Goal: Information Seeking & Learning: Check status

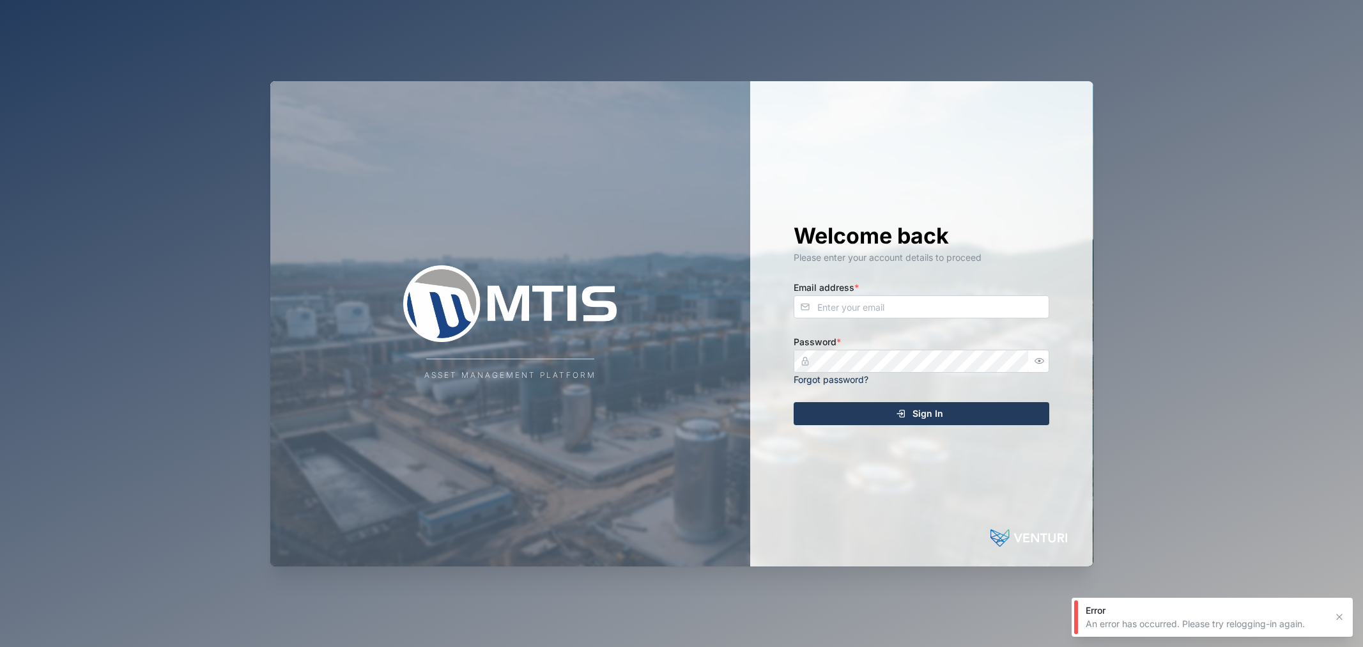
click at [910, 302] on input "Email address *" at bounding box center [922, 306] width 256 height 23
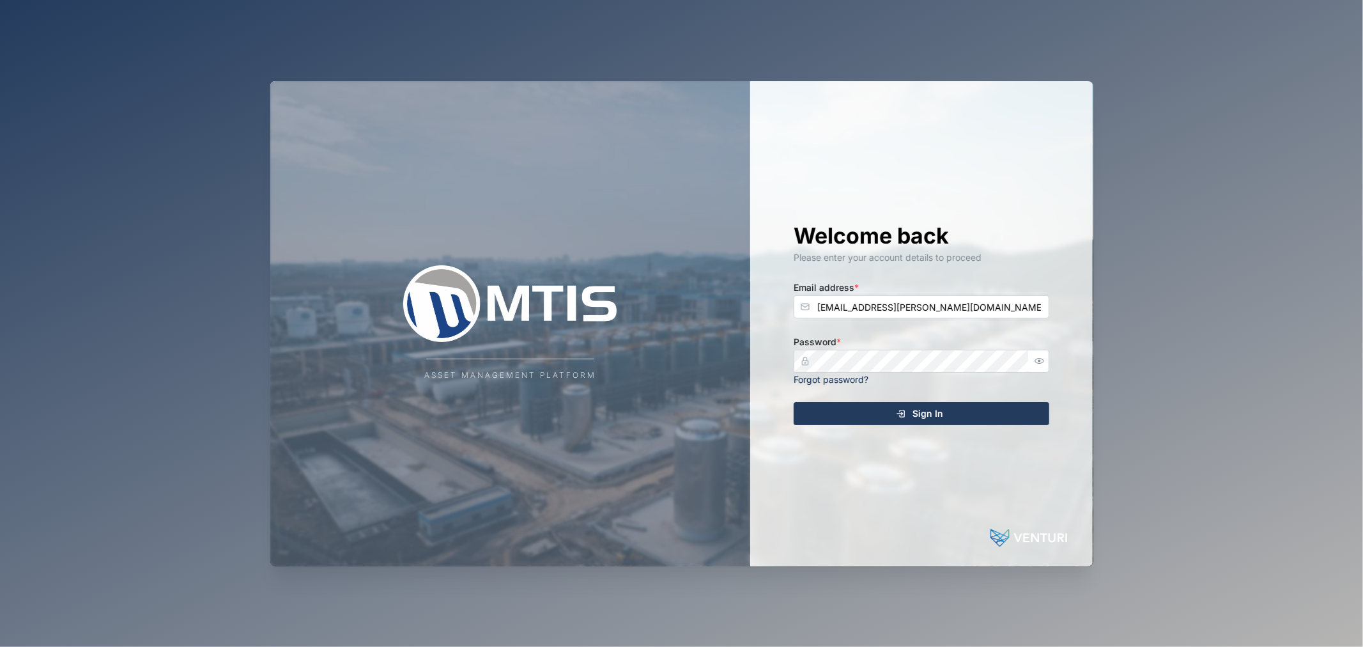
type input "declan.delahunty@venturi.io"
click at [1038, 357] on icon "button" at bounding box center [1040, 361] width 10 height 10
click at [997, 421] on div "Sign In" at bounding box center [919, 414] width 235 height 22
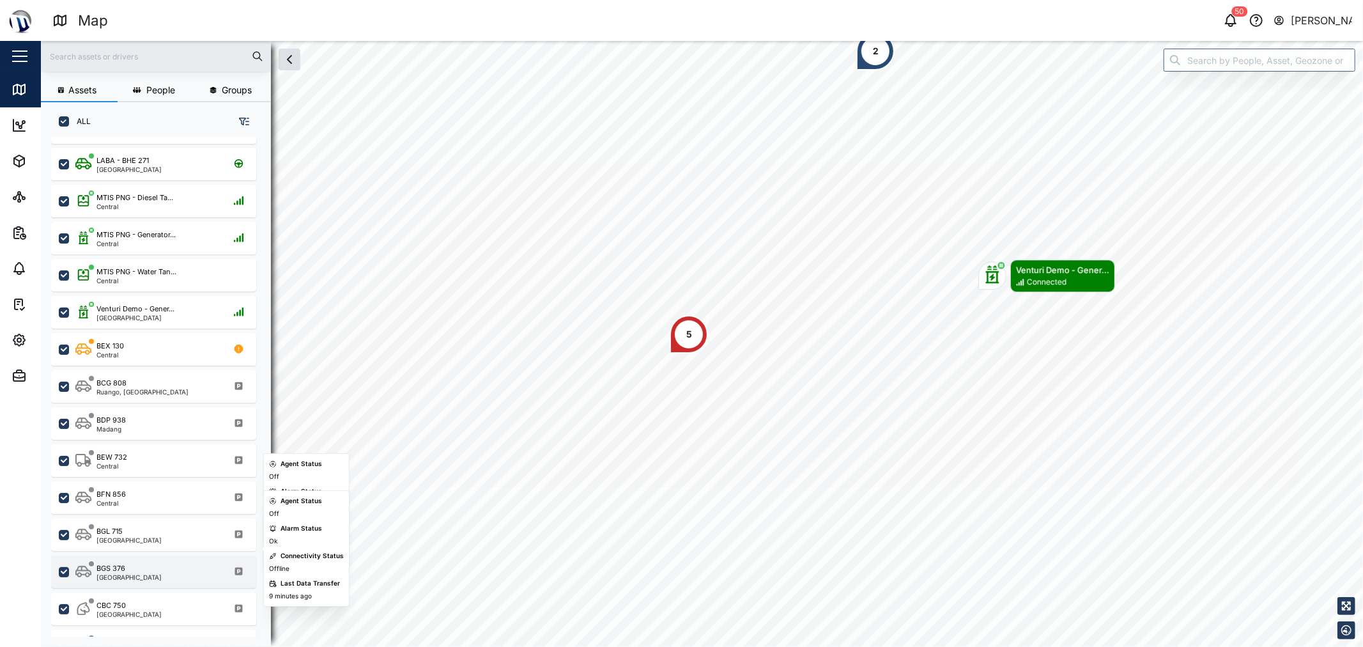
scroll to position [213, 0]
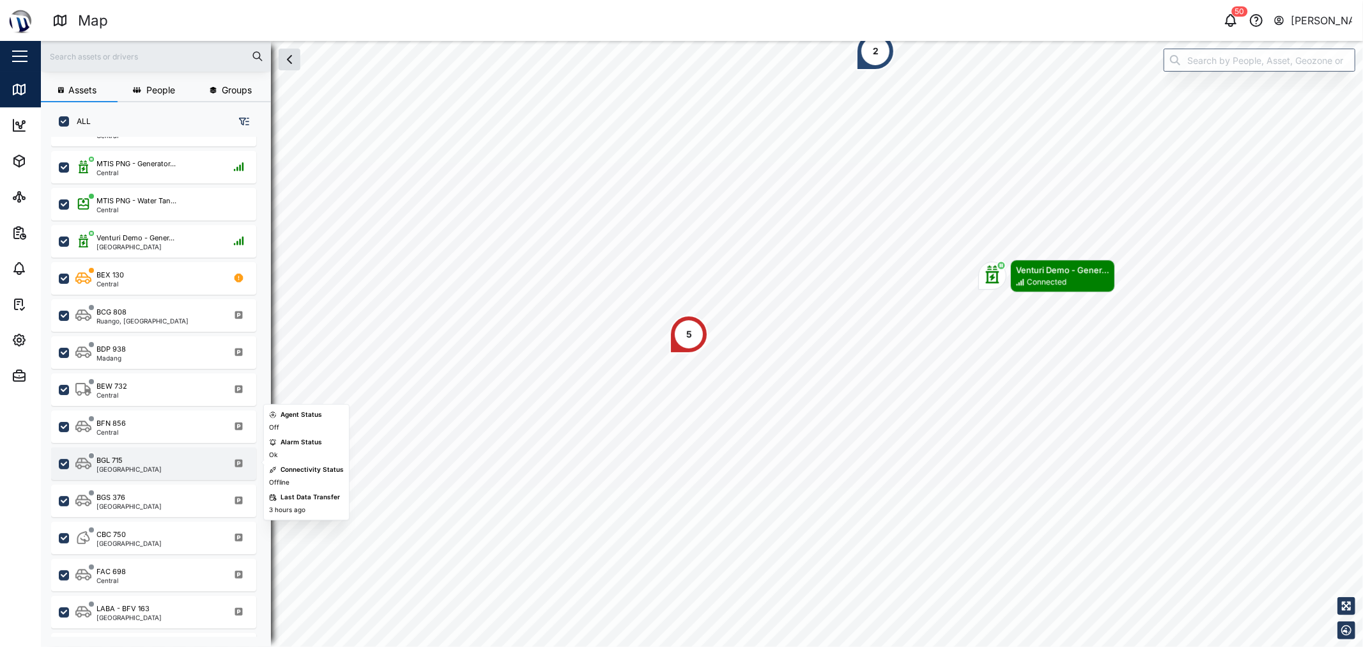
click at [157, 465] on div "BGL 715 Port Moresby" at bounding box center [161, 463] width 173 height 17
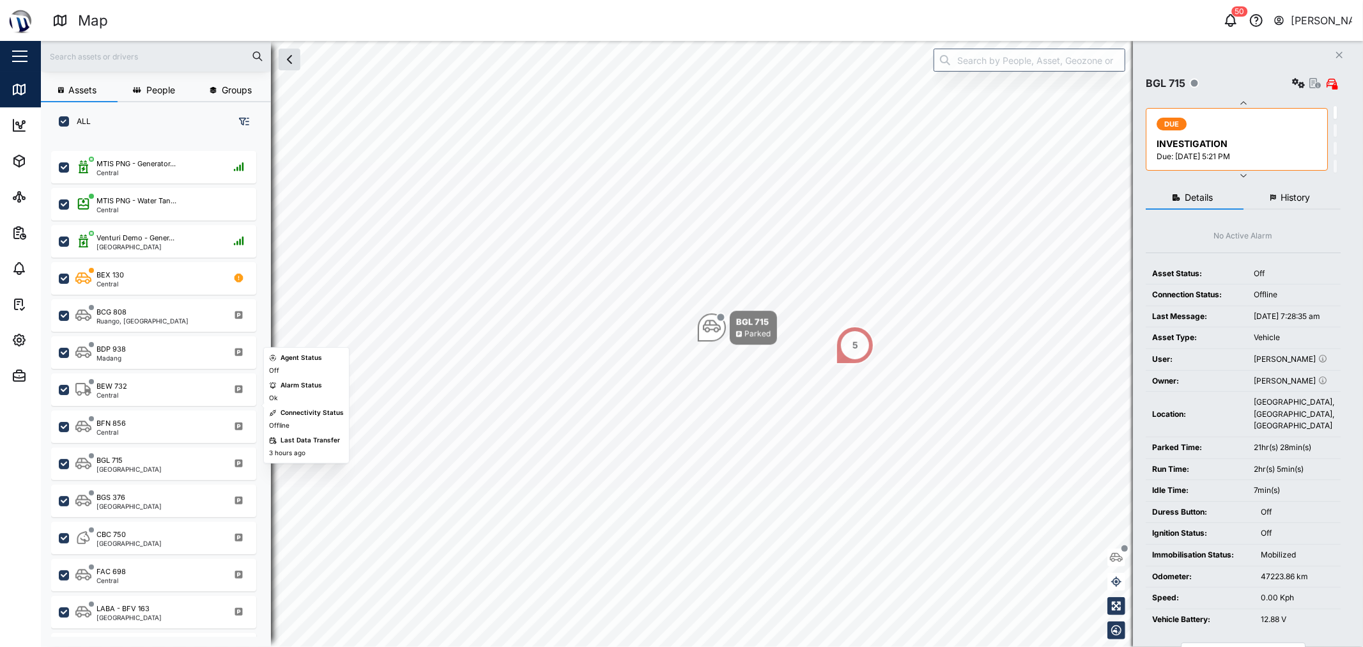
scroll to position [353, 0]
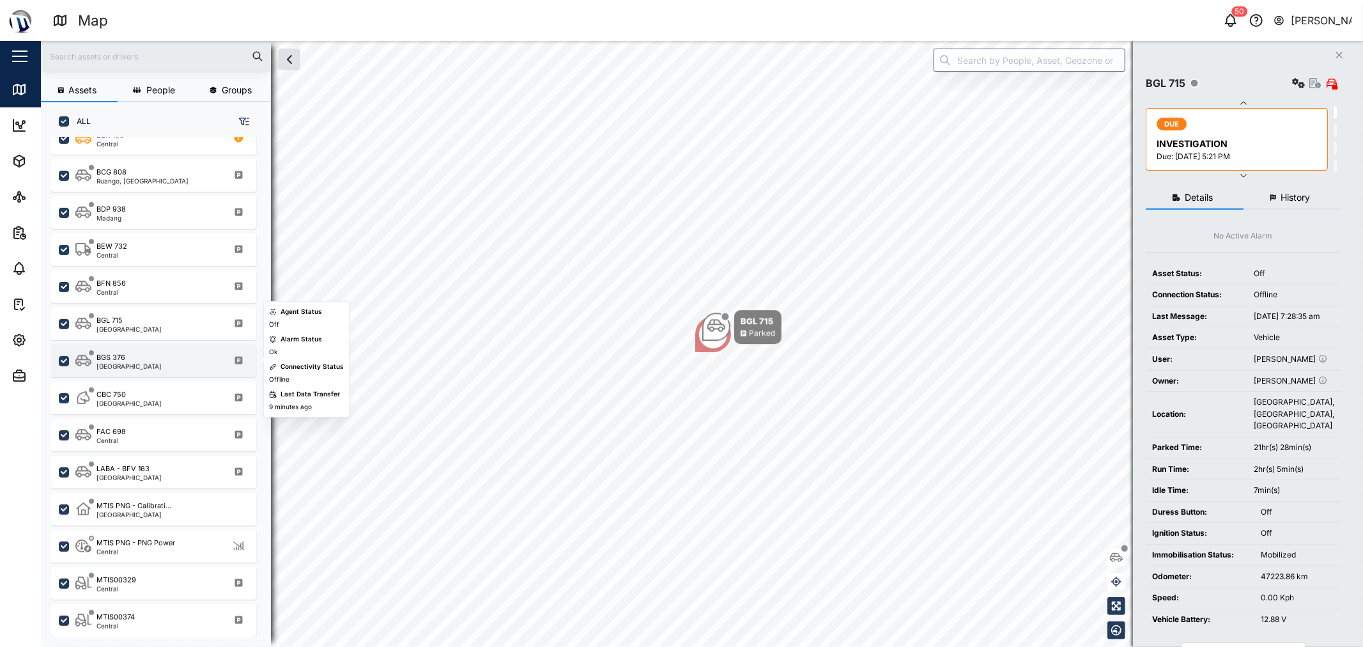
click at [148, 353] on div "BGS 376 Port Moresby" at bounding box center [161, 360] width 173 height 17
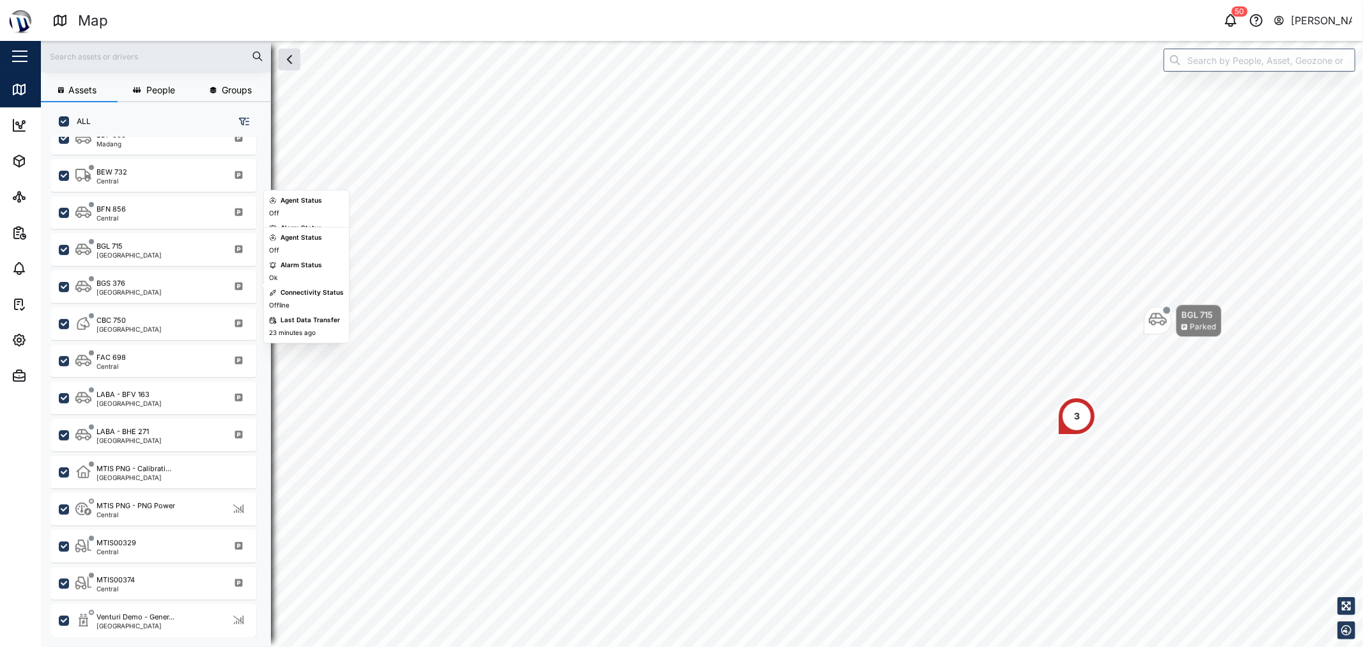
scroll to position [149, 0]
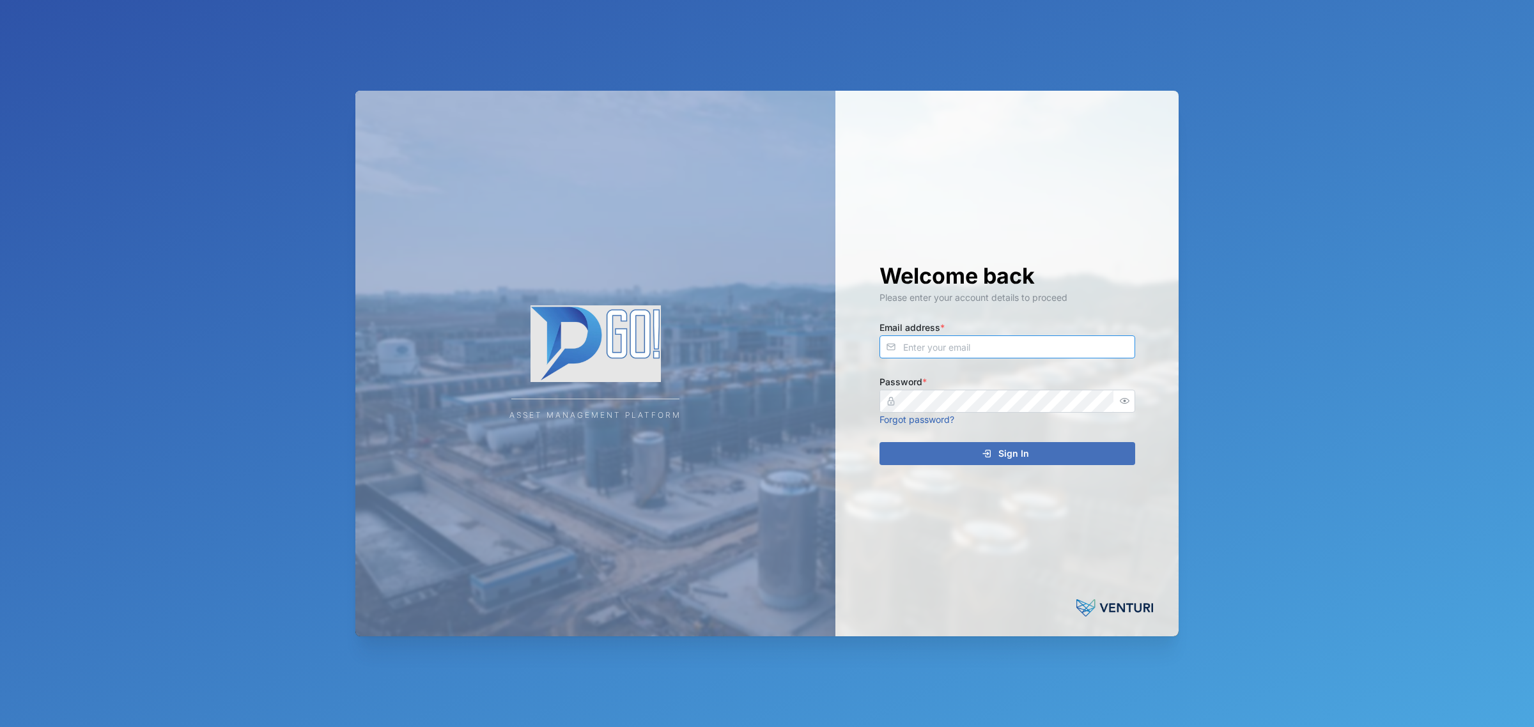
click at [1018, 353] on input "Email address *" at bounding box center [1008, 347] width 256 height 23
type input "[EMAIL_ADDRESS][PERSON_NAME][DOMAIN_NAME]"
click at [1119, 395] on button "button" at bounding box center [1125, 401] width 17 height 17
click at [1103, 433] on div "Welcome back Please enter your account details to proceed Email address * decla…" at bounding box center [1007, 364] width 307 height 546
click at [1103, 461] on div "Sign In" at bounding box center [1005, 454] width 235 height 22
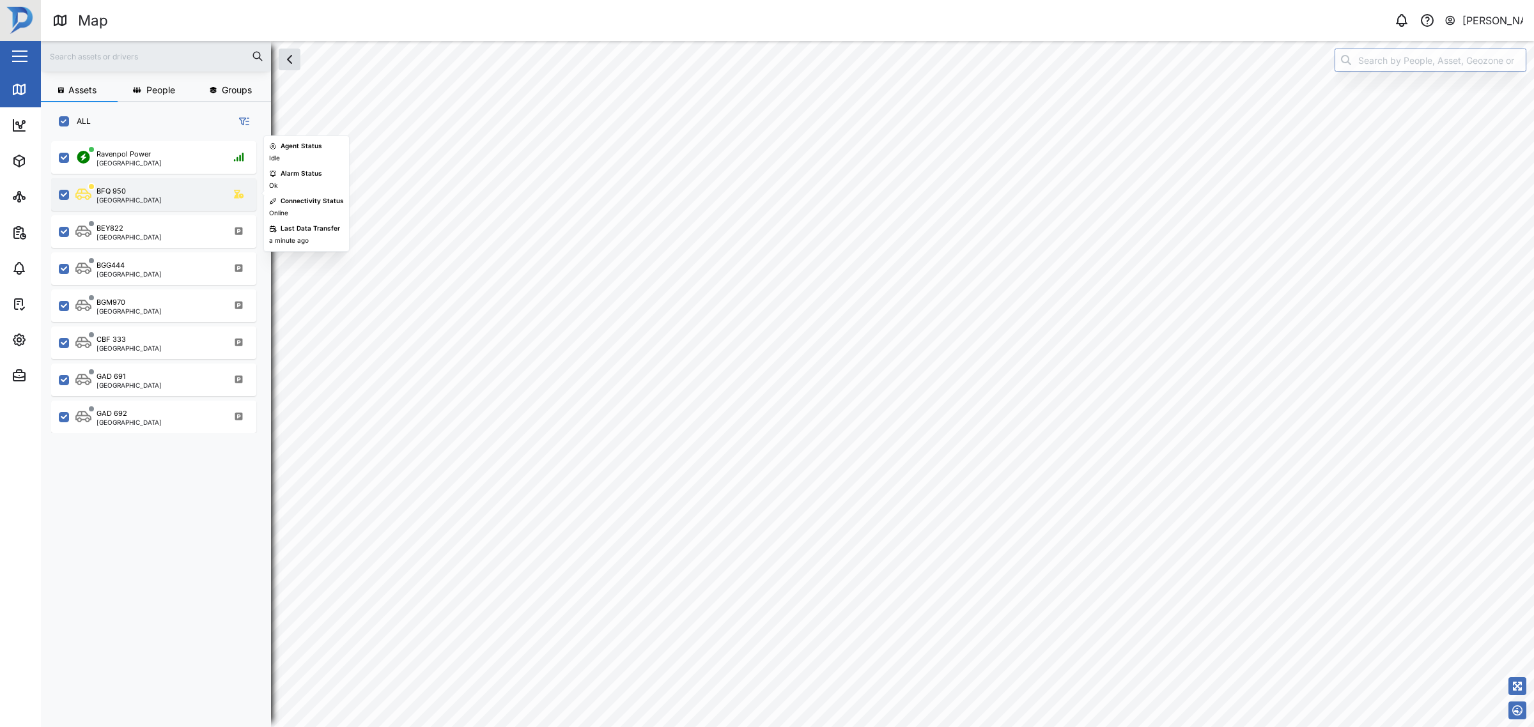
click at [132, 183] on div "BFQ 950 Port Moresby" at bounding box center [153, 194] width 205 height 33
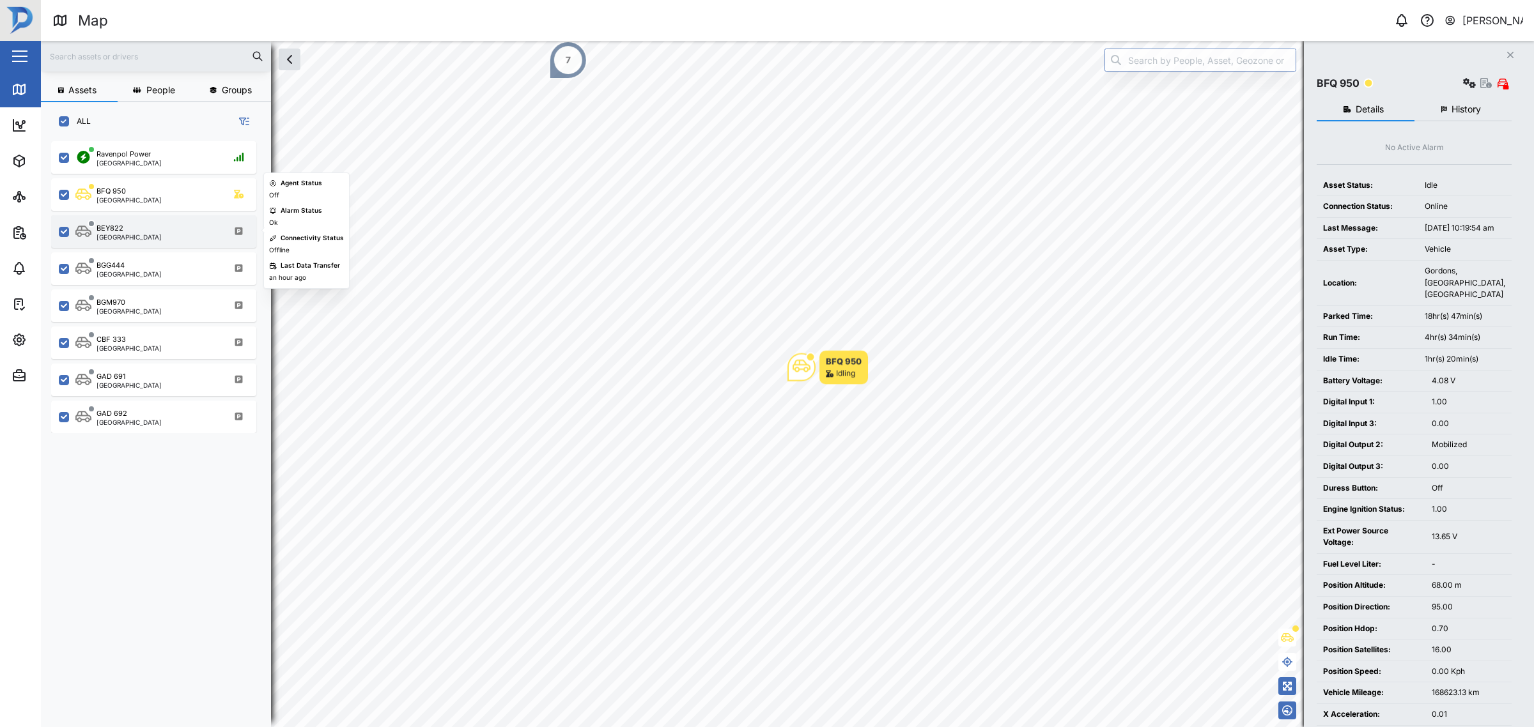
click at [170, 236] on div "BEY822 Port Moresby" at bounding box center [161, 231] width 173 height 17
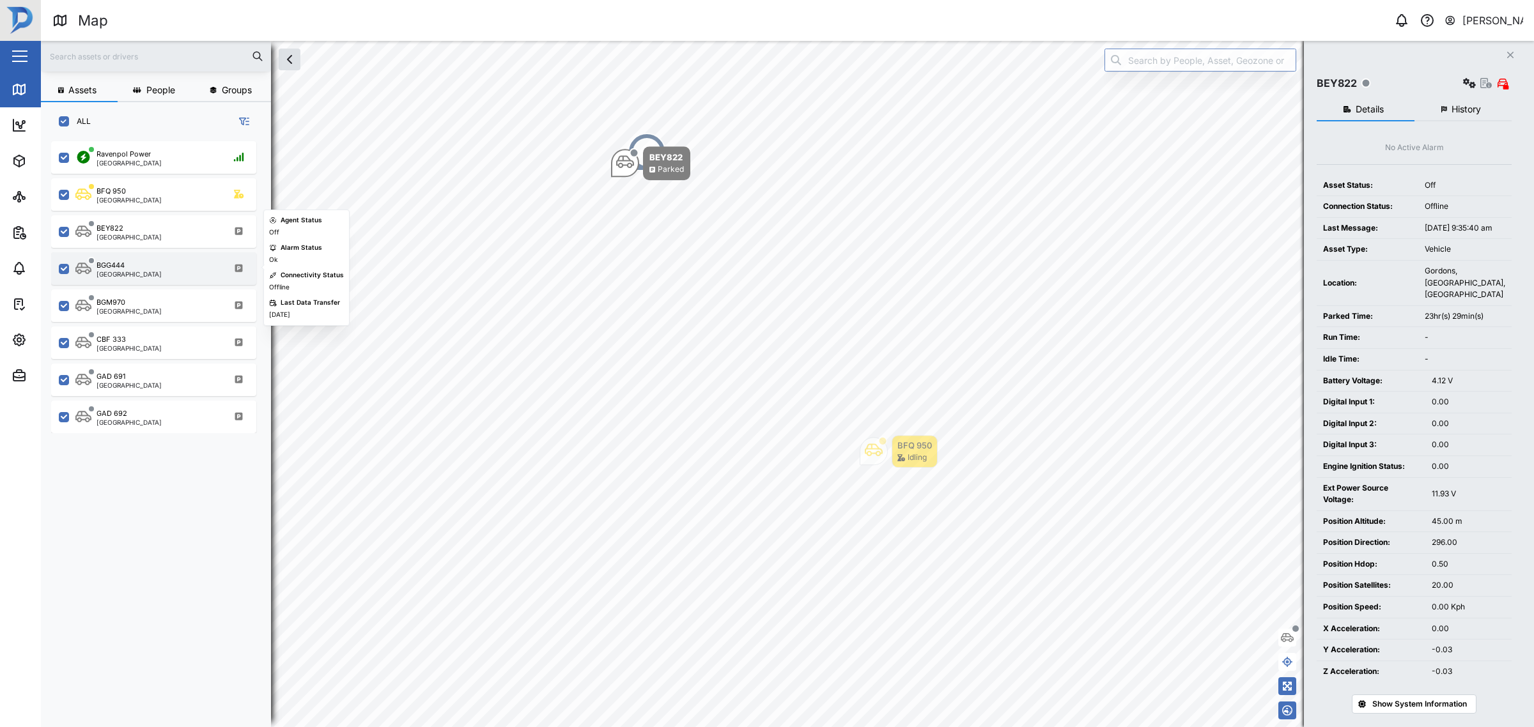
click at [176, 268] on div "BGG444 Port Moresby" at bounding box center [161, 268] width 173 height 17
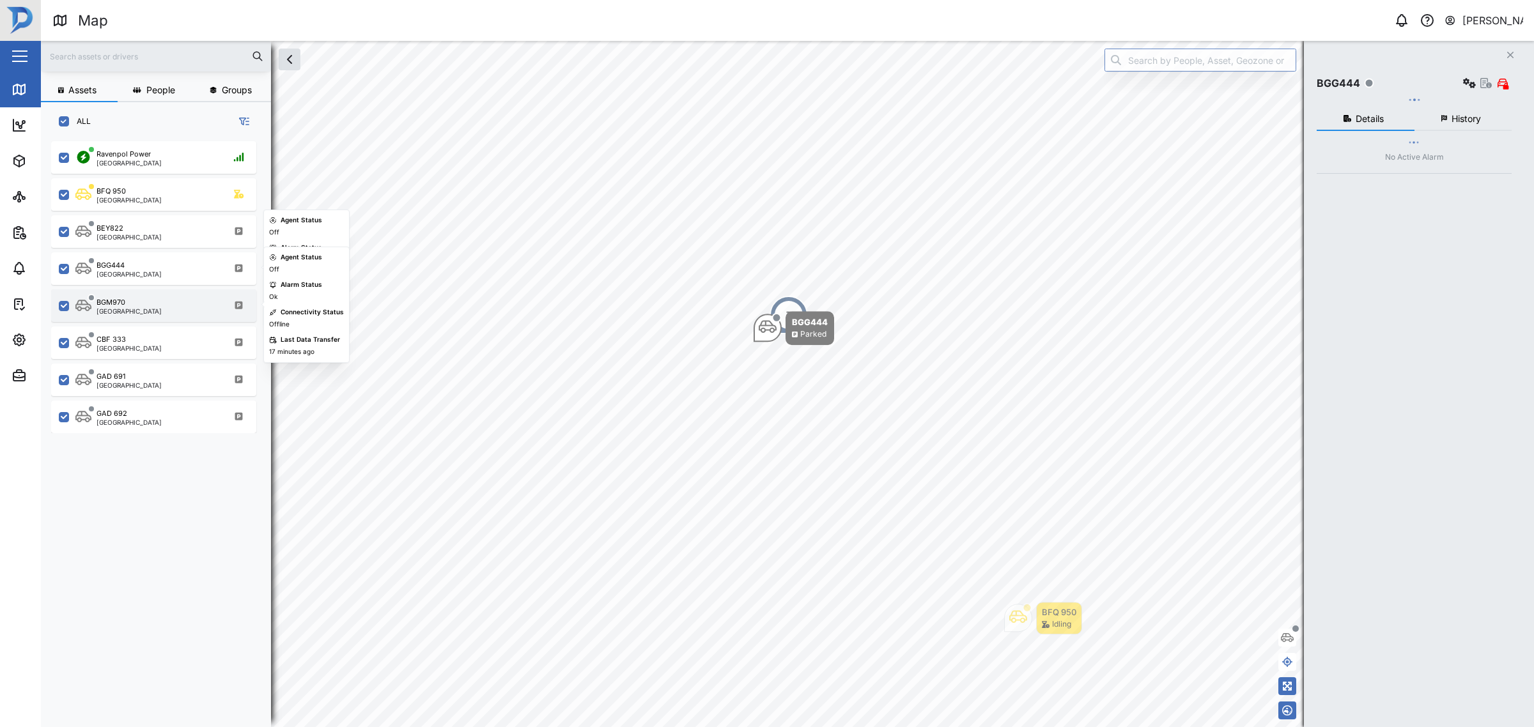
click at [169, 305] on div "BGM970 Port Moresby" at bounding box center [161, 305] width 173 height 17
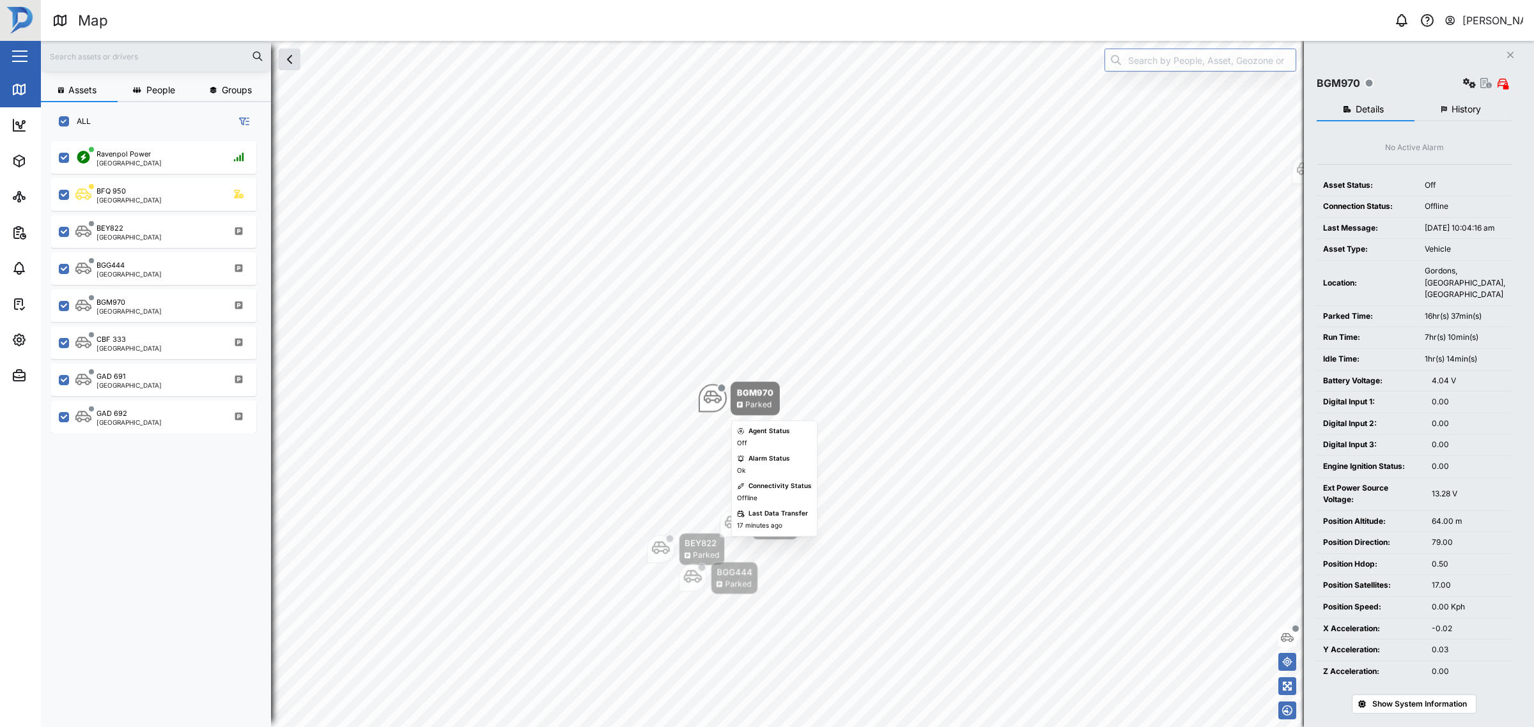
click at [697, 41] on div "BGM970 Parked CBF 333 Parked GAD 691 Parked Ravenpol Power Connected BEY822 Par…" at bounding box center [787, 41] width 1493 height 0
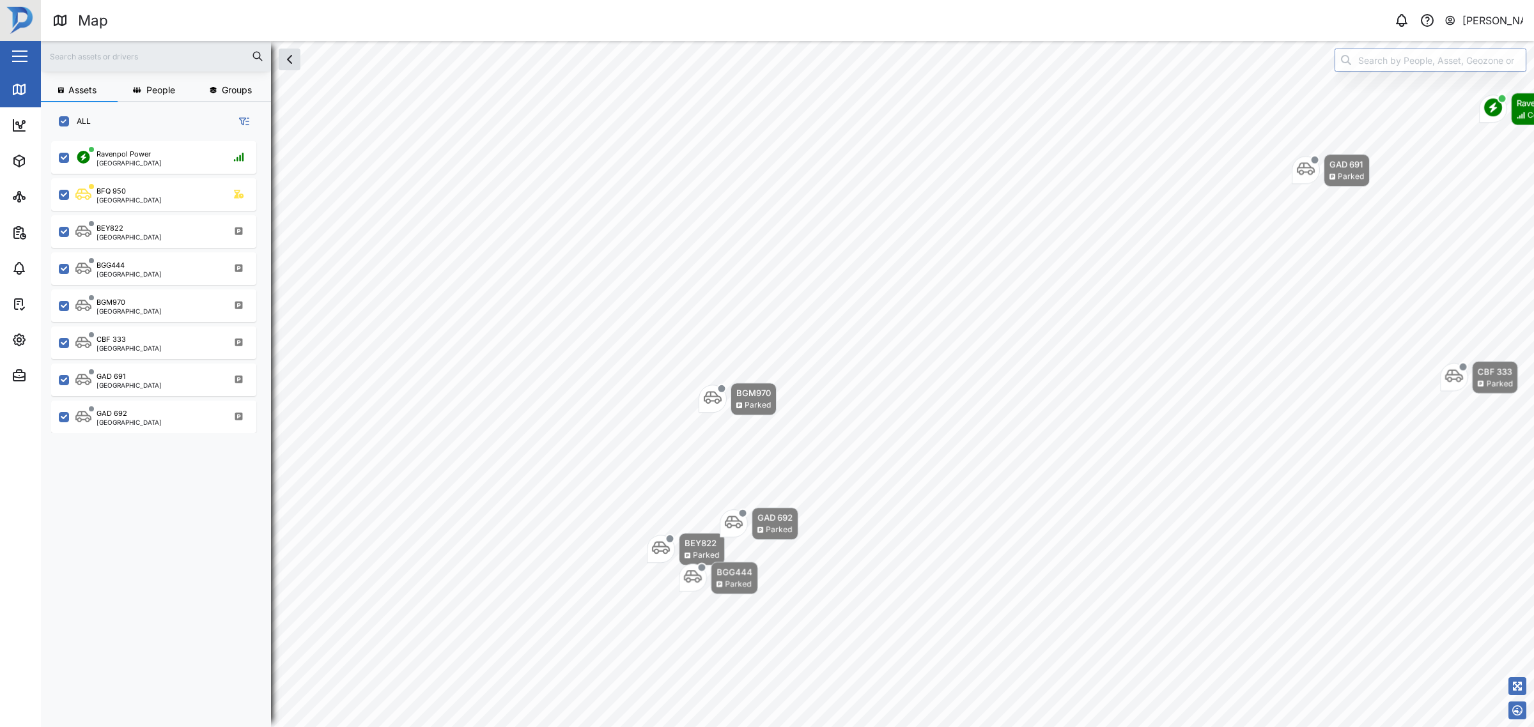
click at [710, 392] on icon "Map marker" at bounding box center [713, 398] width 18 height 13
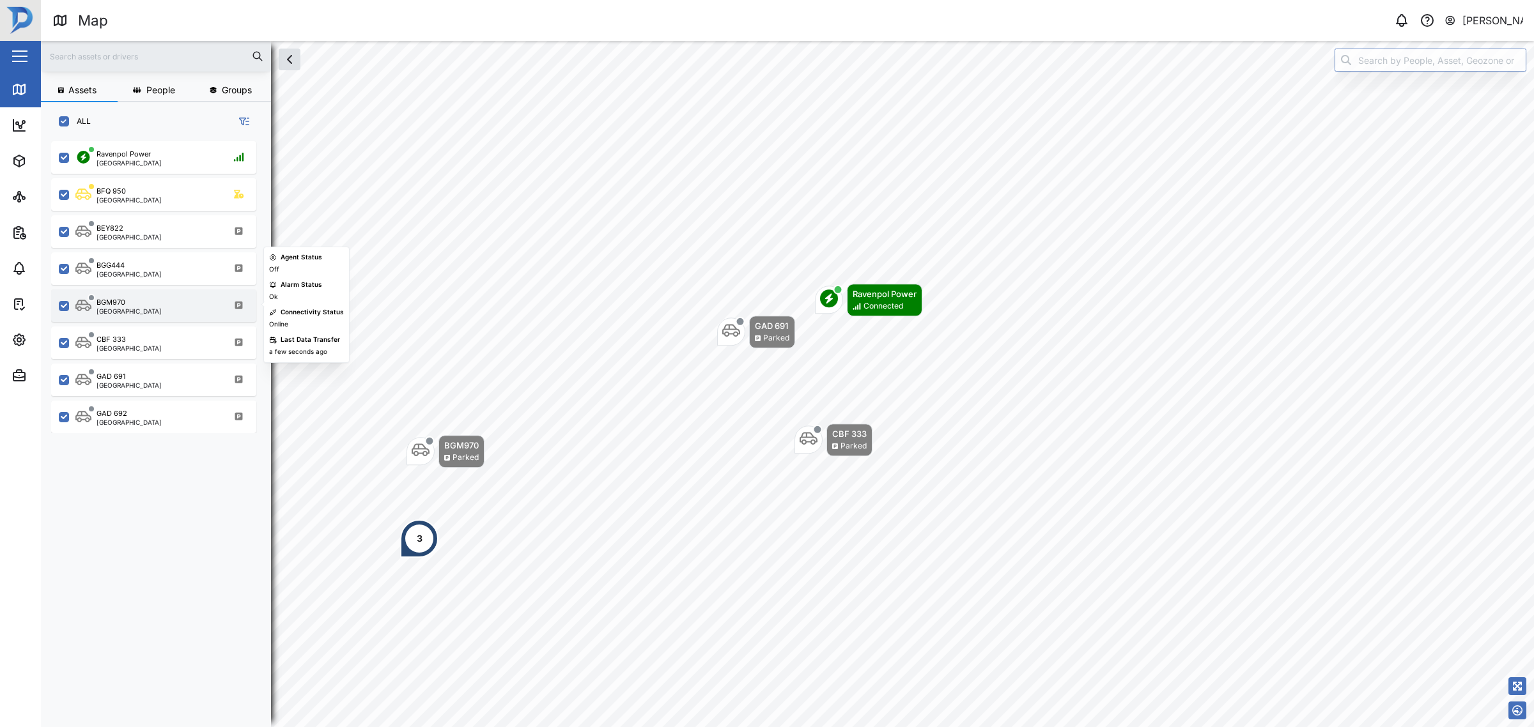
click at [202, 304] on div "BGM970 Port Moresby" at bounding box center [161, 305] width 173 height 17
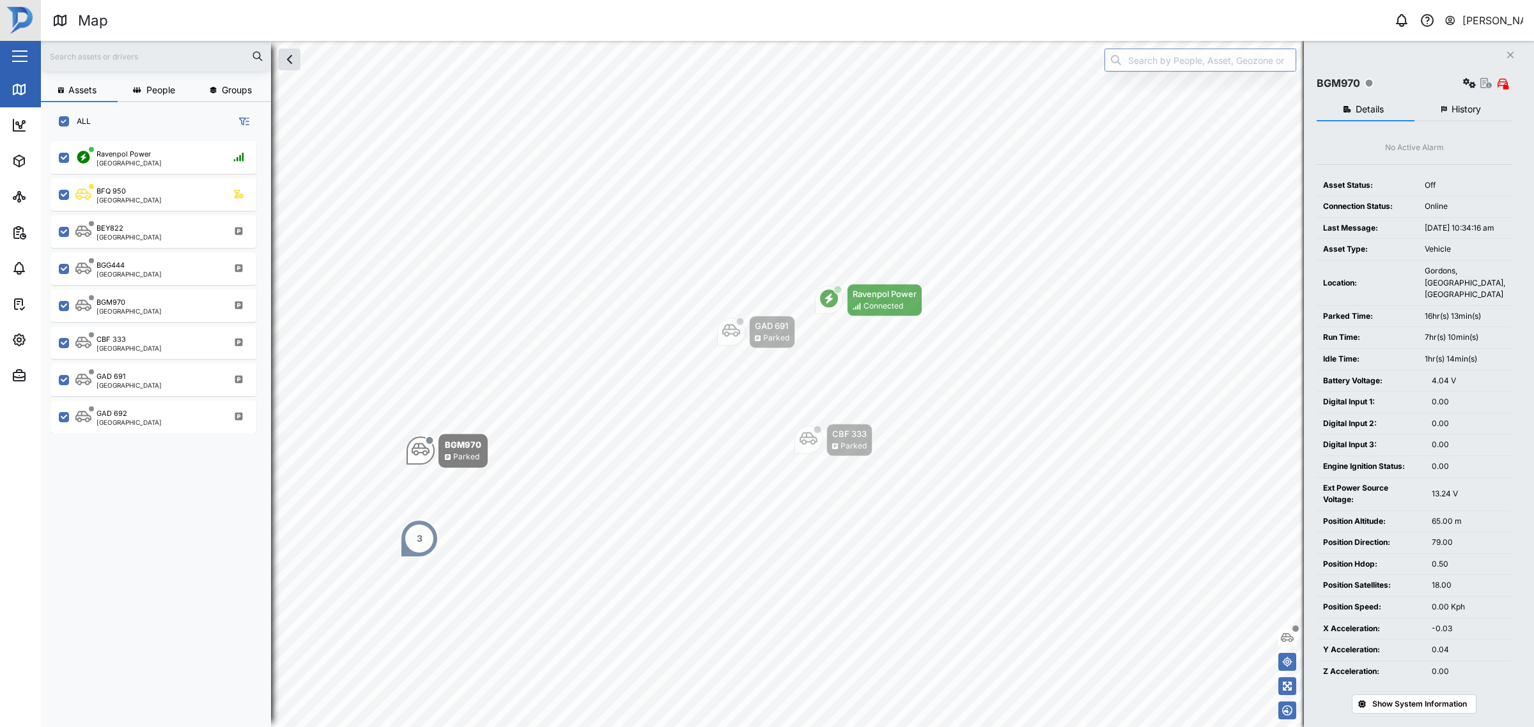
click at [1458, 105] on span "History" at bounding box center [1466, 109] width 29 height 9
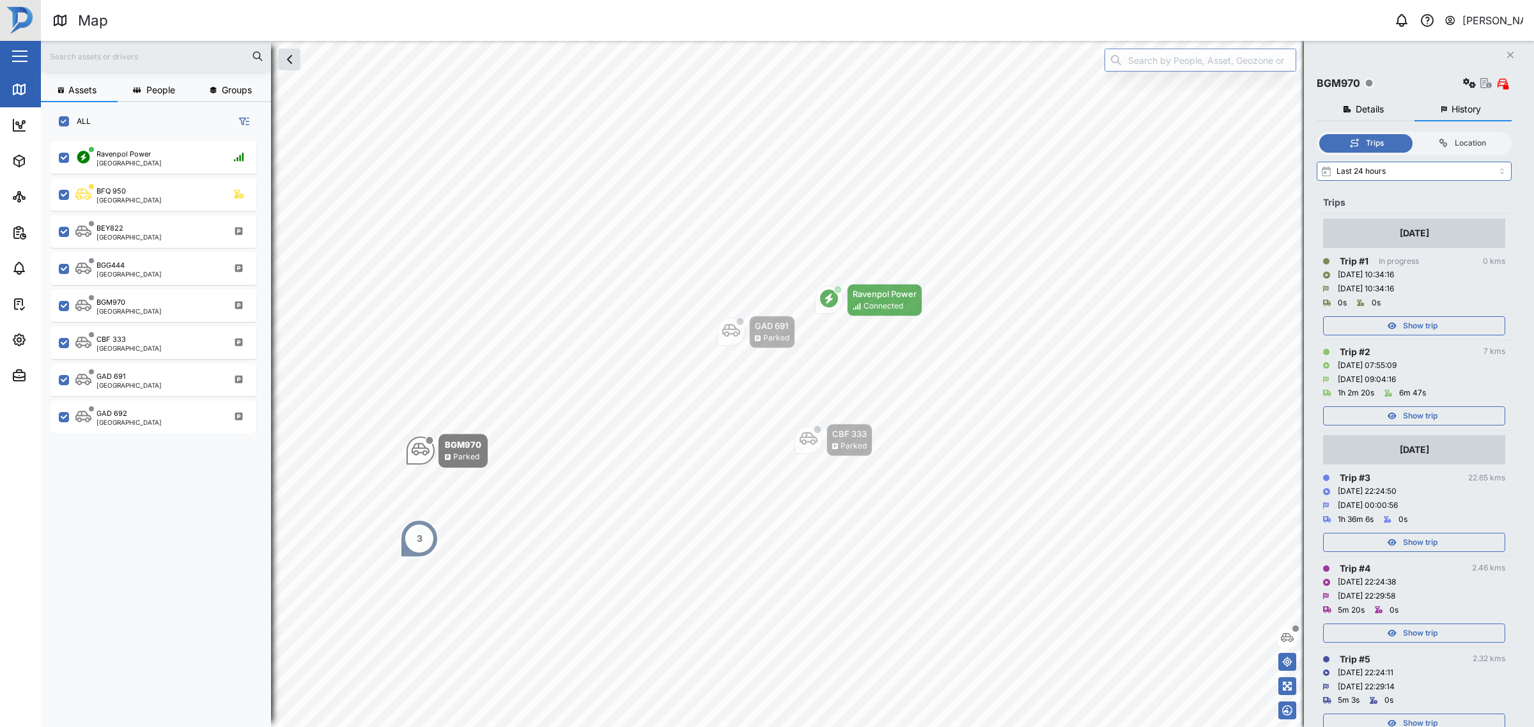
click at [1456, 542] on div "Show trip" at bounding box center [1412, 543] width 166 height 18
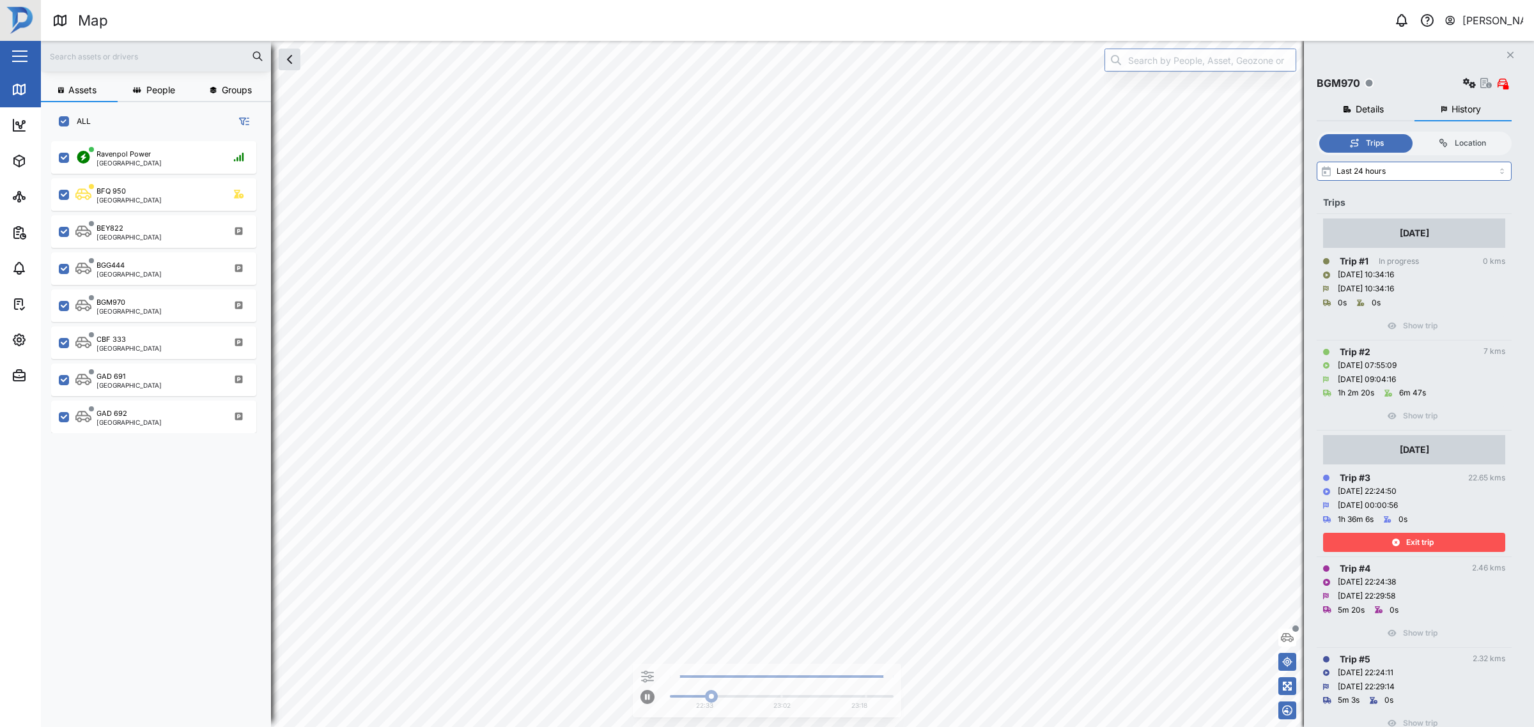
click at [1400, 548] on div "Exit trip" at bounding box center [1412, 543] width 166 height 18
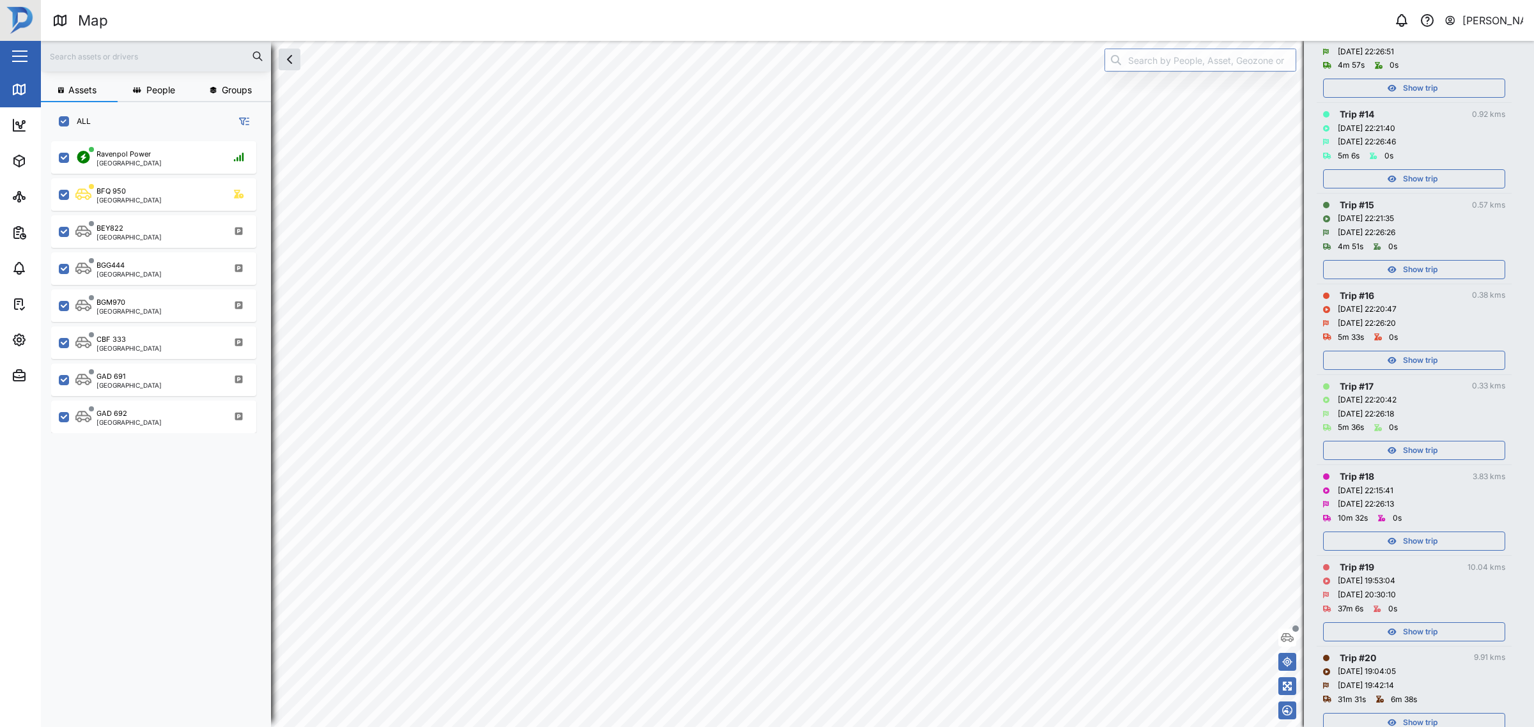
scroll to position [1280, 0]
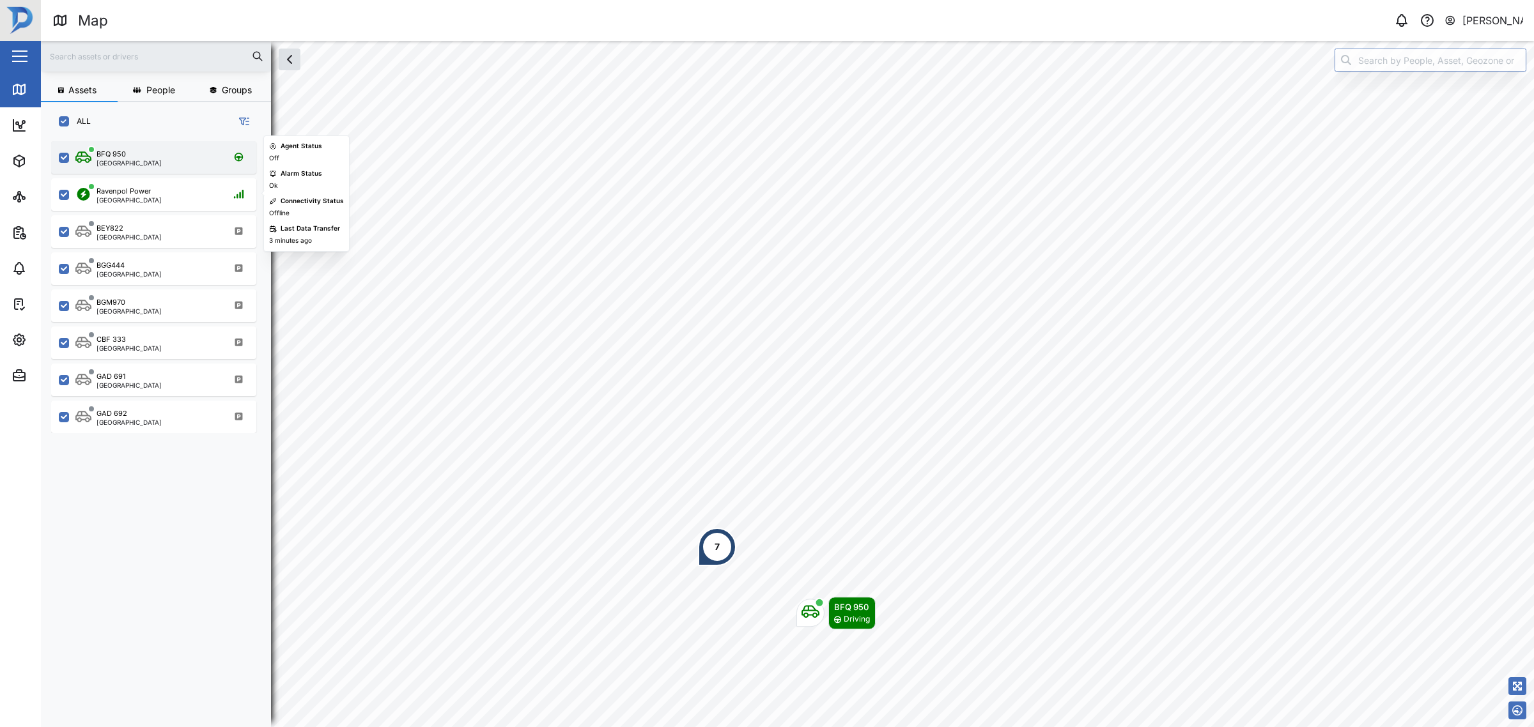
click at [160, 165] on div "BFQ 950 Port Moresby" at bounding box center [153, 157] width 205 height 33
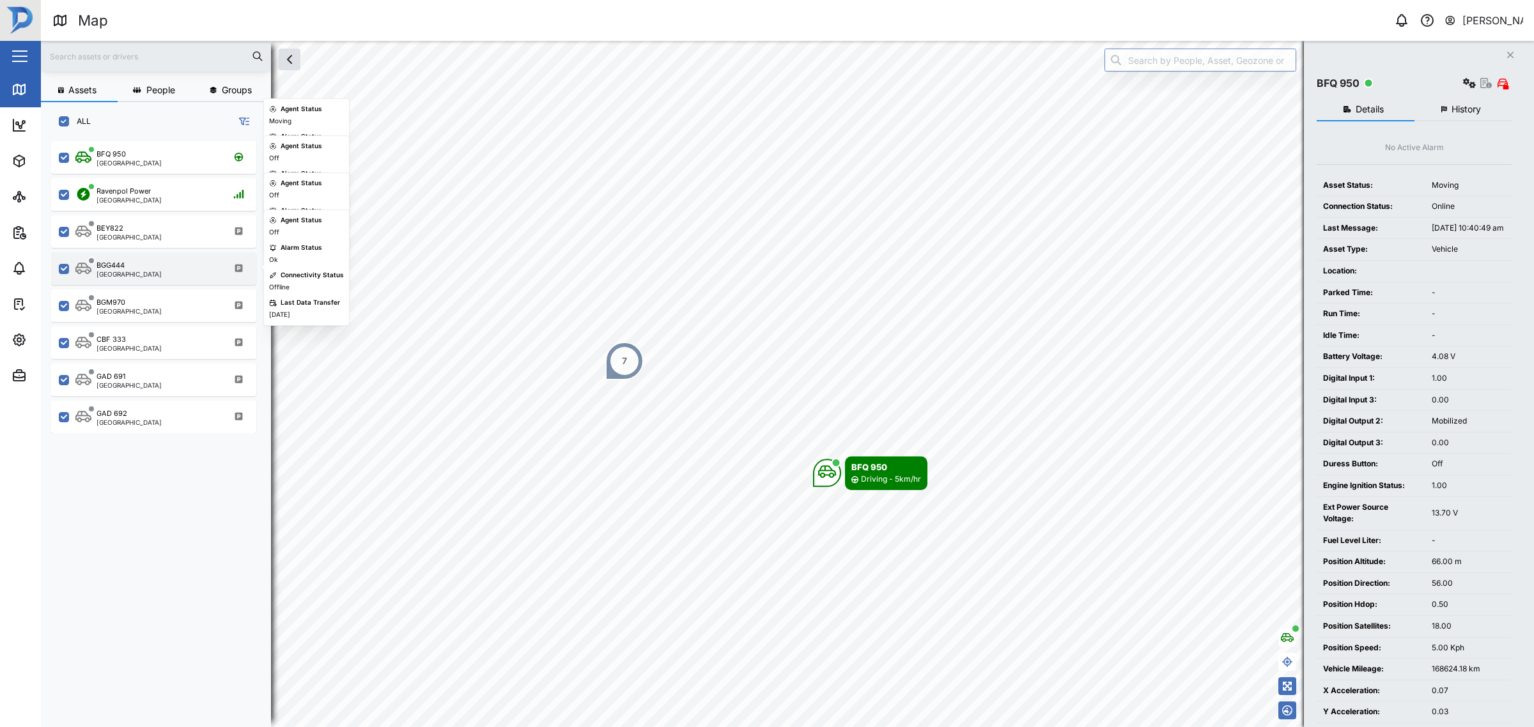
click at [115, 272] on div "[GEOGRAPHIC_DATA]" at bounding box center [129, 274] width 65 height 6
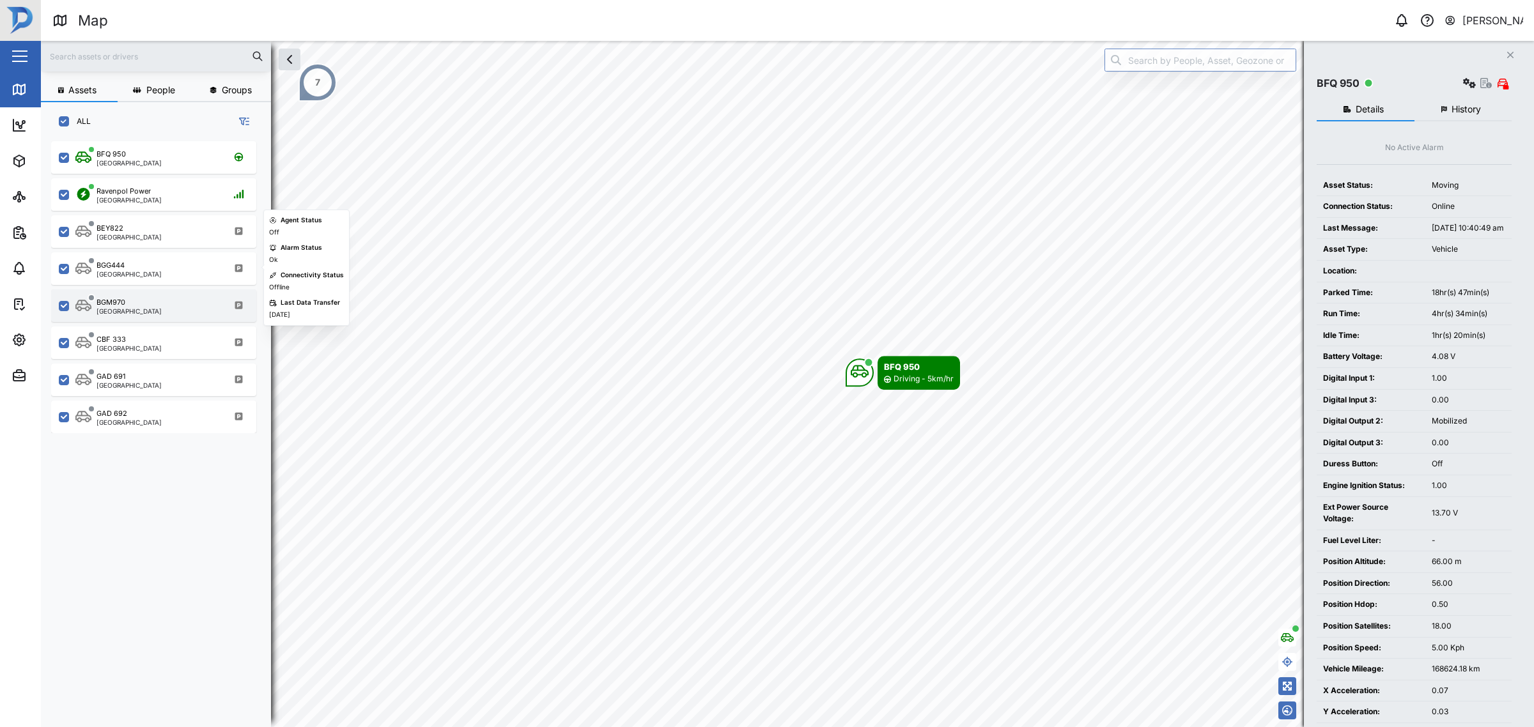
click at [131, 311] on div "[GEOGRAPHIC_DATA]" at bounding box center [129, 311] width 65 height 6
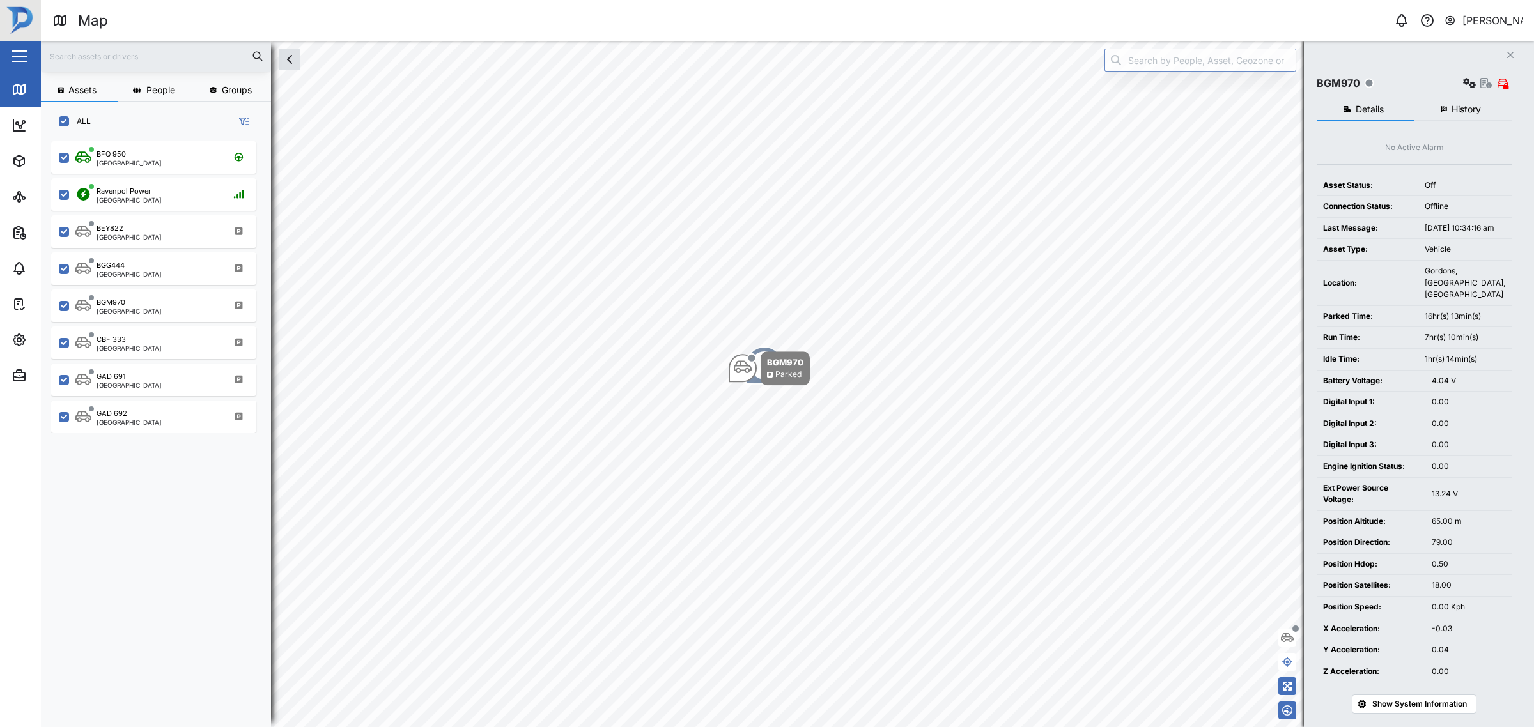
click at [1470, 112] on span "History" at bounding box center [1466, 109] width 29 height 9
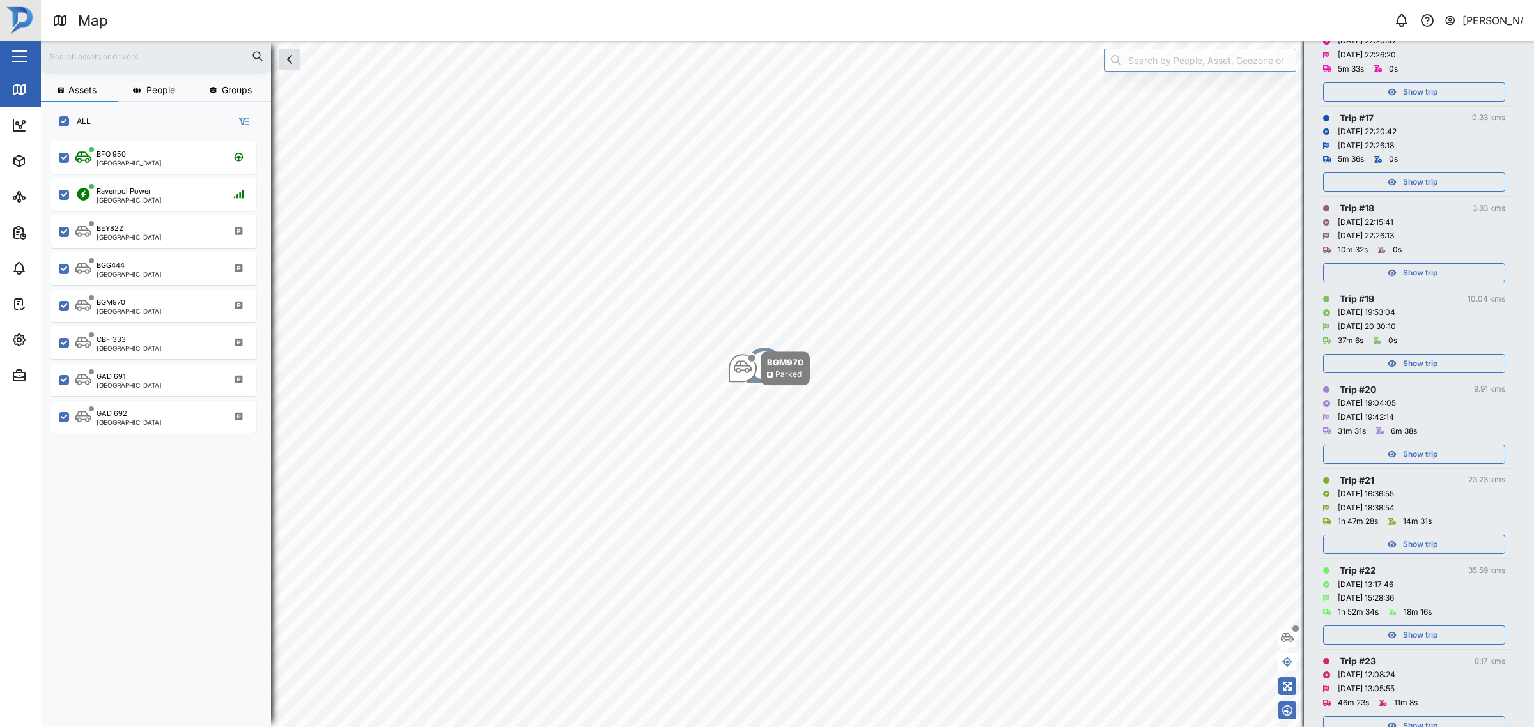
scroll to position [1520, 0]
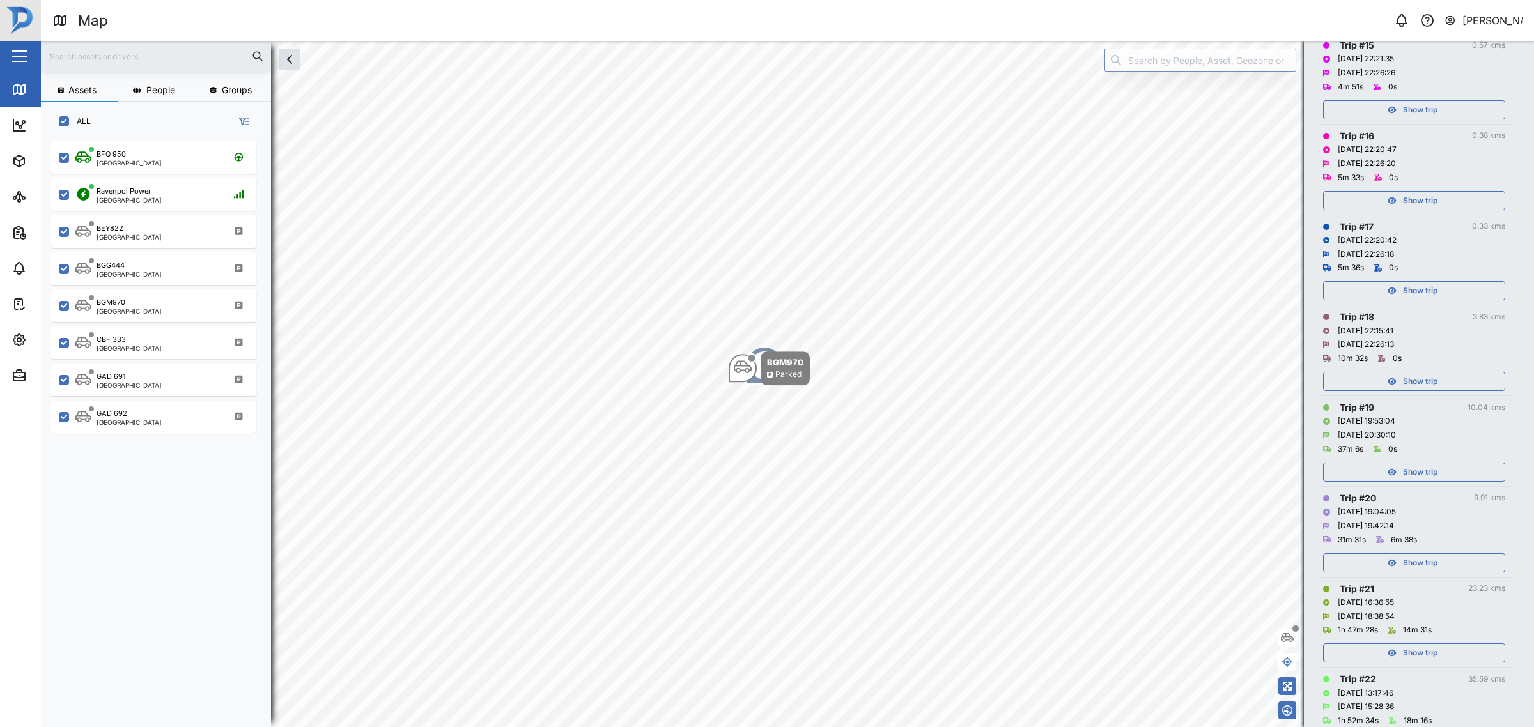
click at [1395, 471] on div "Show trip" at bounding box center [1412, 472] width 166 height 18
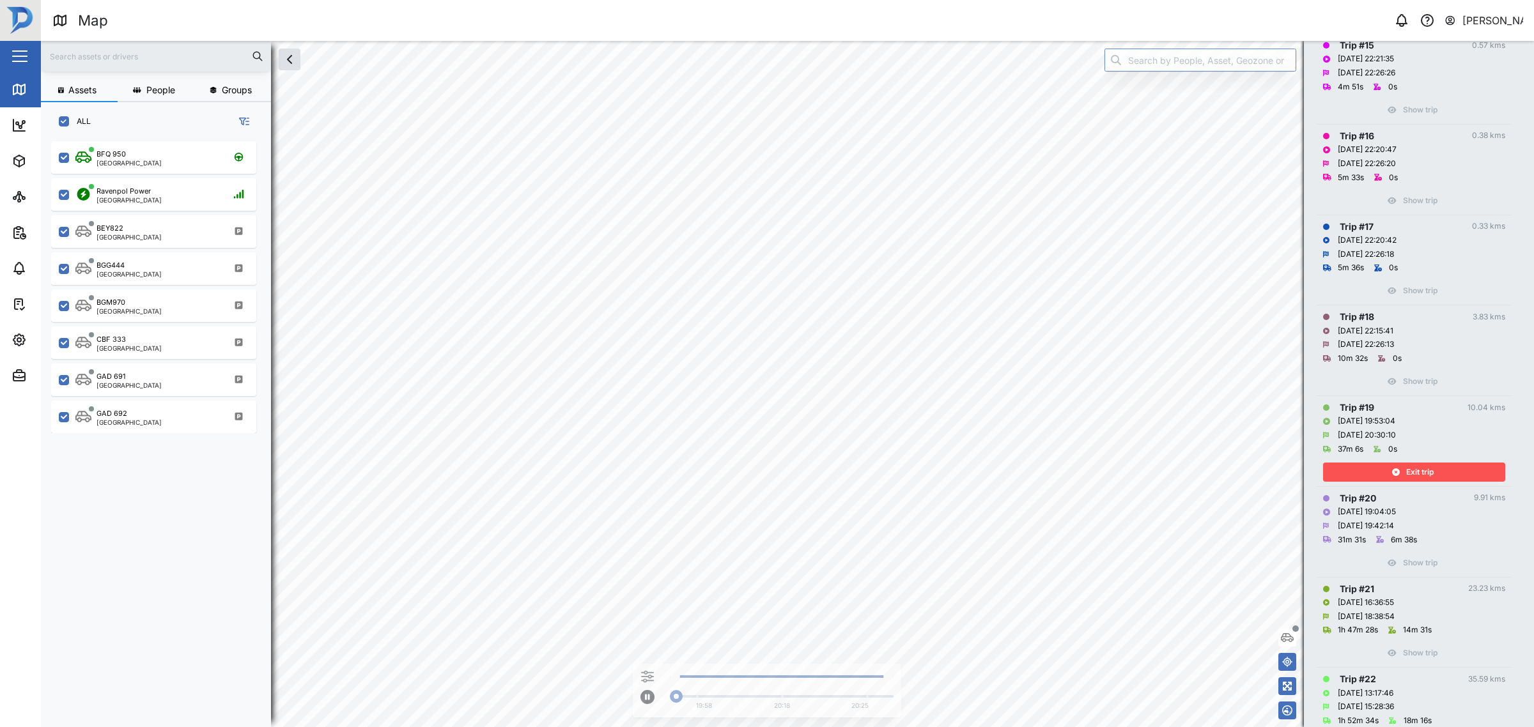
click at [1395, 471] on icon "button" at bounding box center [1396, 473] width 8 height 8
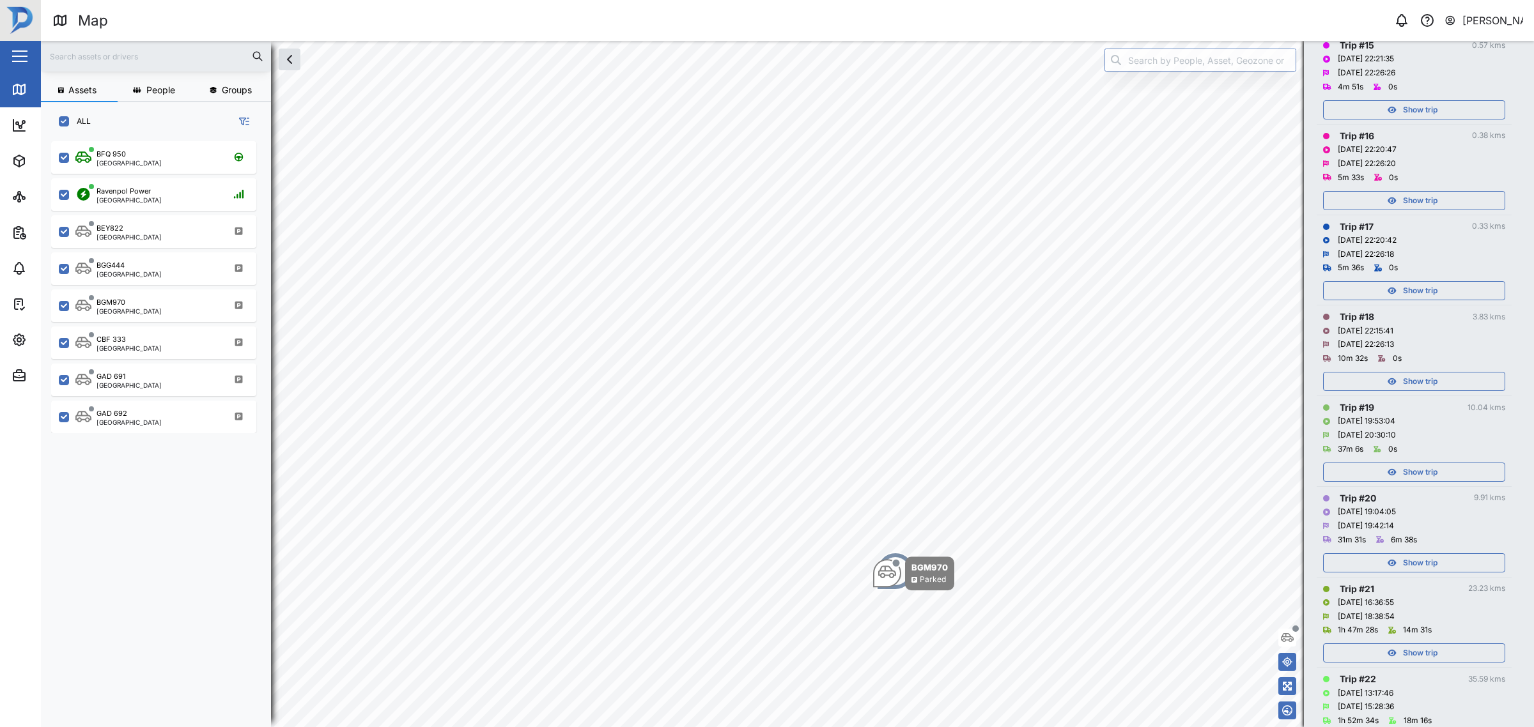
click at [1394, 393] on td "Trip # 18 3.83 kms 09/08/2025 22:15:41 09/08/2025 22:26:13 10m 32s 0s Show trip" at bounding box center [1414, 351] width 195 height 91
click at [1395, 385] on div "Show trip" at bounding box center [1412, 382] width 166 height 18
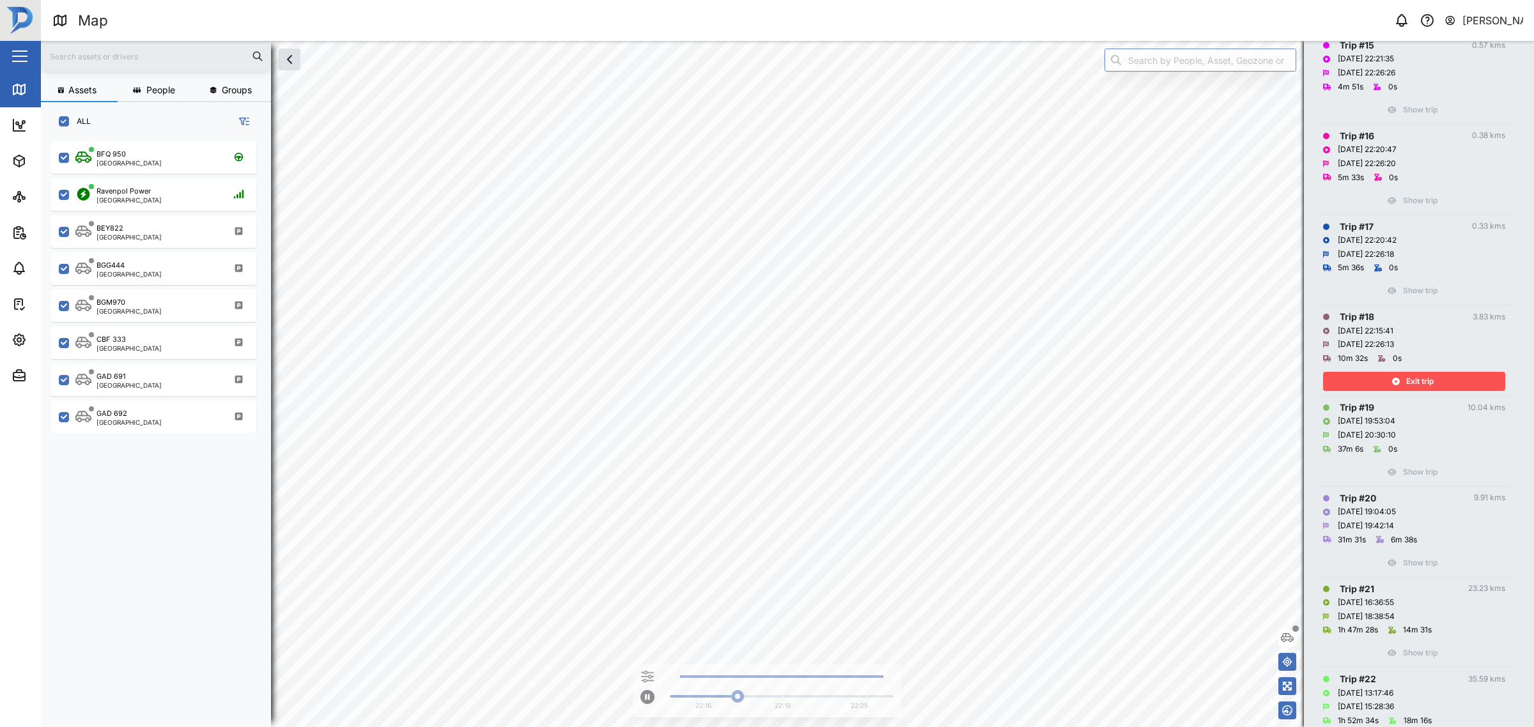
click at [1373, 375] on div "Exit trip" at bounding box center [1412, 382] width 166 height 18
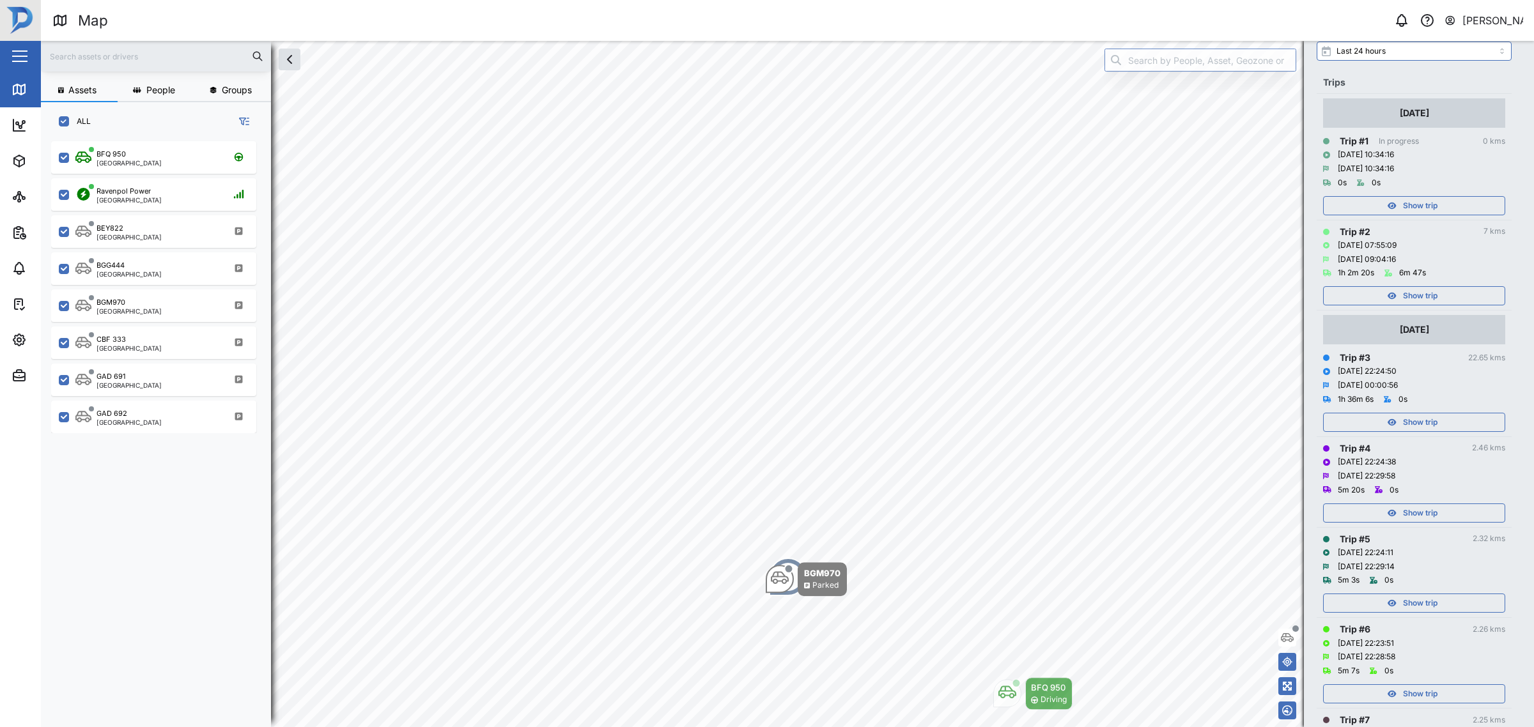
scroll to position [82, 0]
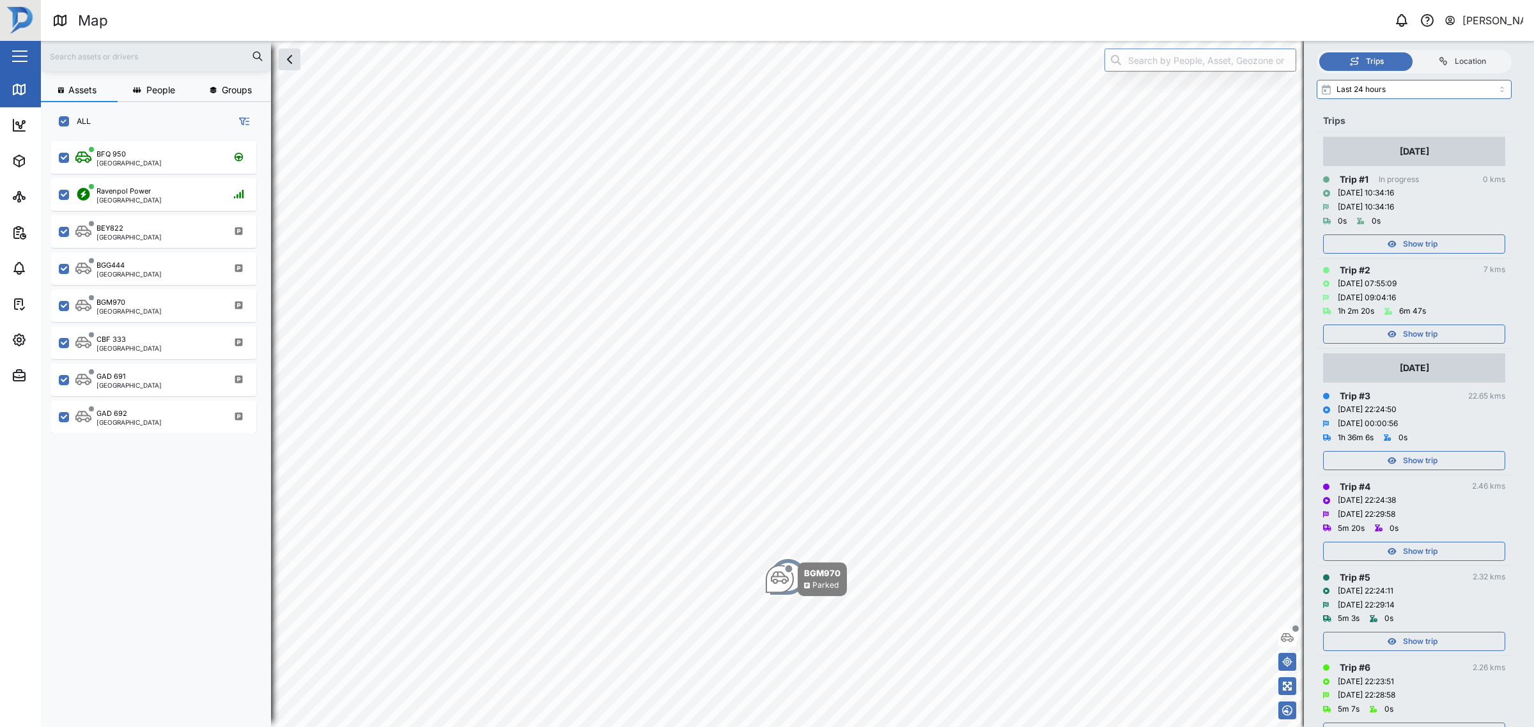
click at [1426, 455] on span "Show trip" at bounding box center [1420, 461] width 35 height 18
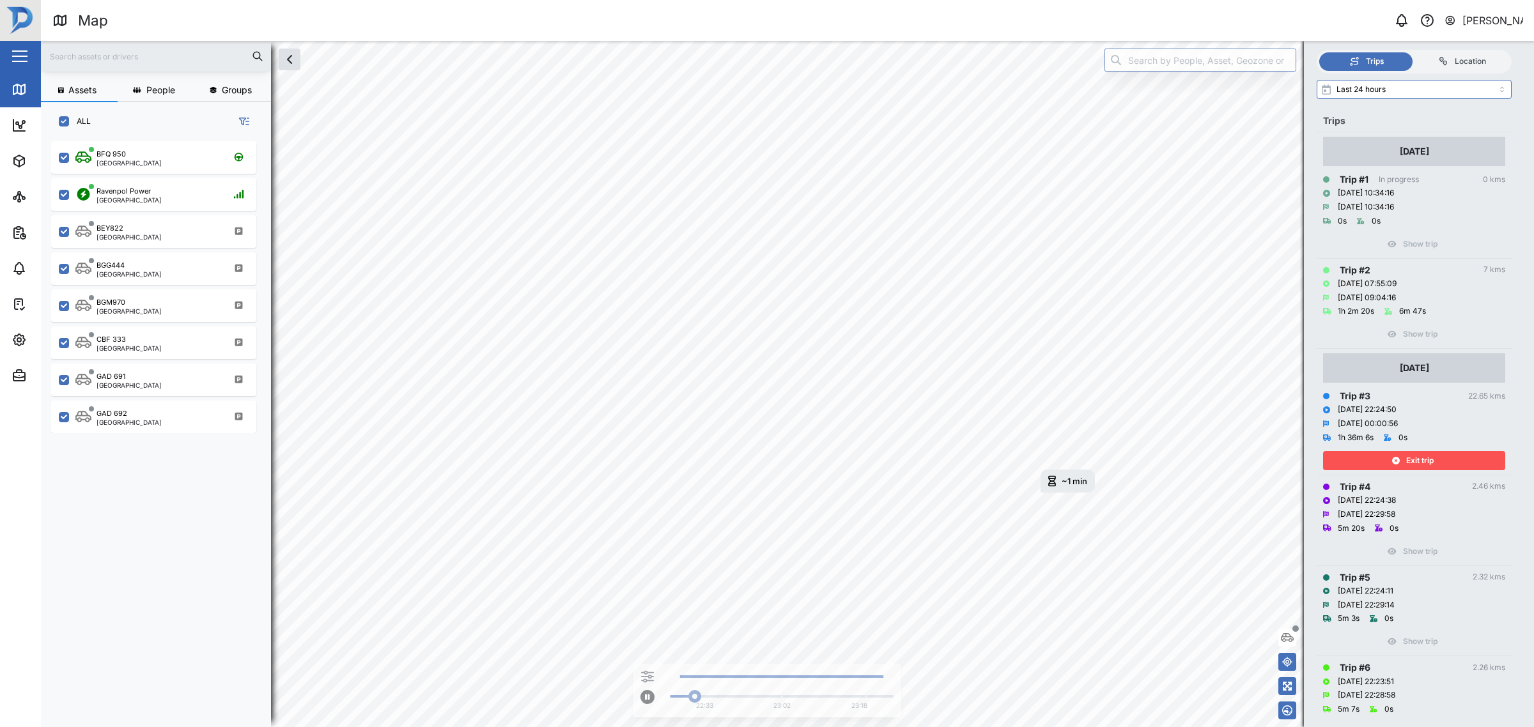
click at [1395, 464] on div "Exit trip" at bounding box center [1412, 461] width 166 height 18
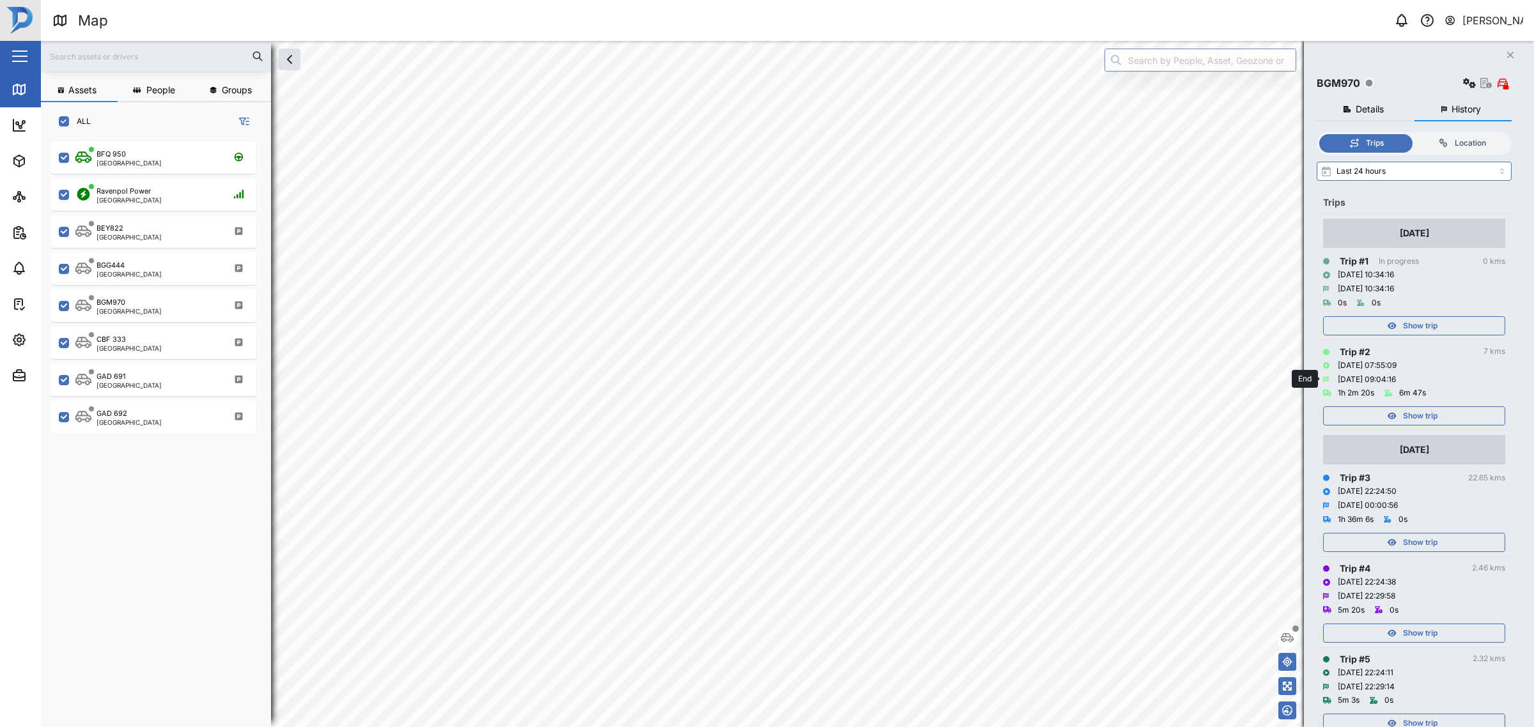
drag, startPoint x: 1386, startPoint y: 371, endPoint x: 1439, endPoint y: 382, distance: 54.2
click at [1439, 382] on div "Trip # 2 7 kms 10/08/2025 07:55:09 10/08/2025 09:04:16 1h 2m 20s 6m 47s Show tr…" at bounding box center [1414, 385] width 182 height 81
click at [1436, 387] on div "1h 2m 20s 6m 47s" at bounding box center [1414, 394] width 182 height 14
click at [1390, 424] on div "Show trip" at bounding box center [1412, 416] width 166 height 18
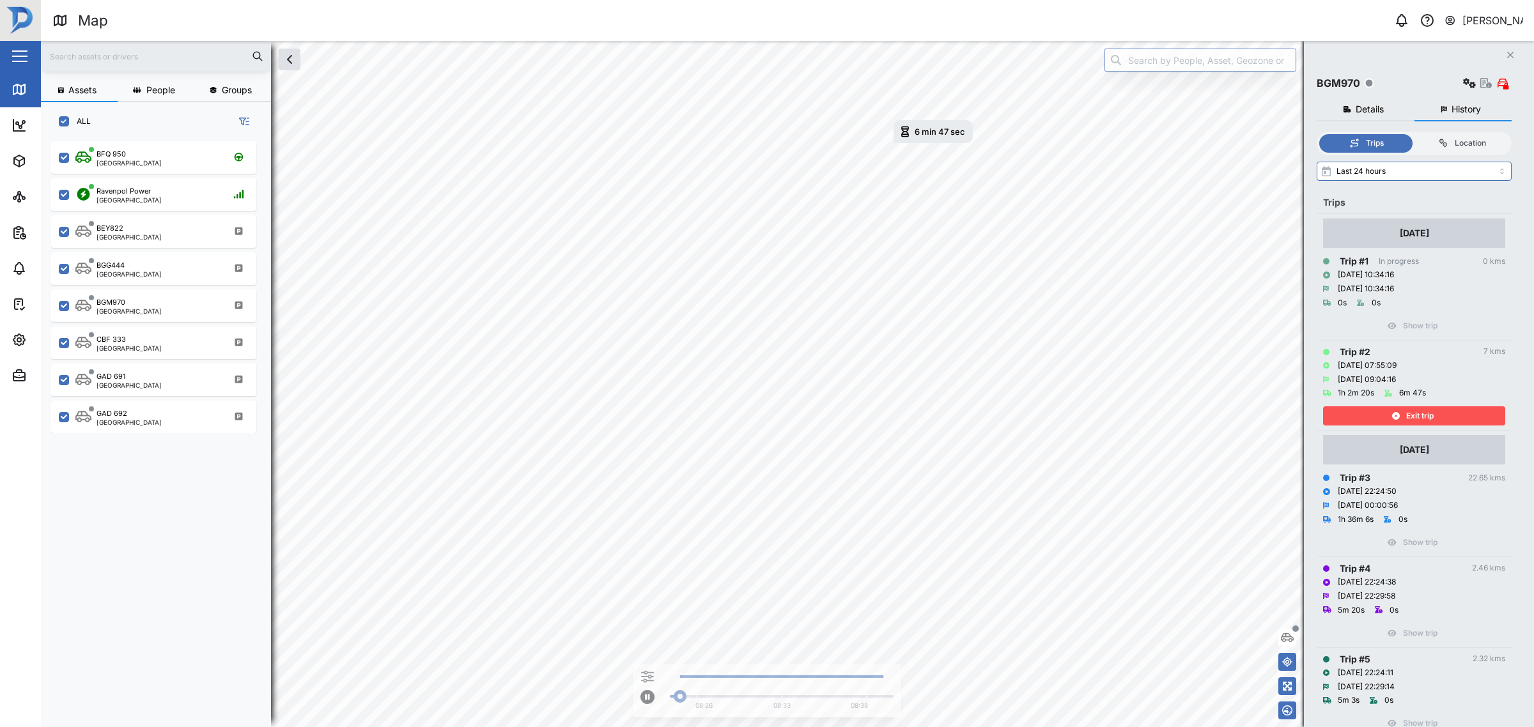
click at [1395, 422] on div "Exit trip" at bounding box center [1412, 416] width 166 height 18
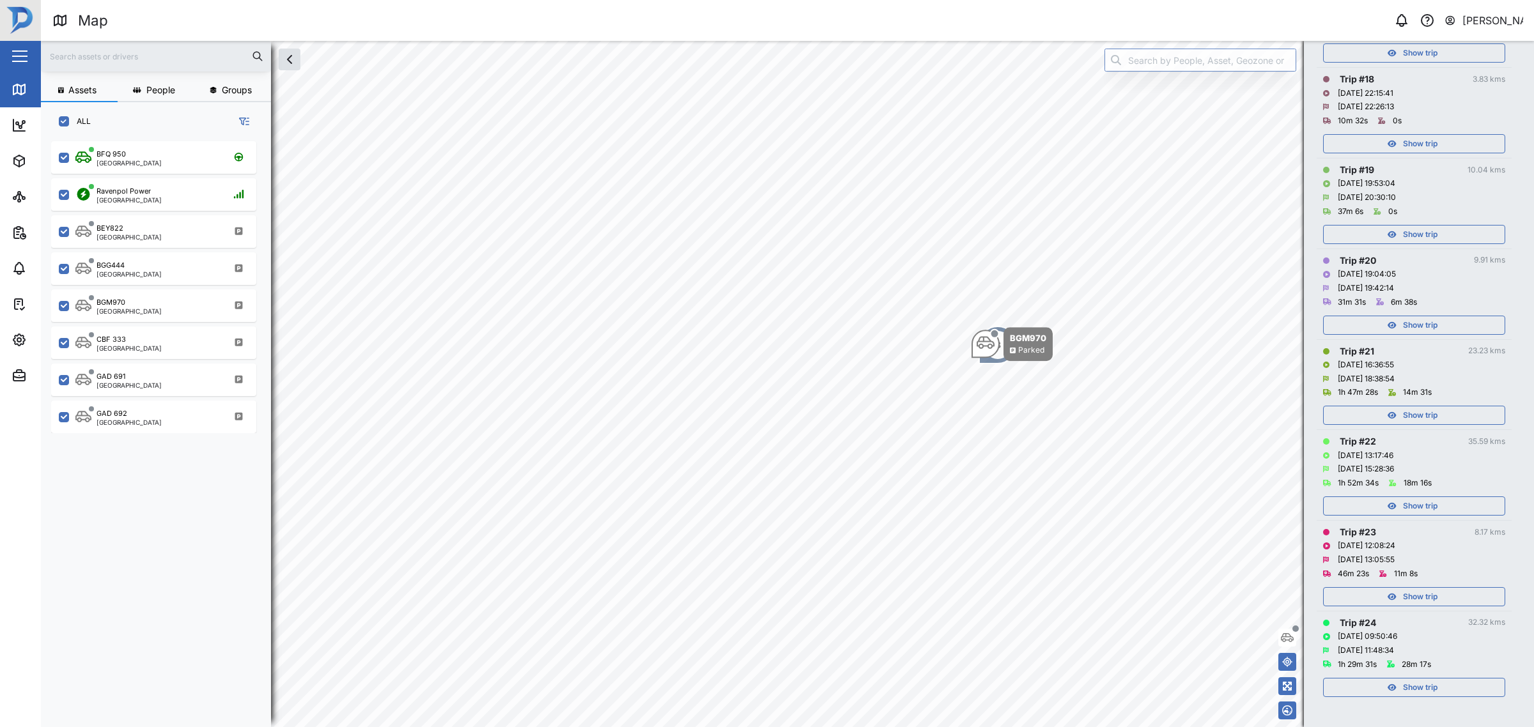
scroll to position [1760, 0]
click at [160, 208] on div "Ravenpol Power Port Moresby" at bounding box center [153, 194] width 205 height 33
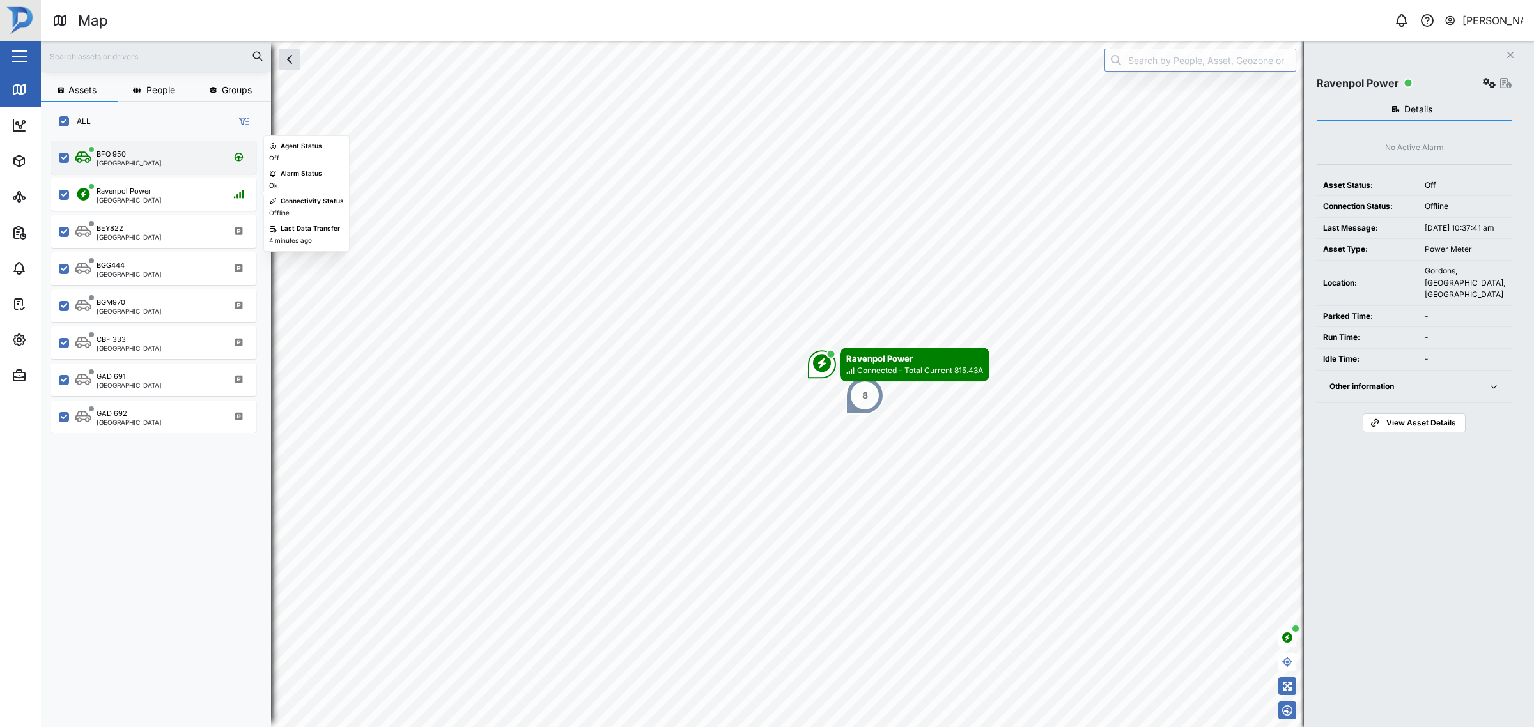
click at [150, 160] on div "BFQ 950 Port Moresby" at bounding box center [161, 157] width 173 height 17
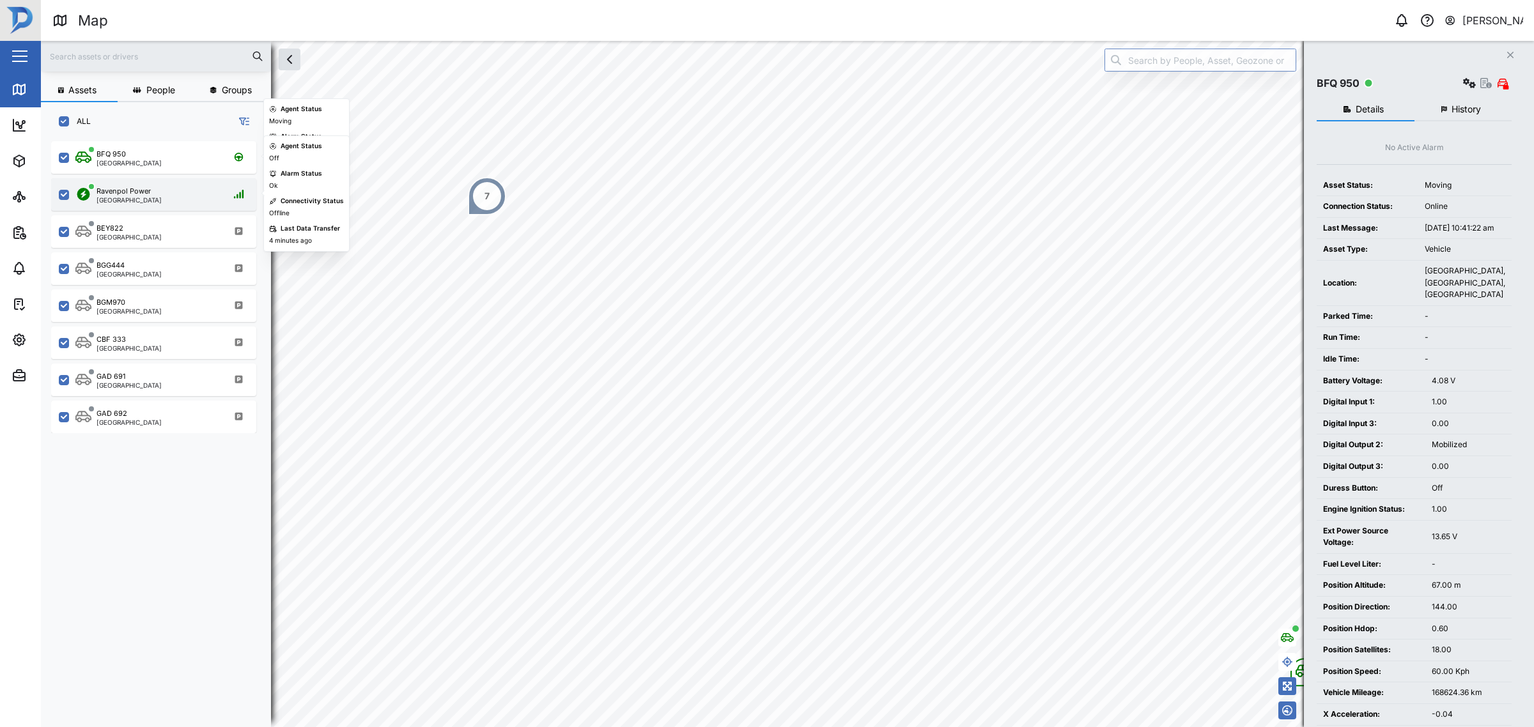
drag, startPoint x: 163, startPoint y: 190, endPoint x: 344, endPoint y: 221, distance: 183.5
click at [164, 190] on div "Ravenpol Power Port Moresby" at bounding box center [161, 194] width 173 height 17
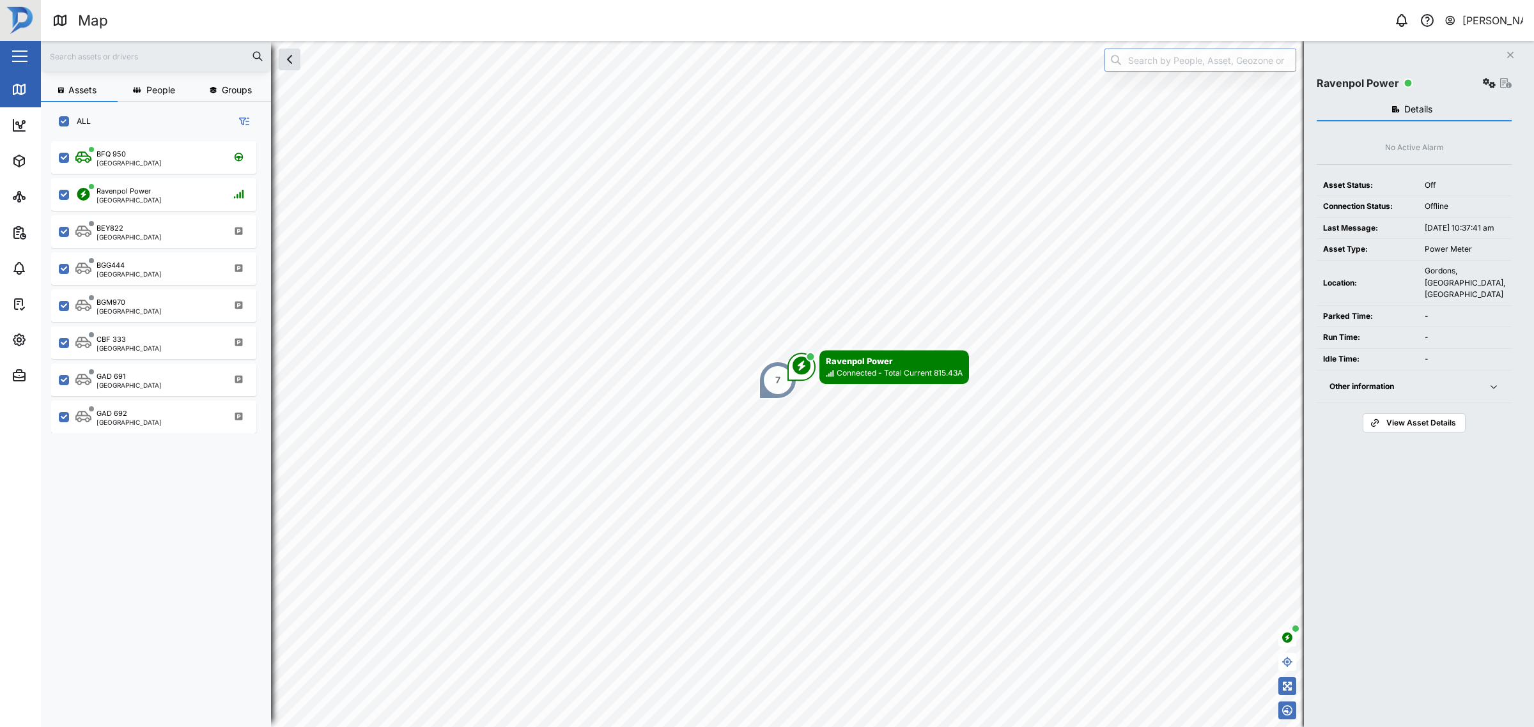
click at [1505, 88] on div at bounding box center [1495, 83] width 31 height 18
click at [1506, 82] on icon "button" at bounding box center [1506, 83] width 12 height 10
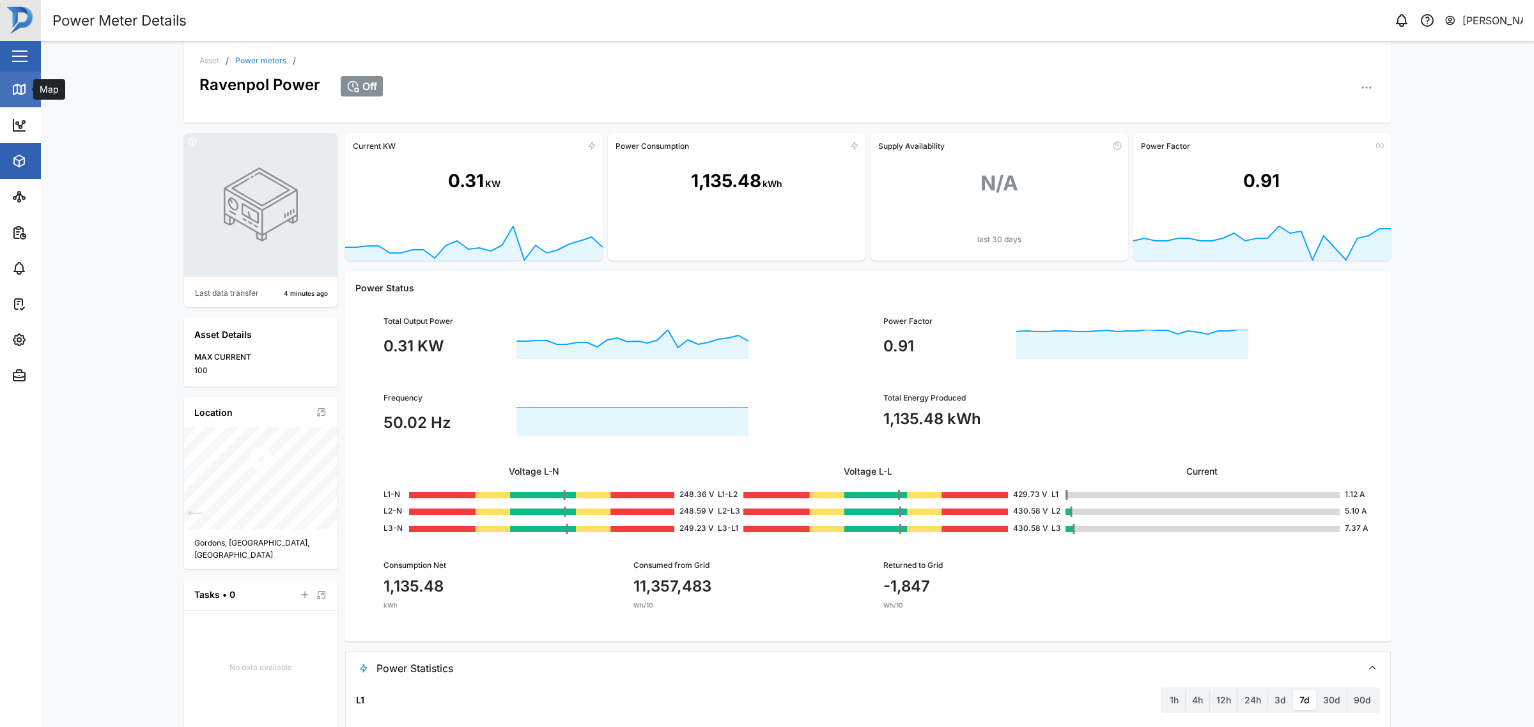
click at [5, 77] on link "Map" at bounding box center [83, 90] width 166 height 36
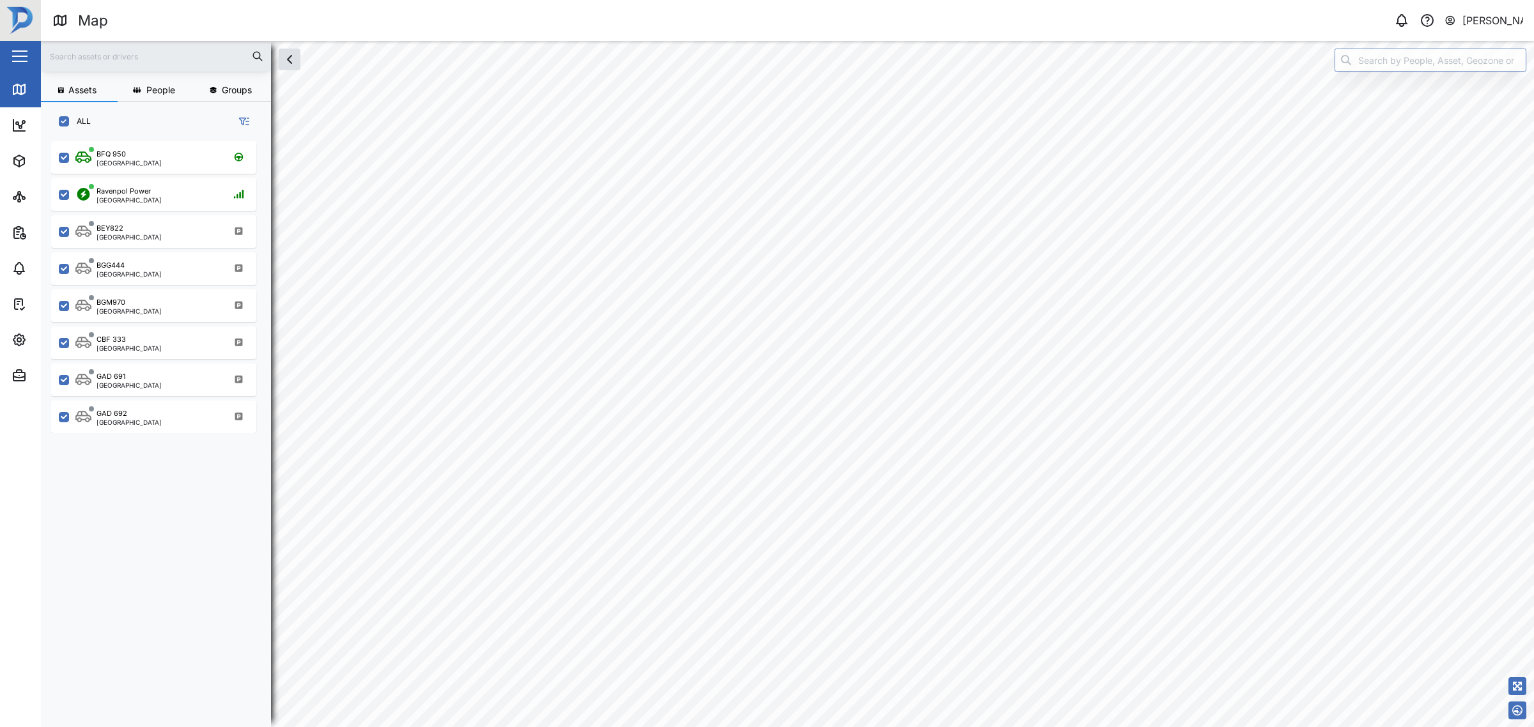
scroll to position [569, 198]
click at [173, 311] on div "BGM970 Port Moresby" at bounding box center [161, 305] width 173 height 17
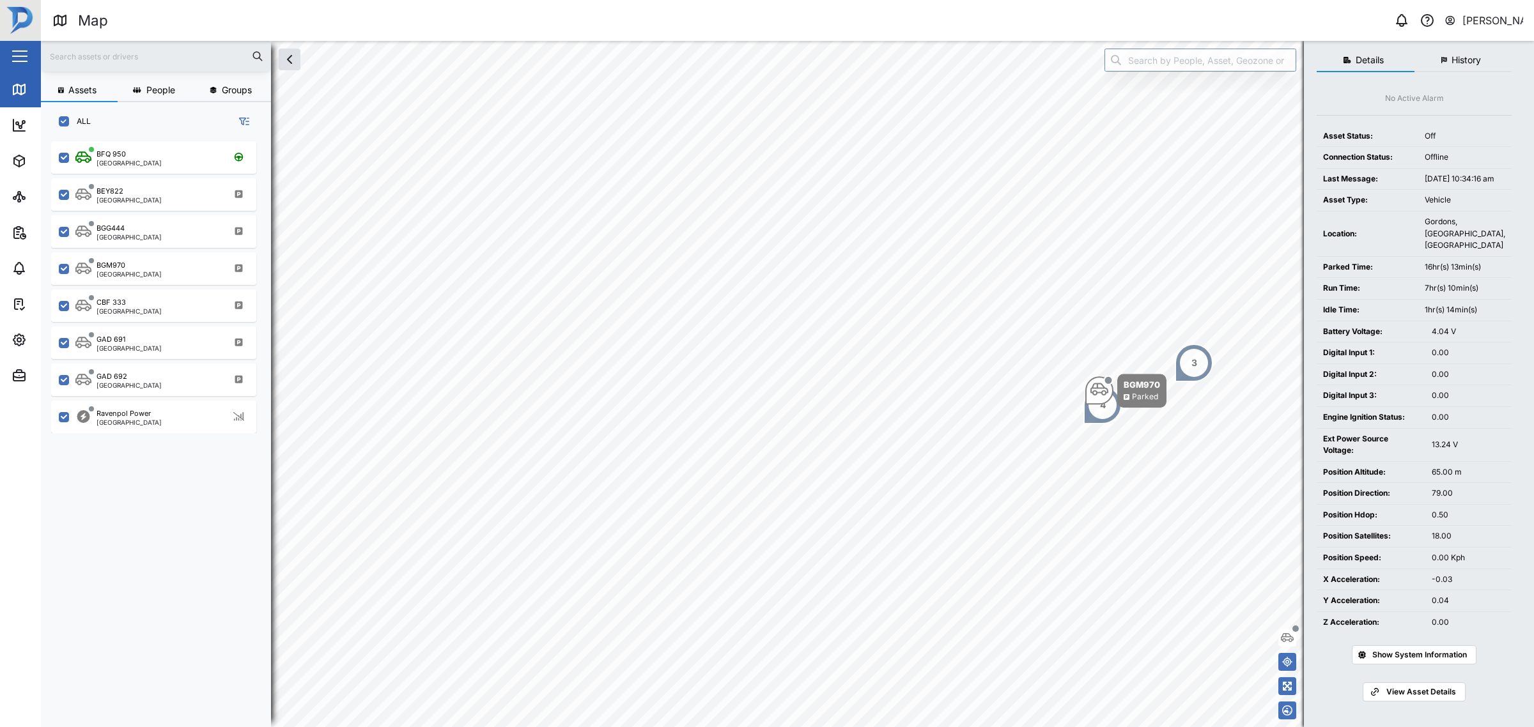
scroll to position [63, 0]
drag, startPoint x: 1443, startPoint y: 474, endPoint x: 1392, endPoint y: 455, distance: 53.8
click at [1398, 458] on tbody "Battery Voltage: 4.04 V Digital Input 1: 0.00 Digital Input 2: 0.00 Digital Inp…" at bounding box center [1414, 478] width 195 height 312
click at [1393, 455] on div "Ext Power Source Voltage:" at bounding box center [1371, 445] width 96 height 24
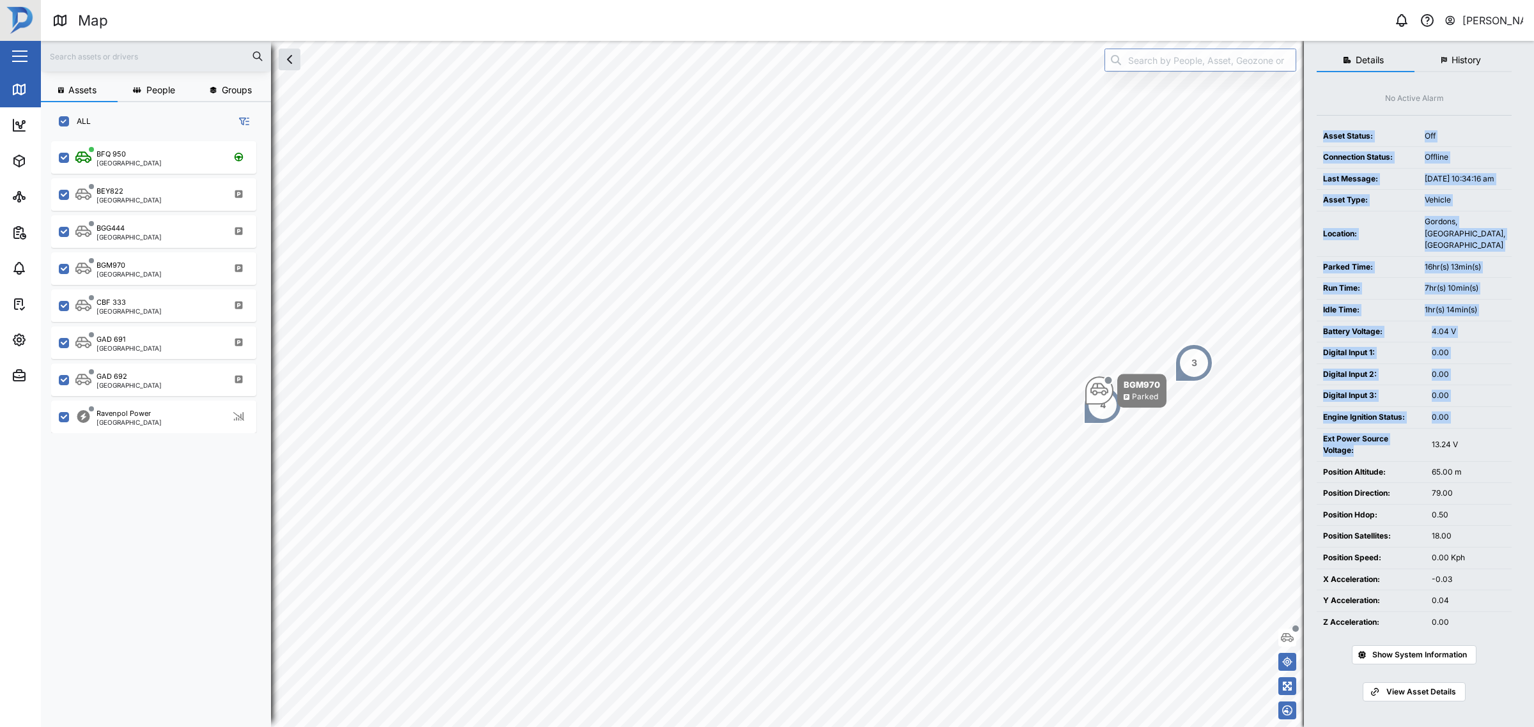
click at [1250, 417] on div "Assets People Groups ALL BFQ 950 Port Moresby BEY822 Port Moresby BGG444 Port M…" at bounding box center [787, 384] width 1493 height 686
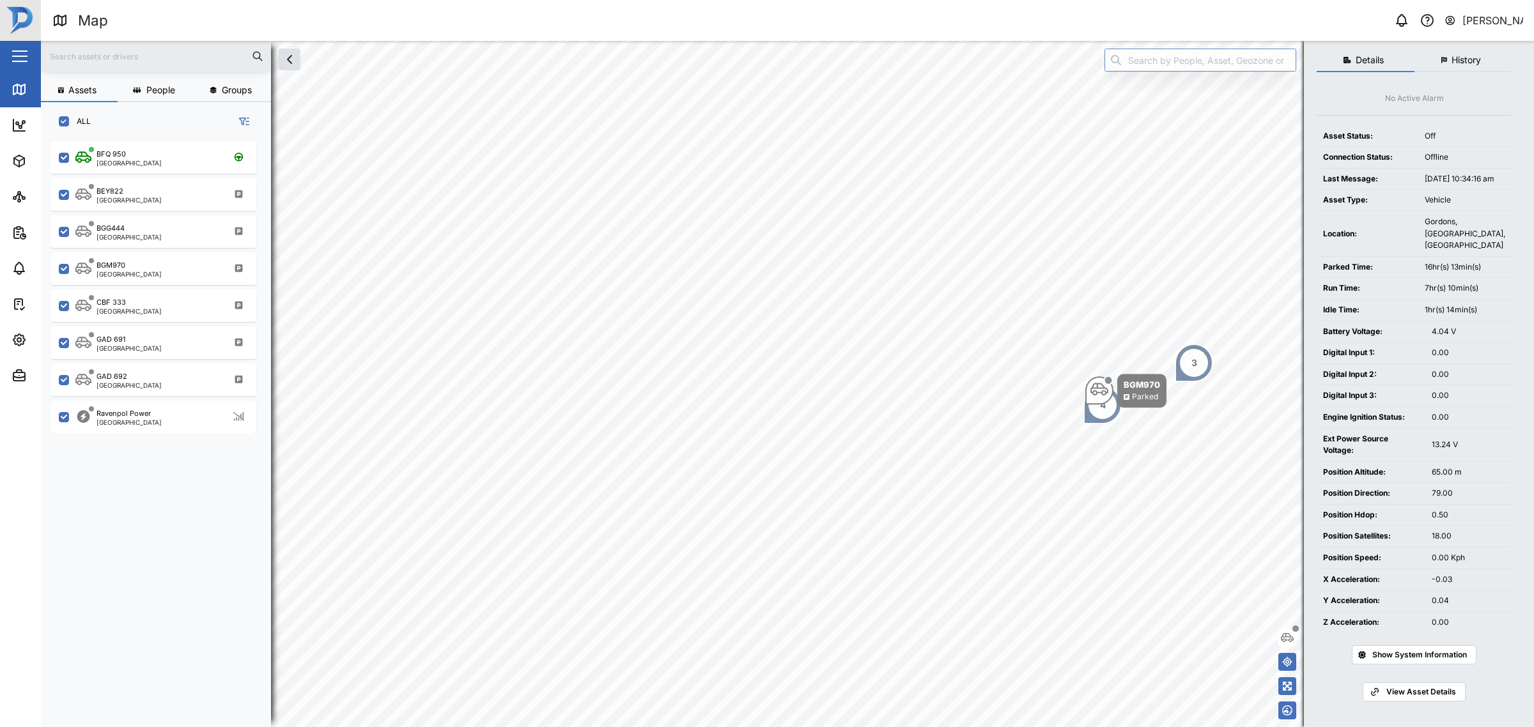
click at [1363, 439] on div "Ext Power Source Voltage:" at bounding box center [1371, 445] width 96 height 24
click at [1377, 436] on div "Ext Power Source Voltage:" at bounding box center [1371, 445] width 96 height 24
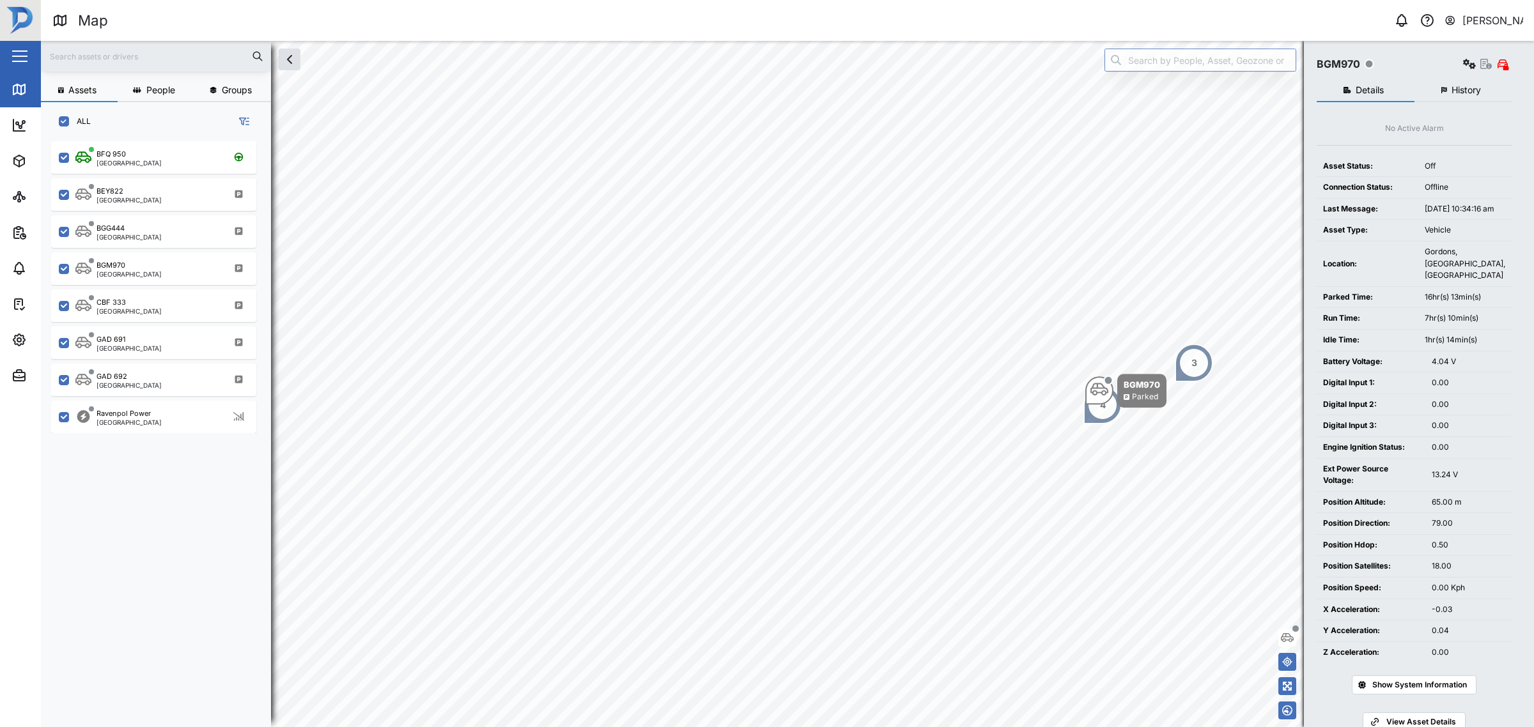
scroll to position [0, 0]
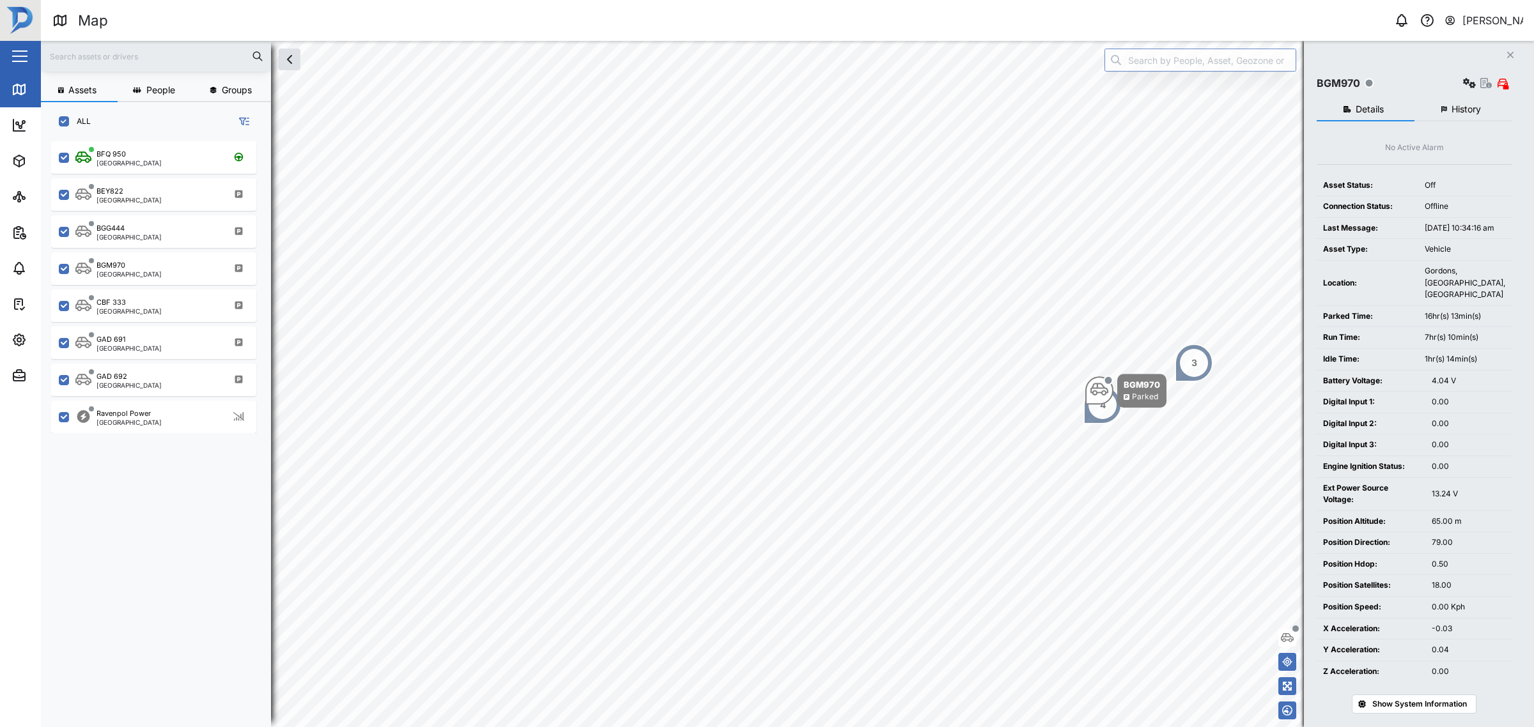
click at [1386, 430] on div "Digital Input 2:" at bounding box center [1371, 424] width 96 height 12
drag, startPoint x: 1351, startPoint y: 472, endPoint x: 1465, endPoint y: 480, distance: 114.7
click at [1465, 477] on tr "Engine Ignition Status: 0.00" at bounding box center [1414, 467] width 195 height 22
click at [1502, 477] on td "0.00" at bounding box center [1468, 467] width 86 height 22
click at [1474, 473] on div "0.00" at bounding box center [1469, 467] width 74 height 12
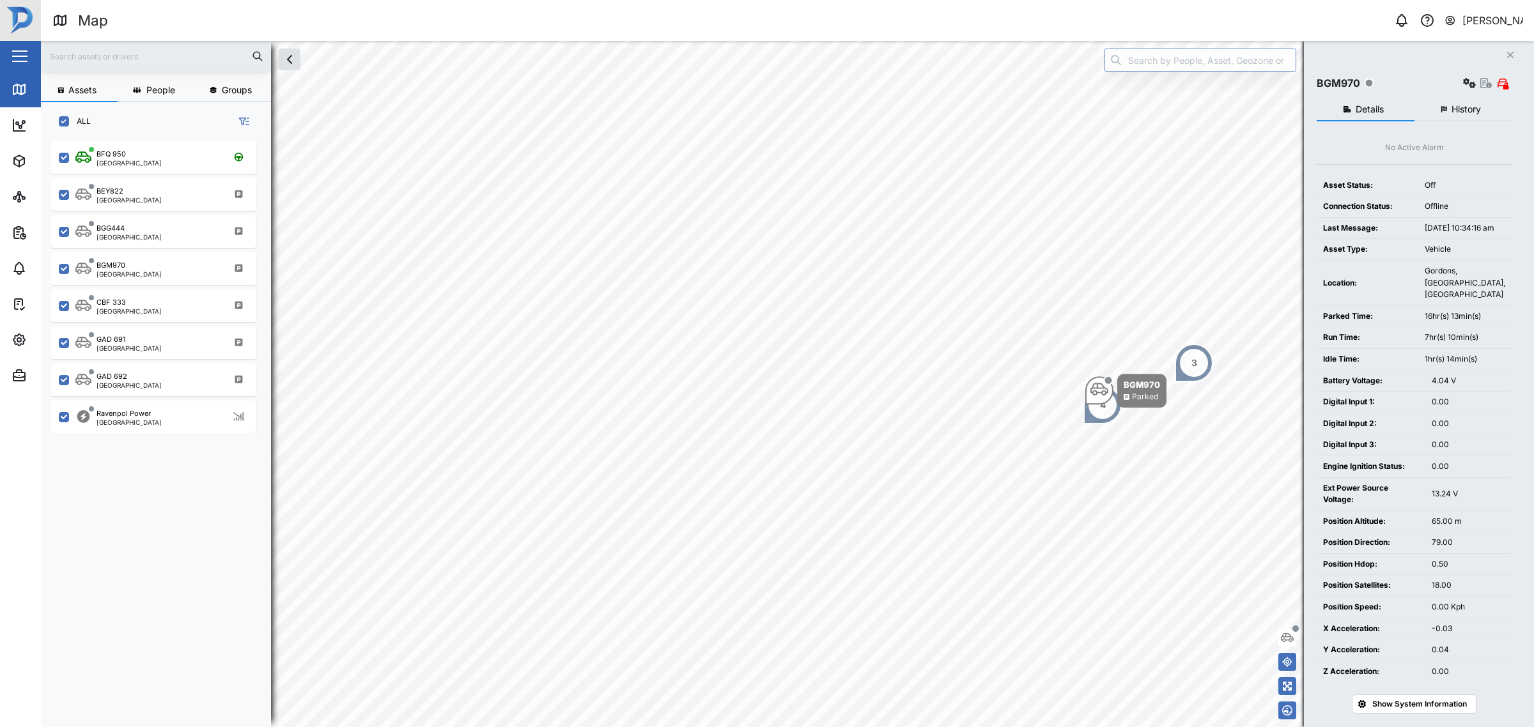
scroll to position [63, 0]
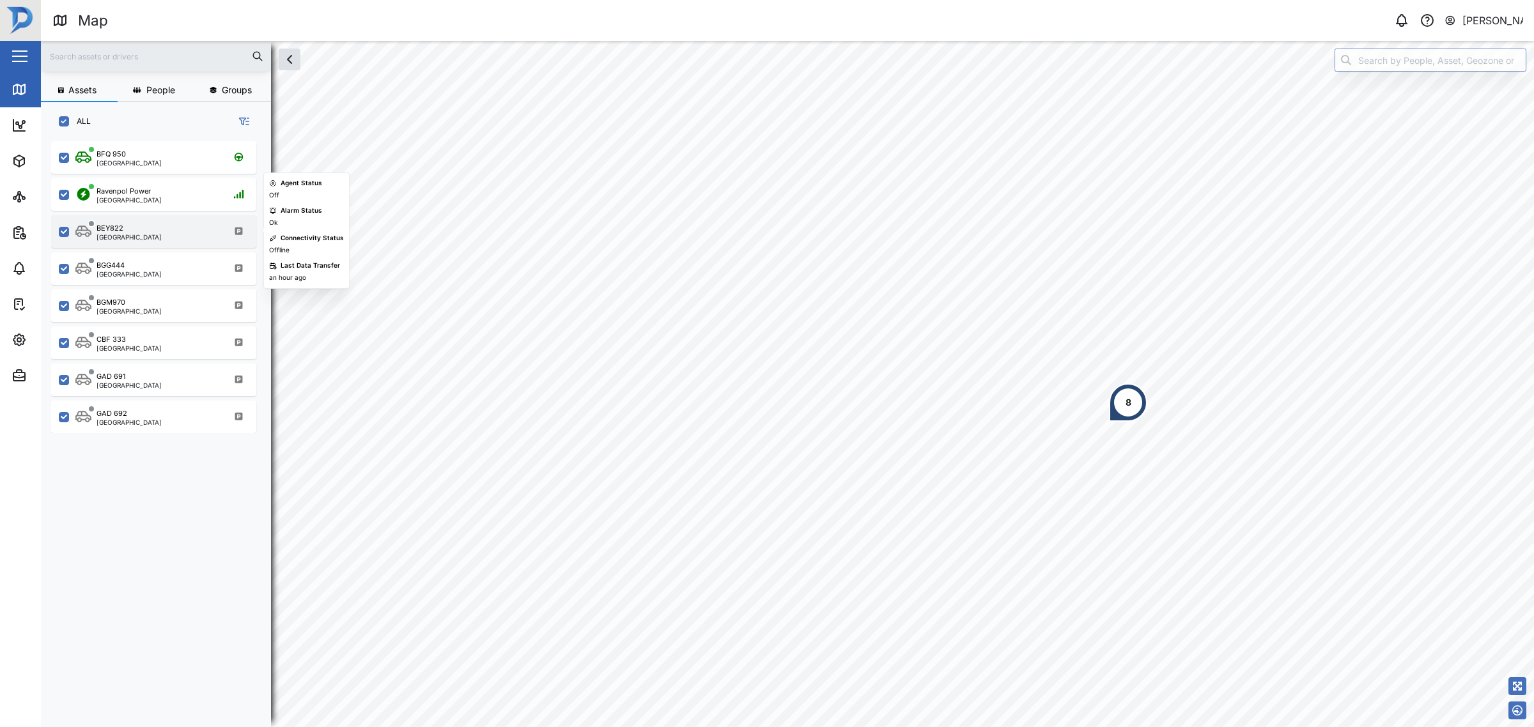
click at [142, 224] on div "BEY822 Port Moresby" at bounding box center [161, 231] width 173 height 17
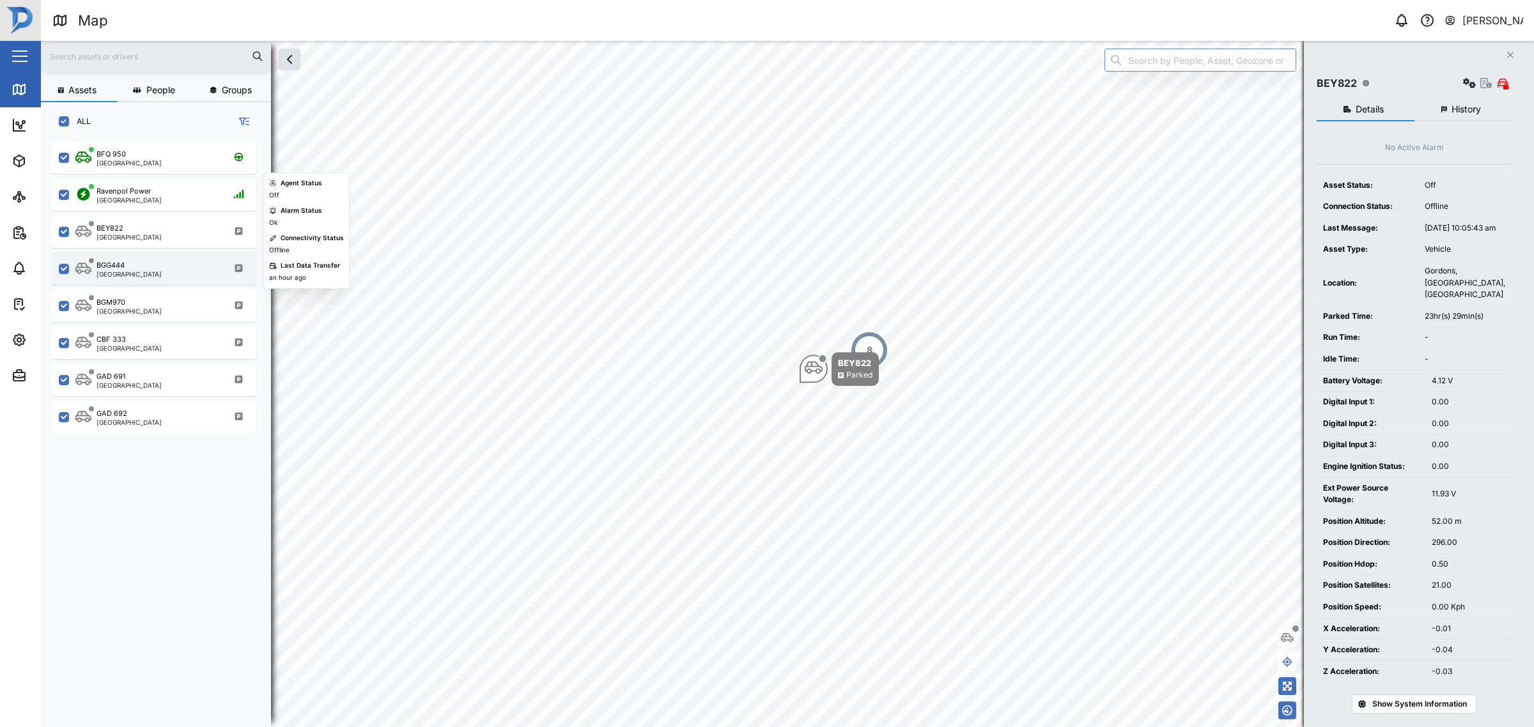
click at [145, 252] on div "BGG444 Port Moresby" at bounding box center [153, 268] width 205 height 33
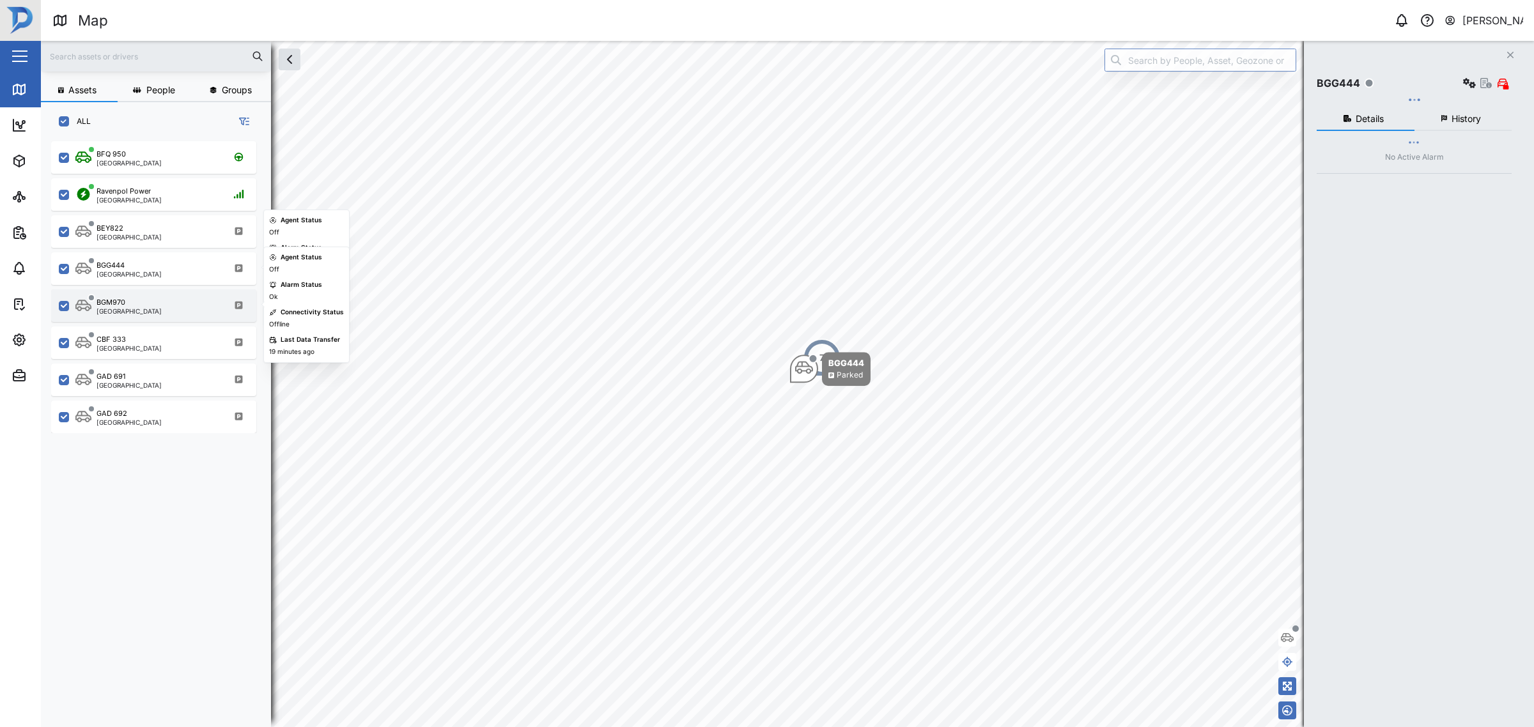
click at [153, 297] on div "BGM970 Port Moresby" at bounding box center [161, 305] width 173 height 17
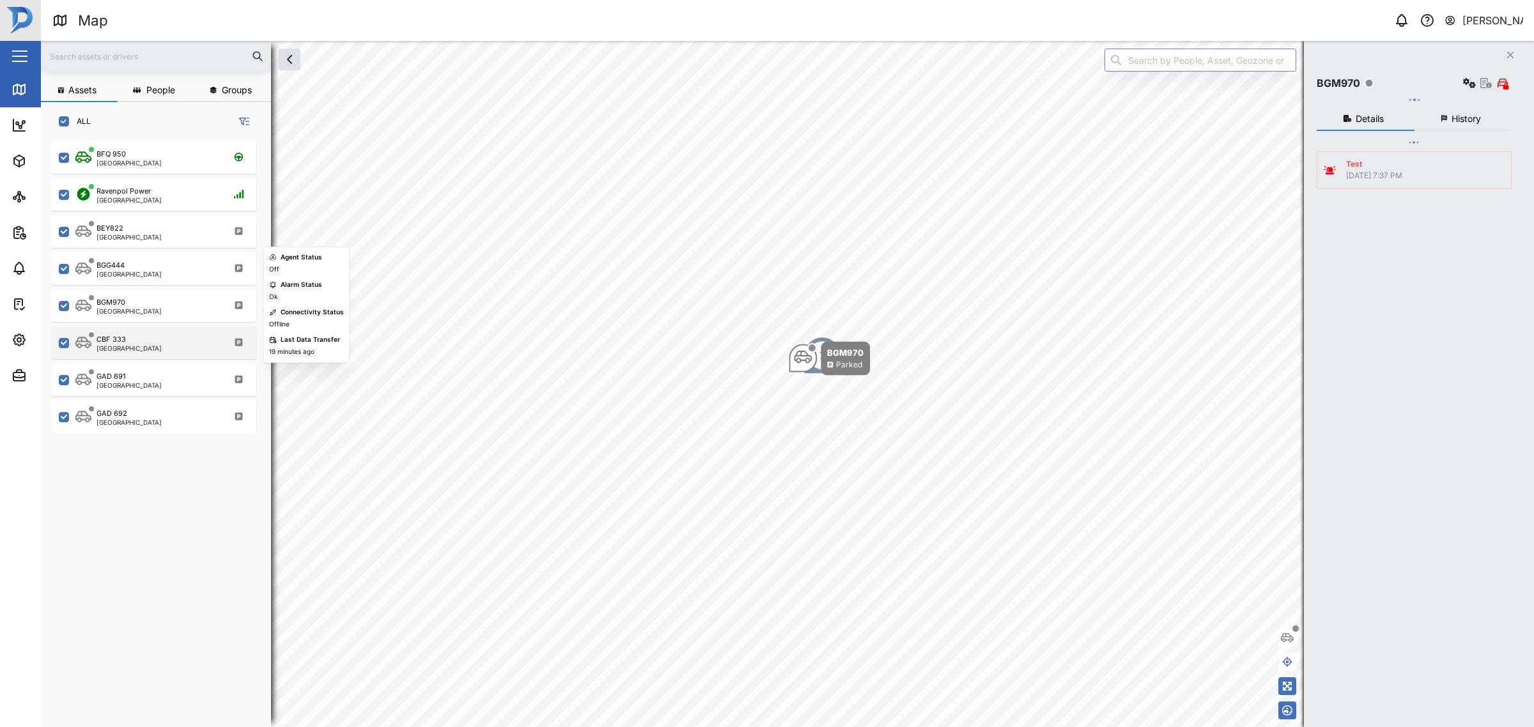
click at [152, 337] on div "CBF 333 Port Moresby" at bounding box center [161, 342] width 173 height 17
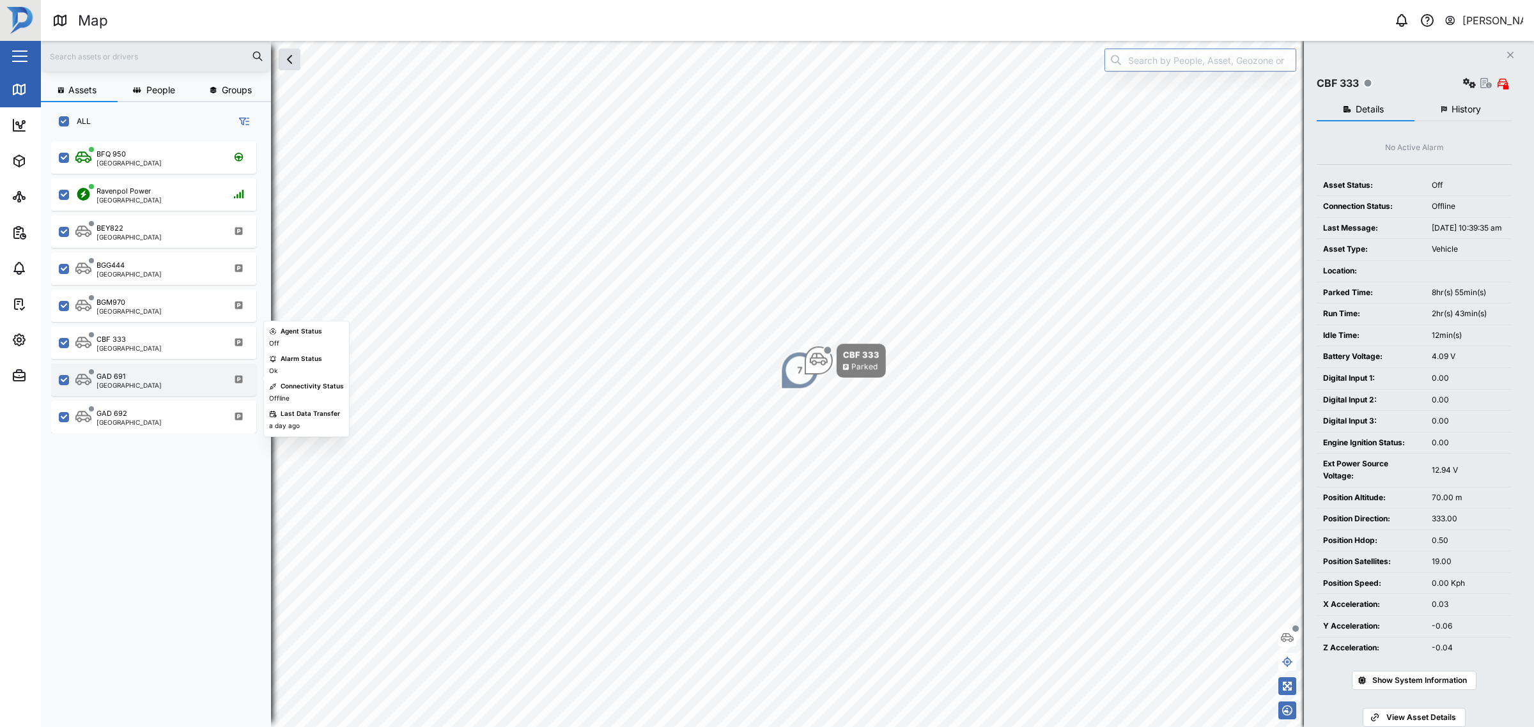
click at [134, 389] on div "GAD 691 Port Moresby" at bounding box center [153, 380] width 205 height 33
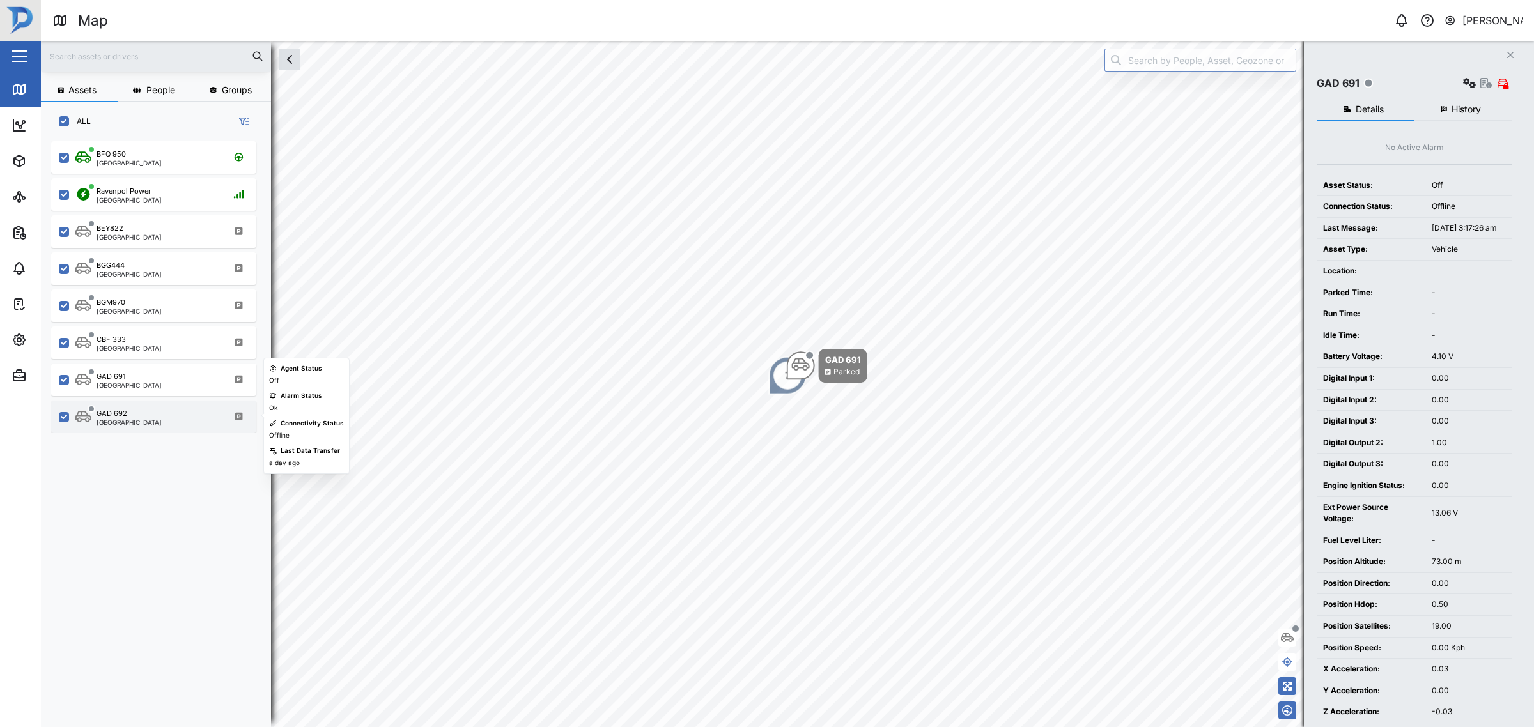
click at [159, 421] on div "GAD 692 Port Moresby" at bounding box center [161, 416] width 173 height 17
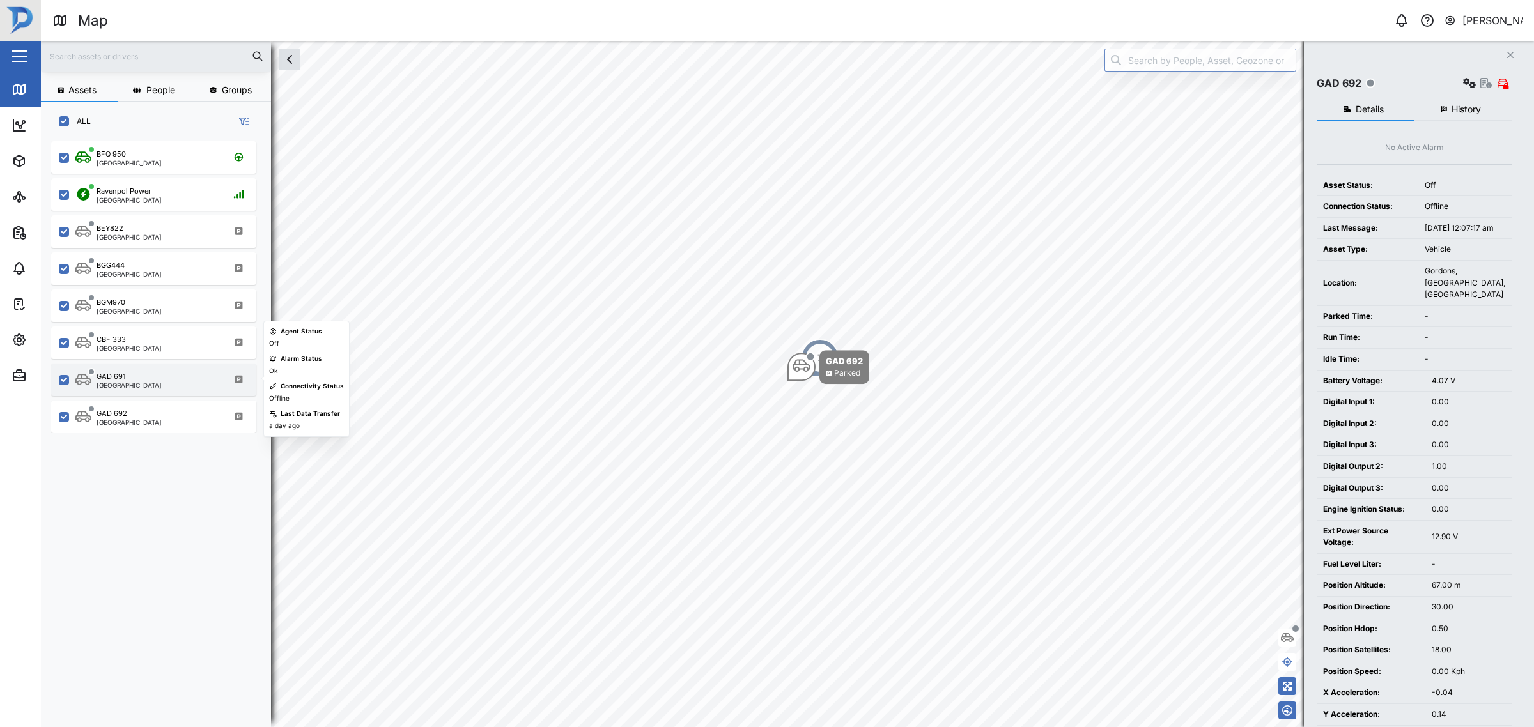
click at [173, 371] on div "GAD 691 Port Moresby" at bounding box center [161, 379] width 173 height 17
click at [155, 336] on div "CBF 333 Port Moresby" at bounding box center [161, 342] width 173 height 17
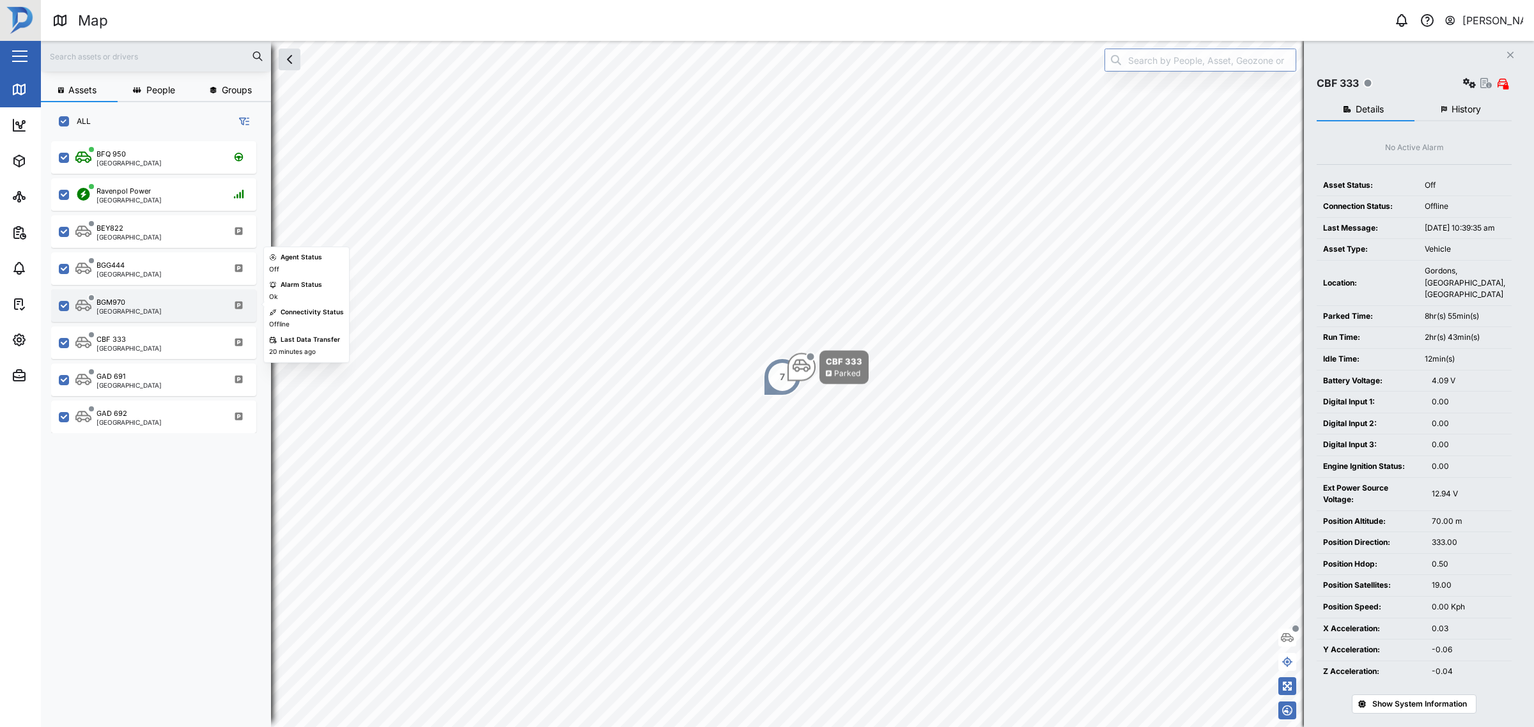
click at [133, 308] on div "[GEOGRAPHIC_DATA]" at bounding box center [129, 311] width 65 height 6
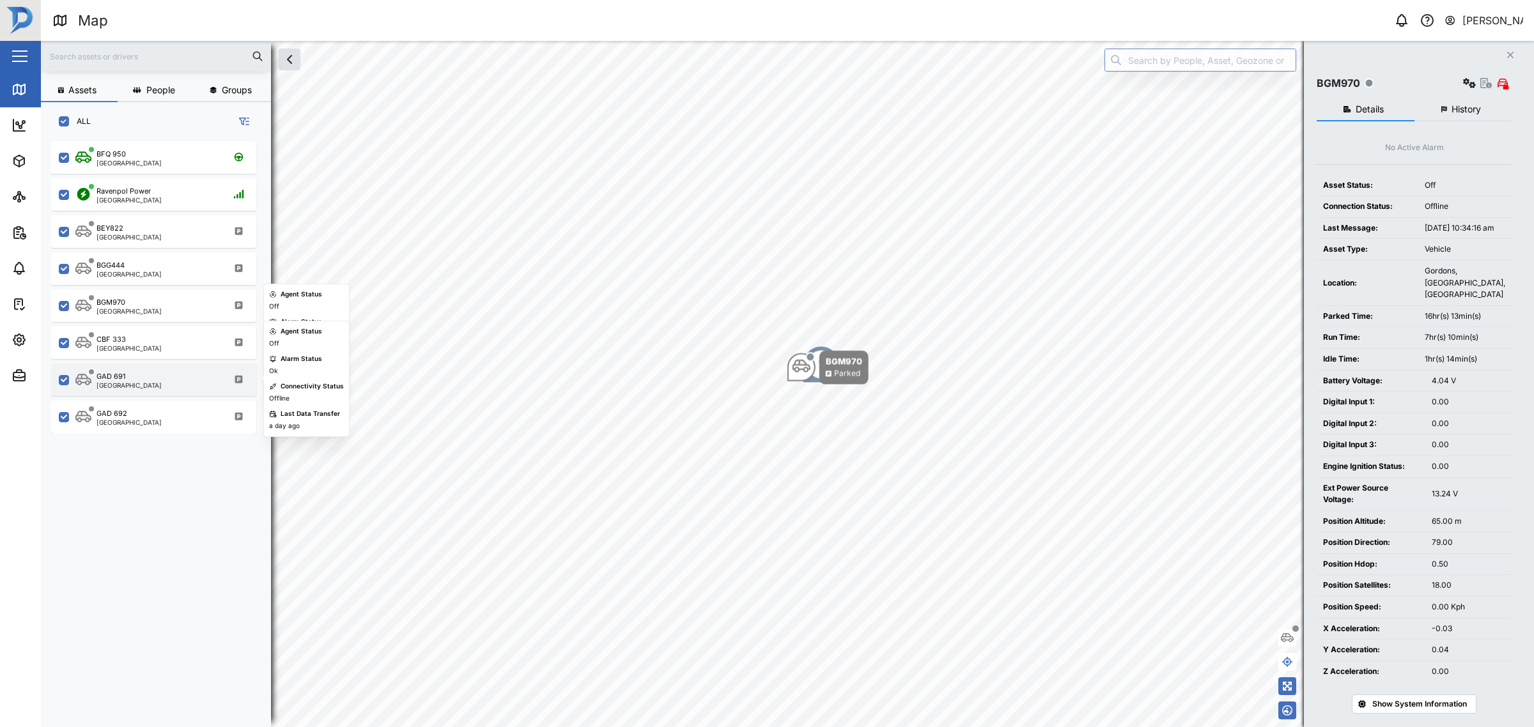
click at [160, 364] on div "GAD 691 Port Moresby" at bounding box center [153, 380] width 205 height 33
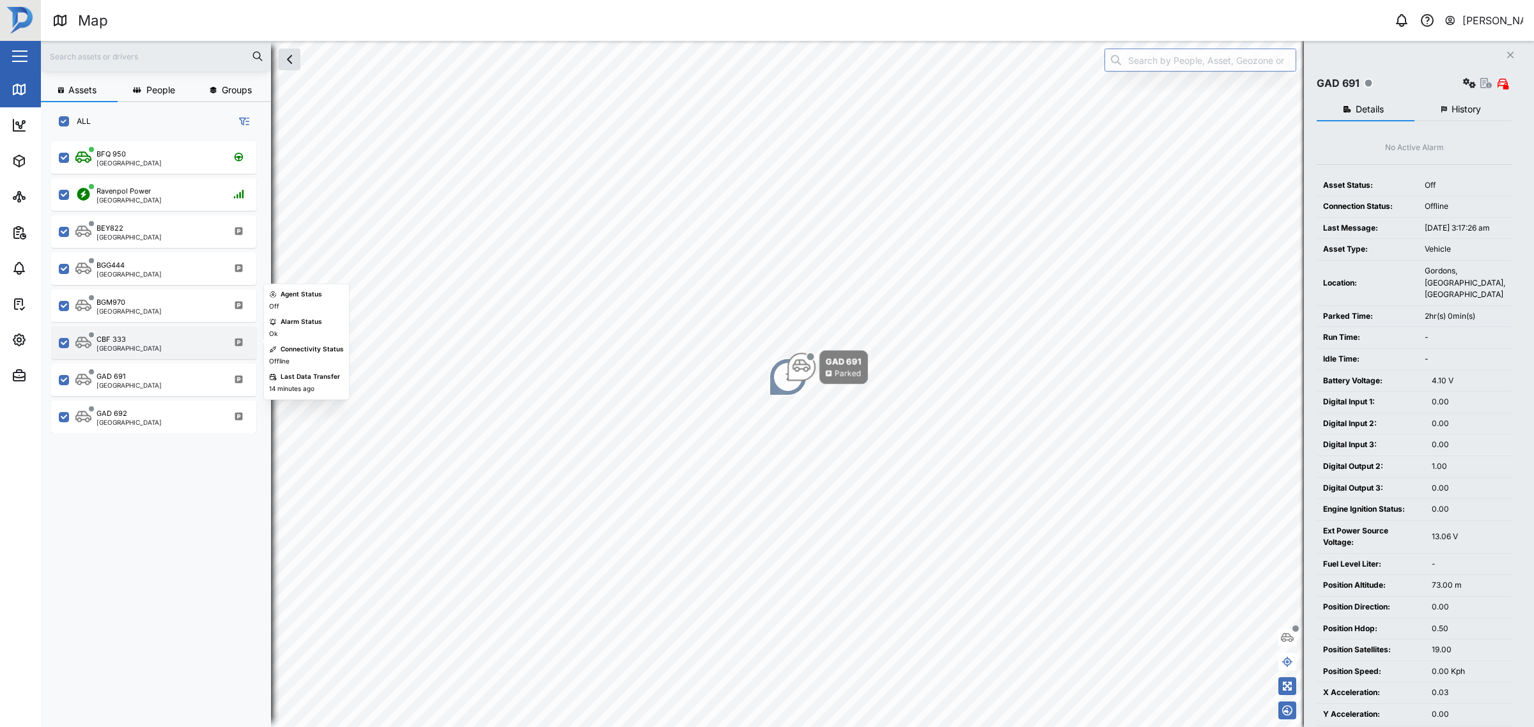
click at [154, 343] on div "CBF 333 Port Moresby" at bounding box center [161, 342] width 173 height 17
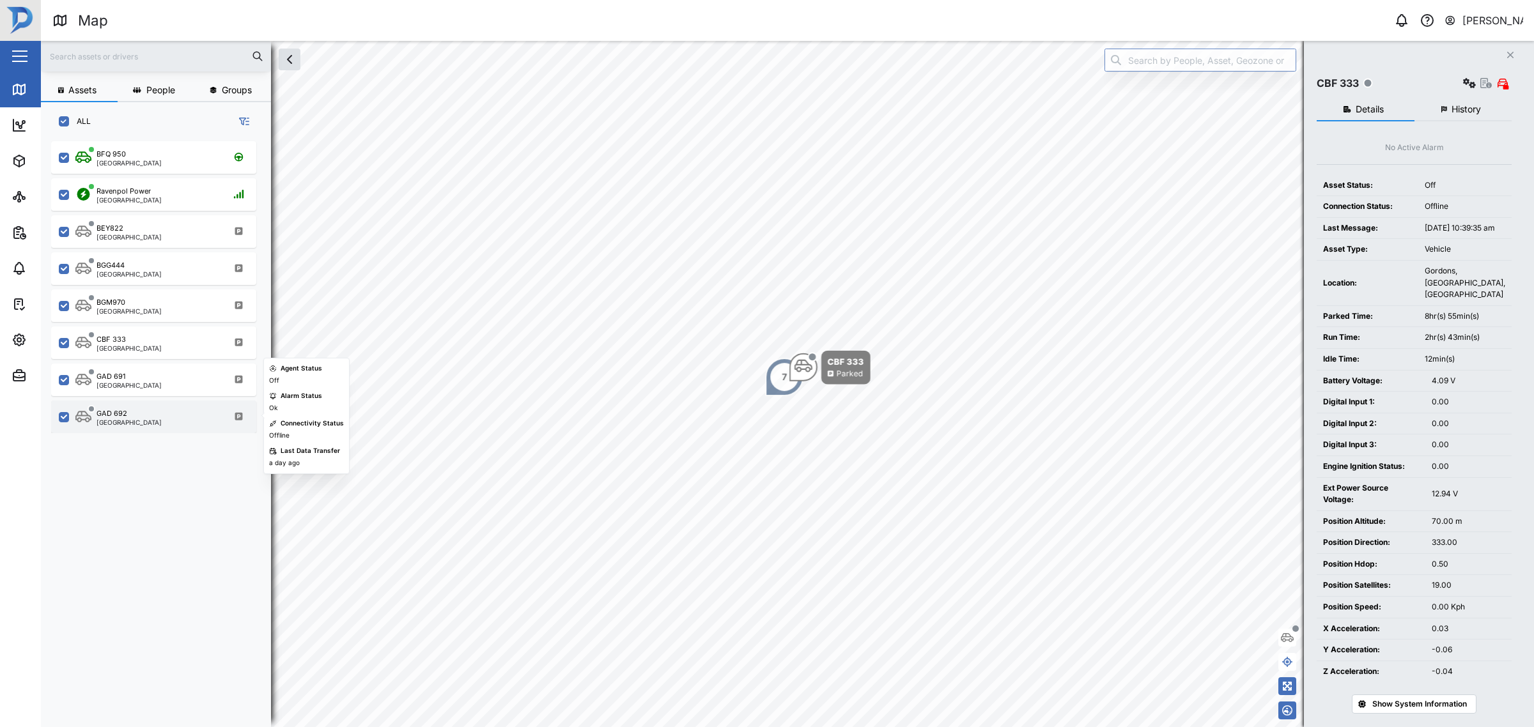
click at [186, 410] on div "GAD 692 Port Moresby" at bounding box center [161, 416] width 173 height 17
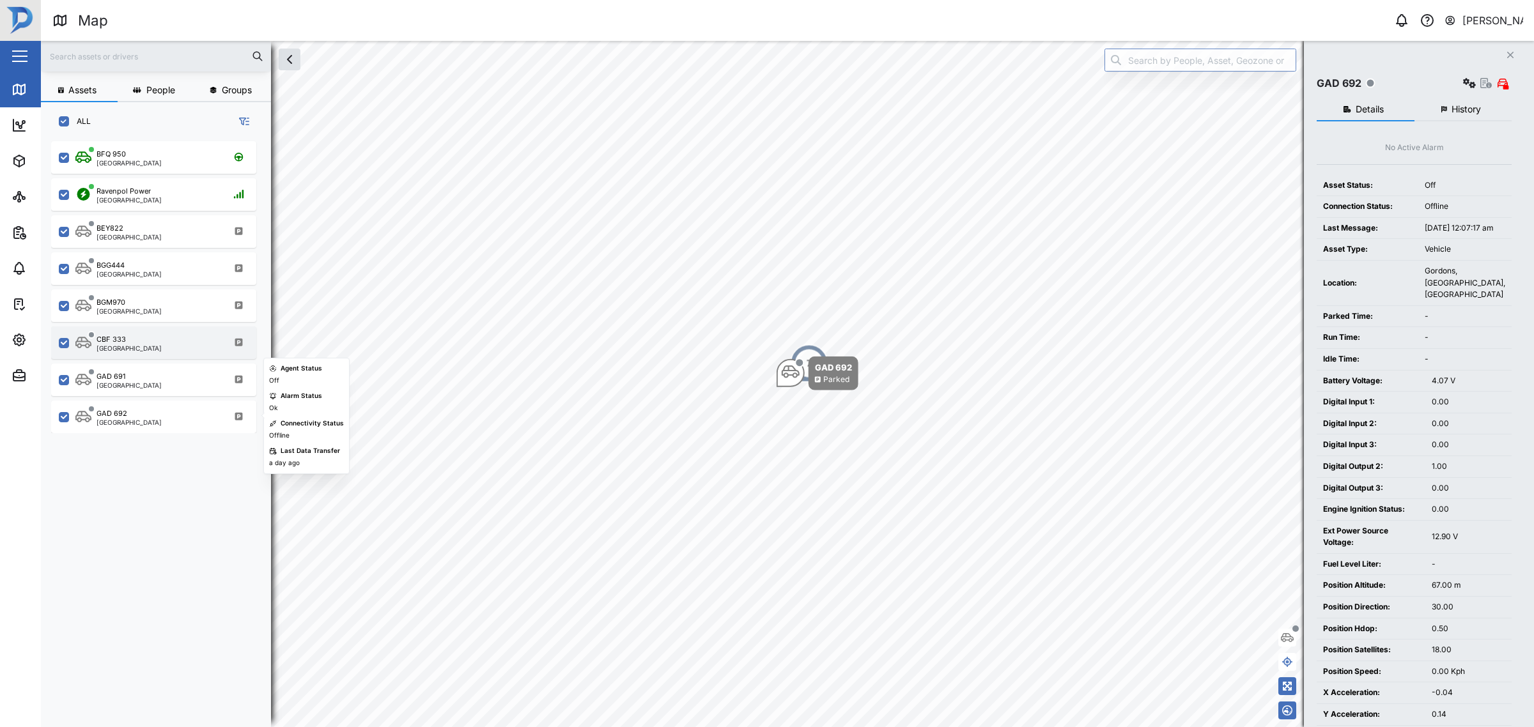
click at [162, 330] on div "CBF 333 Port Moresby" at bounding box center [153, 343] width 205 height 33
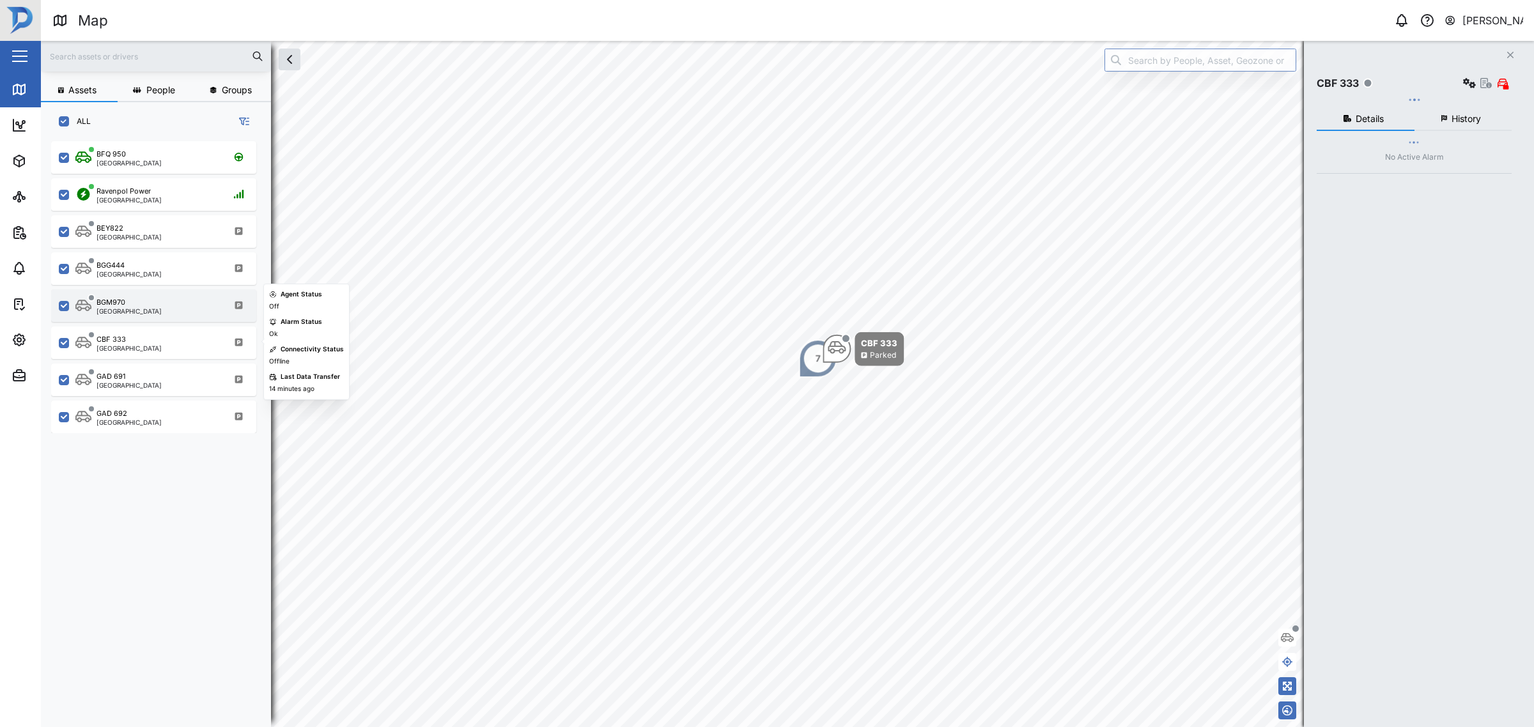
click at [149, 298] on div "BGM970 Port Moresby" at bounding box center [161, 305] width 173 height 17
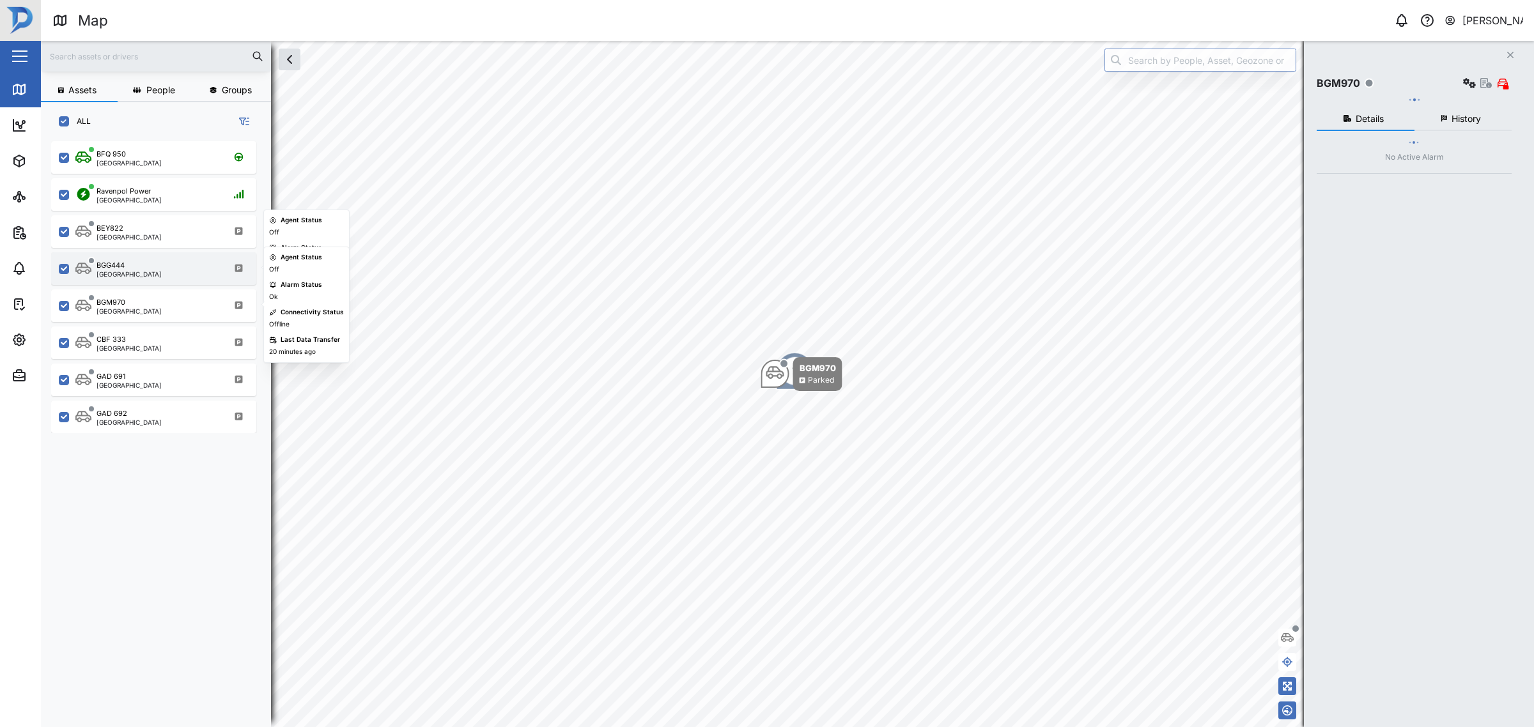
click at [144, 268] on div "BGG444 Port Moresby" at bounding box center [161, 268] width 173 height 17
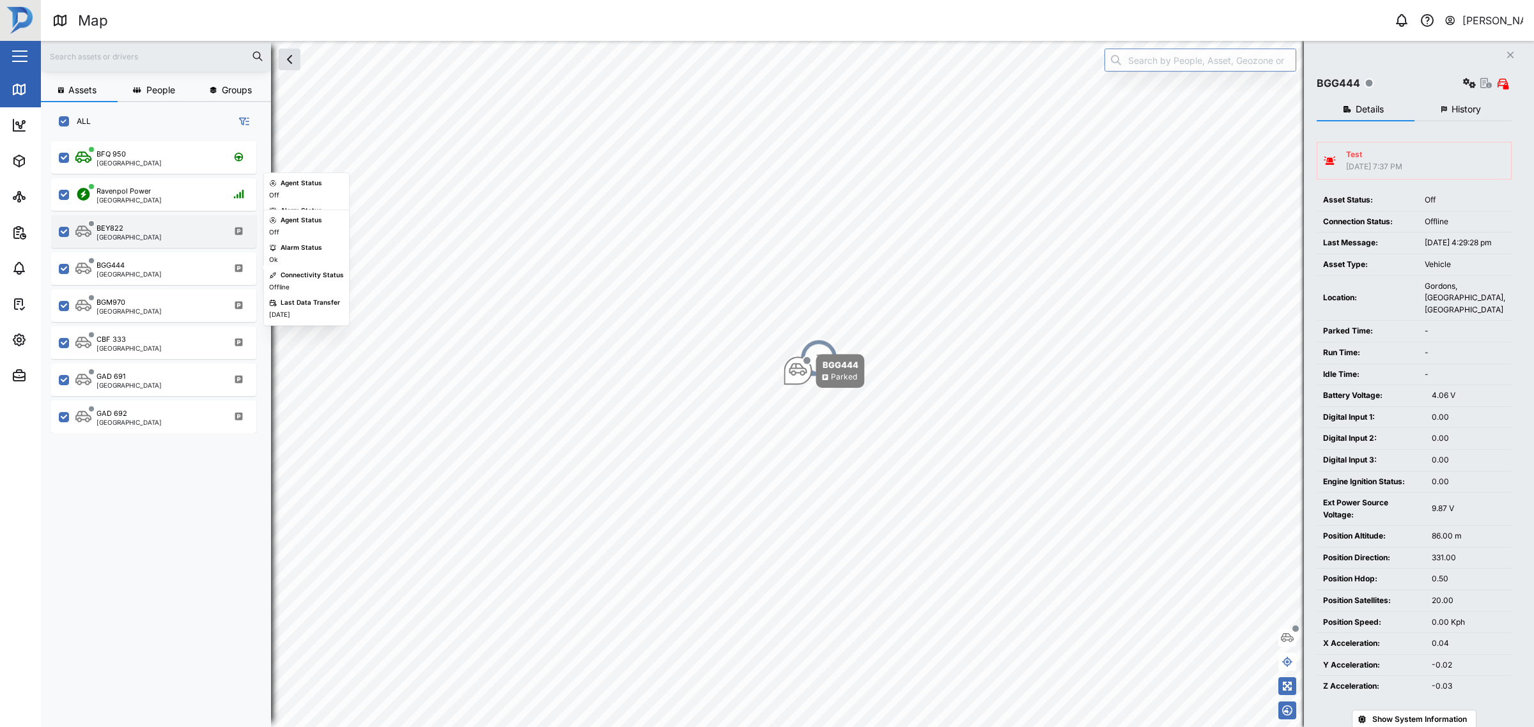
click at [139, 238] on div "BEY822 Port Moresby" at bounding box center [161, 231] width 173 height 17
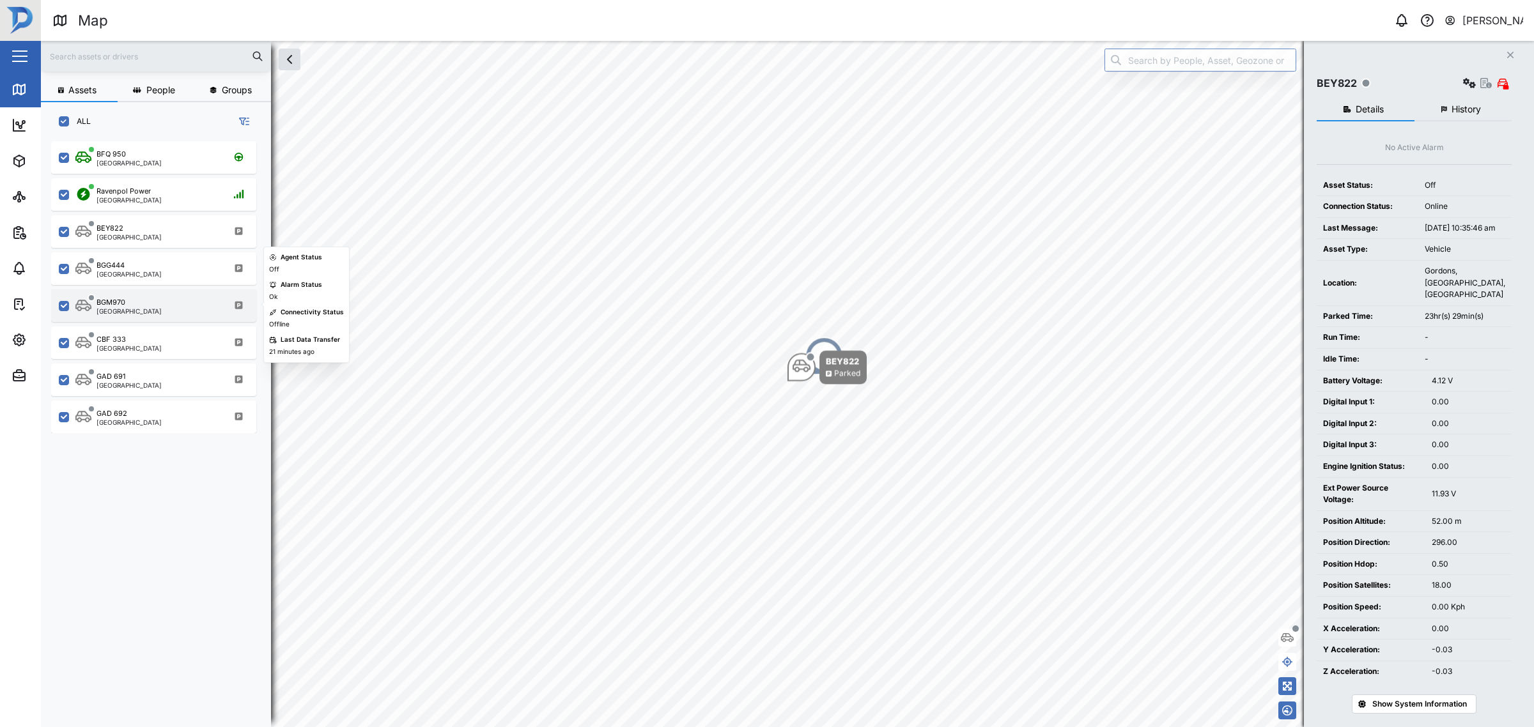
click at [149, 306] on div "BGM970 Port Moresby" at bounding box center [161, 305] width 173 height 17
click at [1458, 105] on span "History" at bounding box center [1466, 109] width 29 height 9
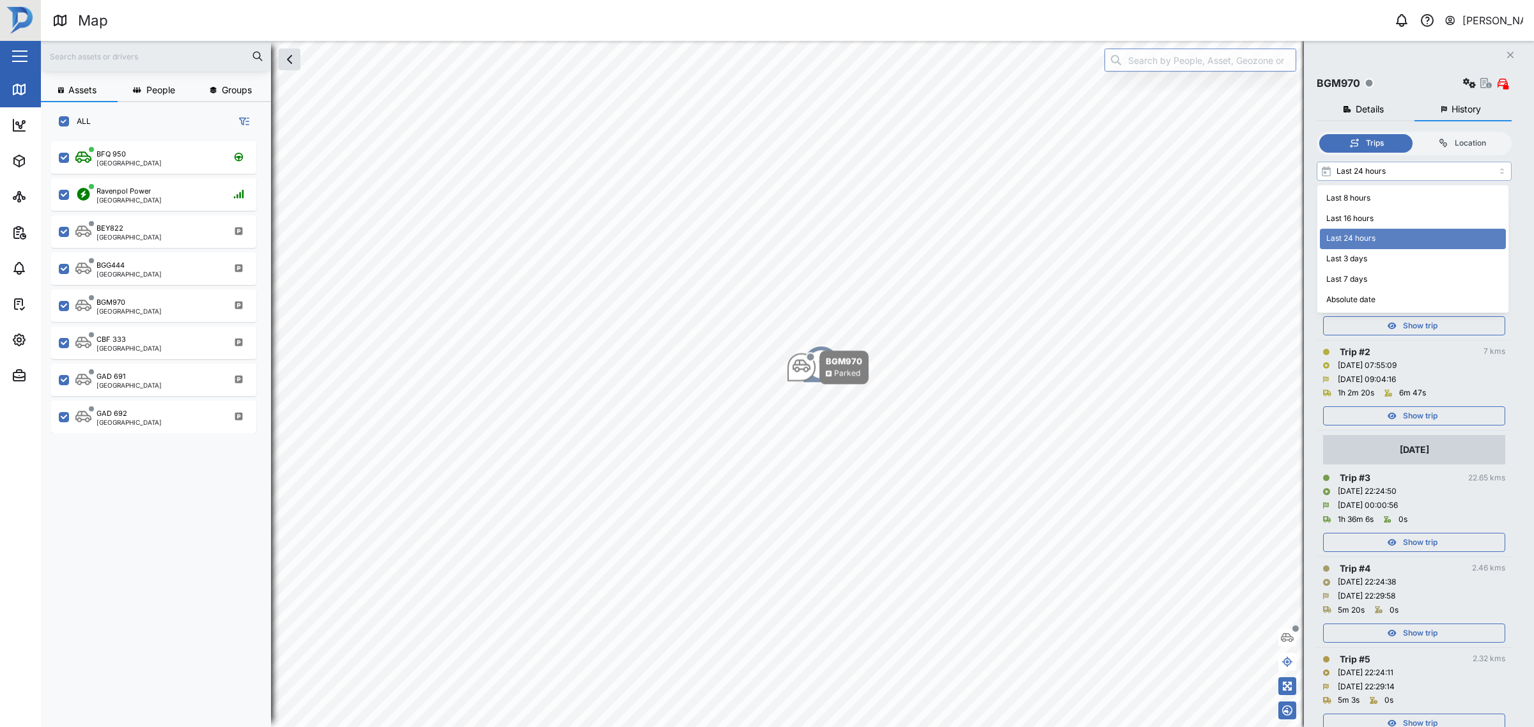
click at [1405, 177] on input "Last 24 hours" at bounding box center [1414, 171] width 195 height 19
type input "Last 7 days"
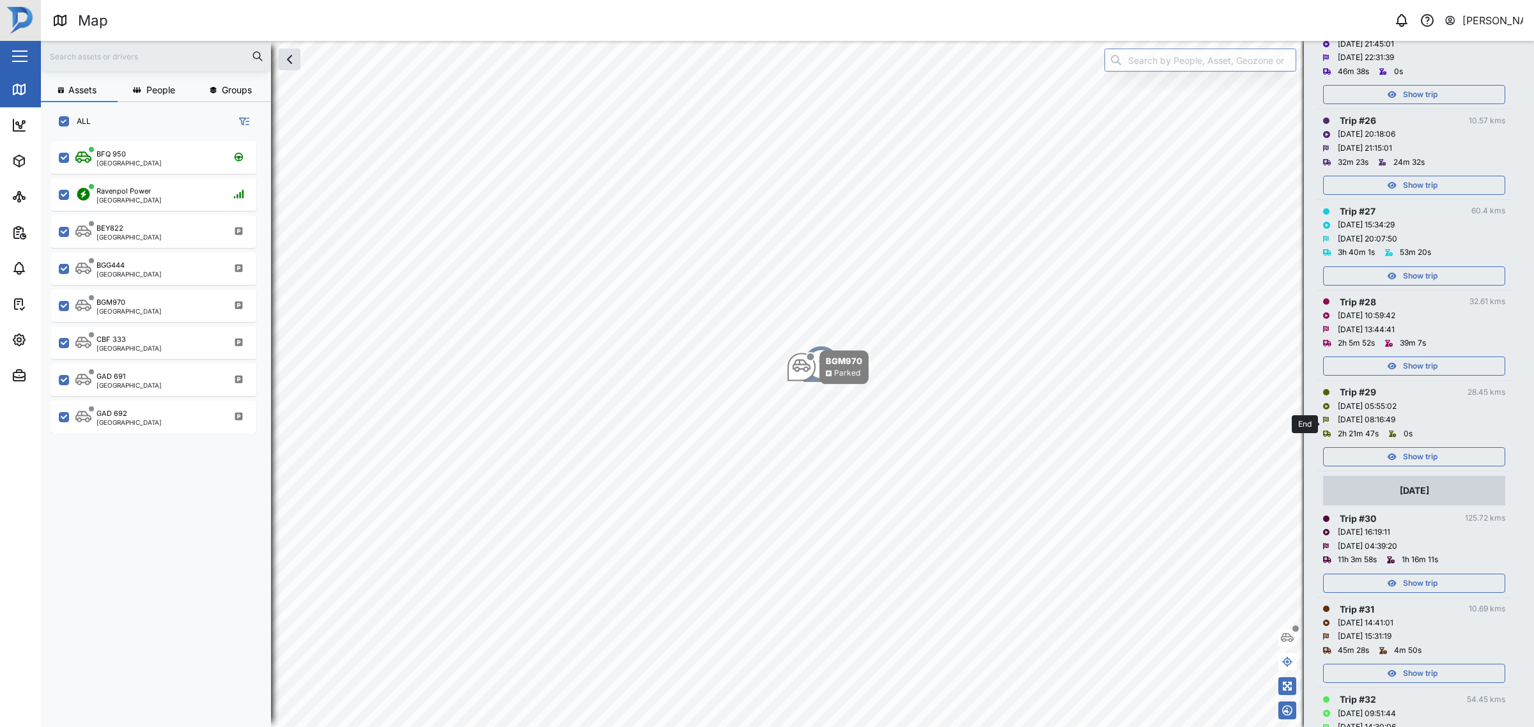
scroll to position [2557, 0]
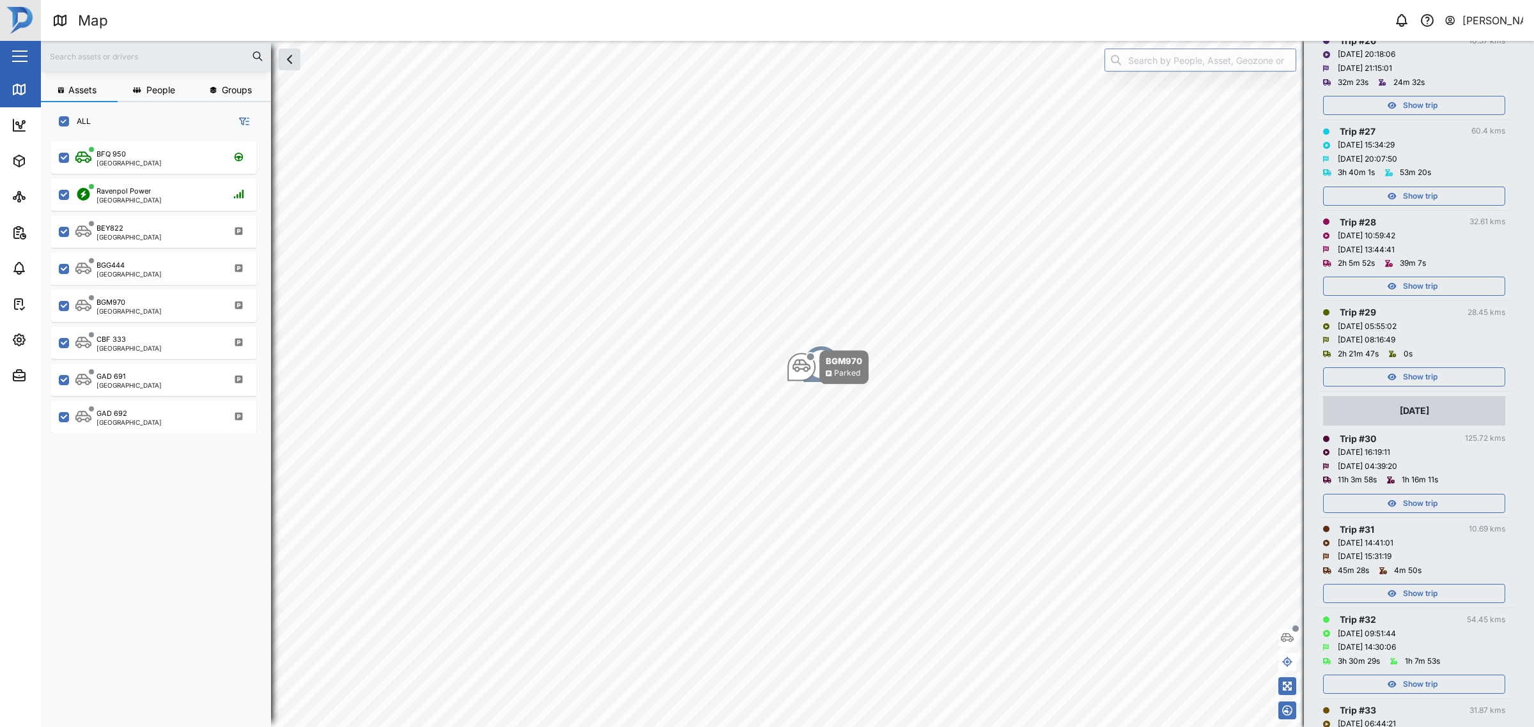
click at [1445, 500] on div "Show trip" at bounding box center [1412, 504] width 166 height 18
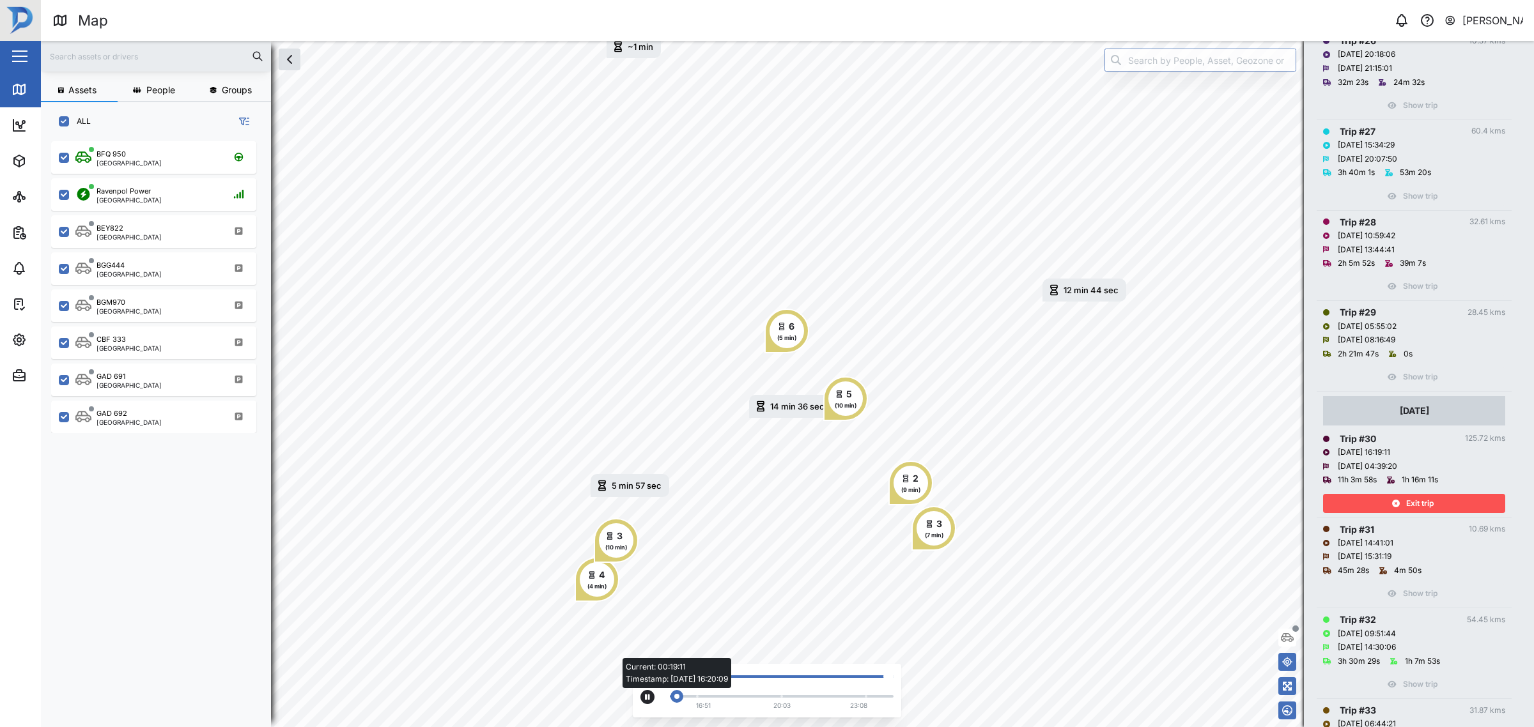
click at [810, 697] on div "Current: 00:19:11 Timestamp: 07/08/25 16:20:09" at bounding box center [781, 696] width 211 height 3
click at [826, 697] on div "Current: 09:25:33 Timestamp: 07/08/25 21:23:38" at bounding box center [781, 696] width 211 height 3
drag, startPoint x: 839, startPoint y: 697, endPoint x: 850, endPoint y: 697, distance: 11.5
click at [842, 697] on div "Current: 09:42:29 Timestamp: 07/08/25 21:49:57" at bounding box center [781, 696] width 211 height 3
click at [851, 697] on div "Current: 09:42:29 Timestamp: 07/08/25 21:49:57" at bounding box center [781, 696] width 211 height 3
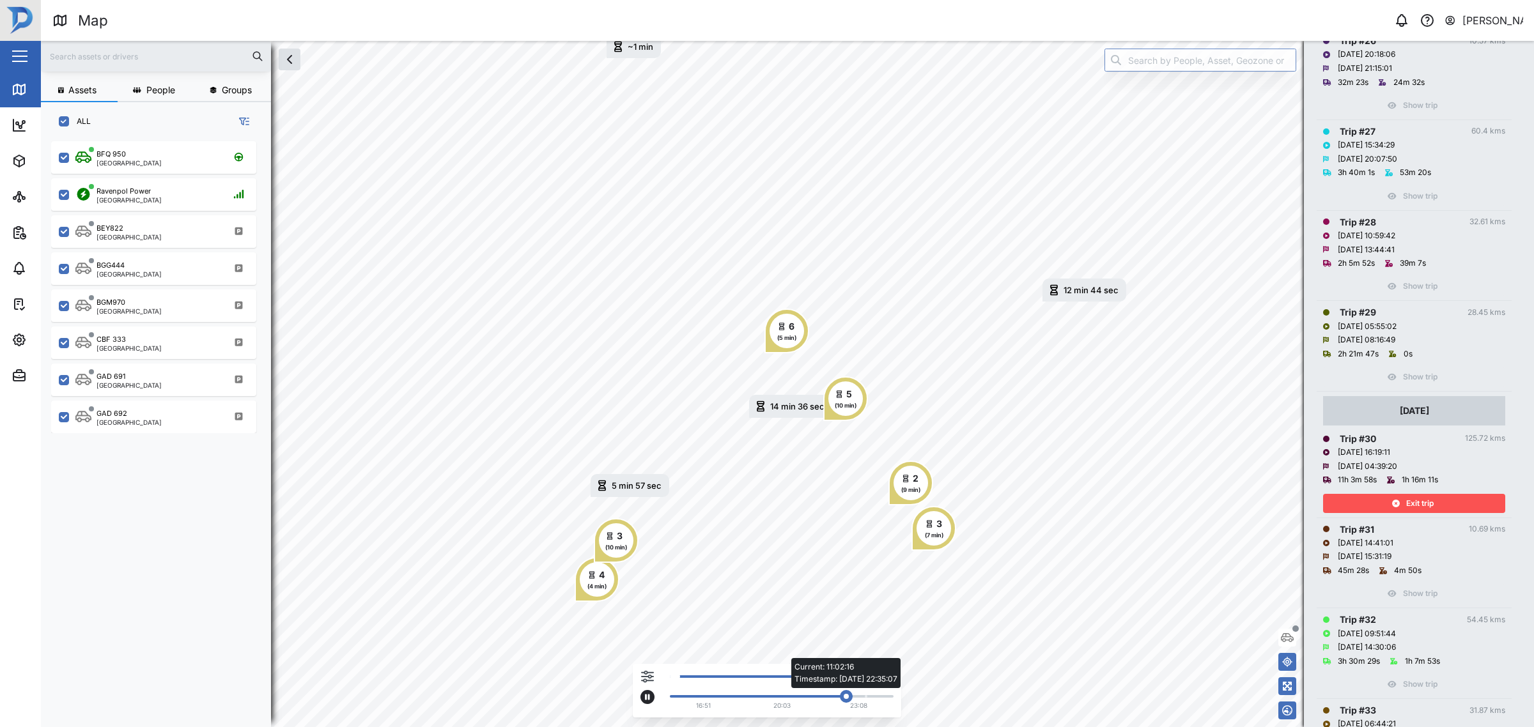
click at [854, 697] on div "Current: 11:02:16 Timestamp: 07/08/25 22:35:07" at bounding box center [781, 696] width 211 height 3
drag, startPoint x: 860, startPoint y: 694, endPoint x: 869, endPoint y: 694, distance: 8.9
click at [868, 695] on div "Current: 11:31:32 Timestamp: 07/08/25 22:54:09" at bounding box center [781, 696] width 211 height 3
click at [879, 697] on div "Current: 11:50:57 Timestamp: 07/08/25 23:14:56" at bounding box center [781, 696] width 211 height 3
click at [880, 697] on div "Current: 11:53:54 Timestamp: 07/08/25 23:19:20" at bounding box center [873, 696] width 13 height 13
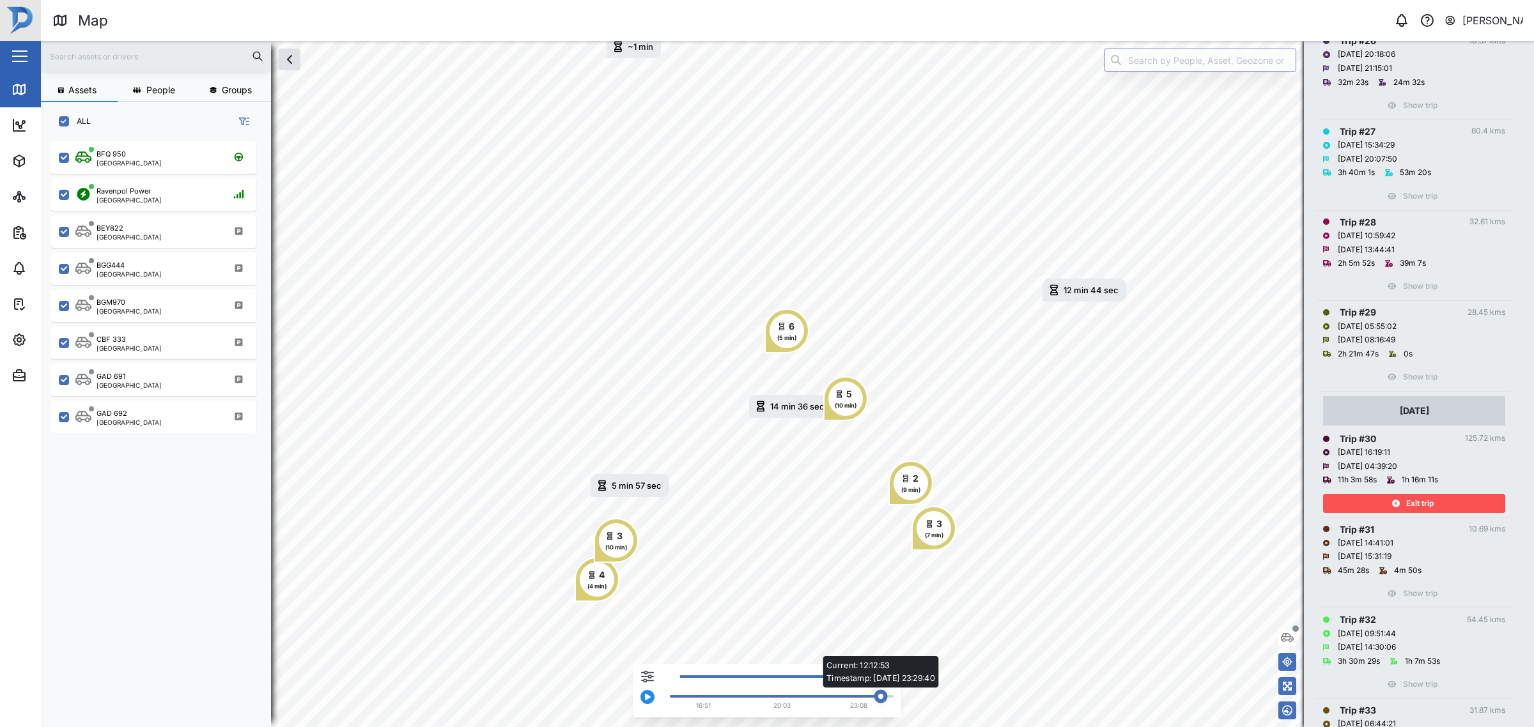
click at [887, 695] on div "Current: 12:12:53 Timestamp: 07/08/25 23:29:40" at bounding box center [781, 696] width 211 height 3
click at [889, 699] on div "Current: 12:14:54 Timestamp: 07/08/25 23:44:42" at bounding box center [782, 696] width 224 height 5
click at [890, 697] on div "Current: 12:15:50 Timestamp: 08/08/25 00:24:36" at bounding box center [882, 696] width 13 height 13
click at [893, 695] on div "Current: 12:18:29 Timestamp: 08/08/25 03:16:45" at bounding box center [782, 696] width 224 height 5
click at [882, 697] on div "Current: 12:06:02 Timestamp: 07/08/25 23:23:37" at bounding box center [876, 696] width 13 height 13
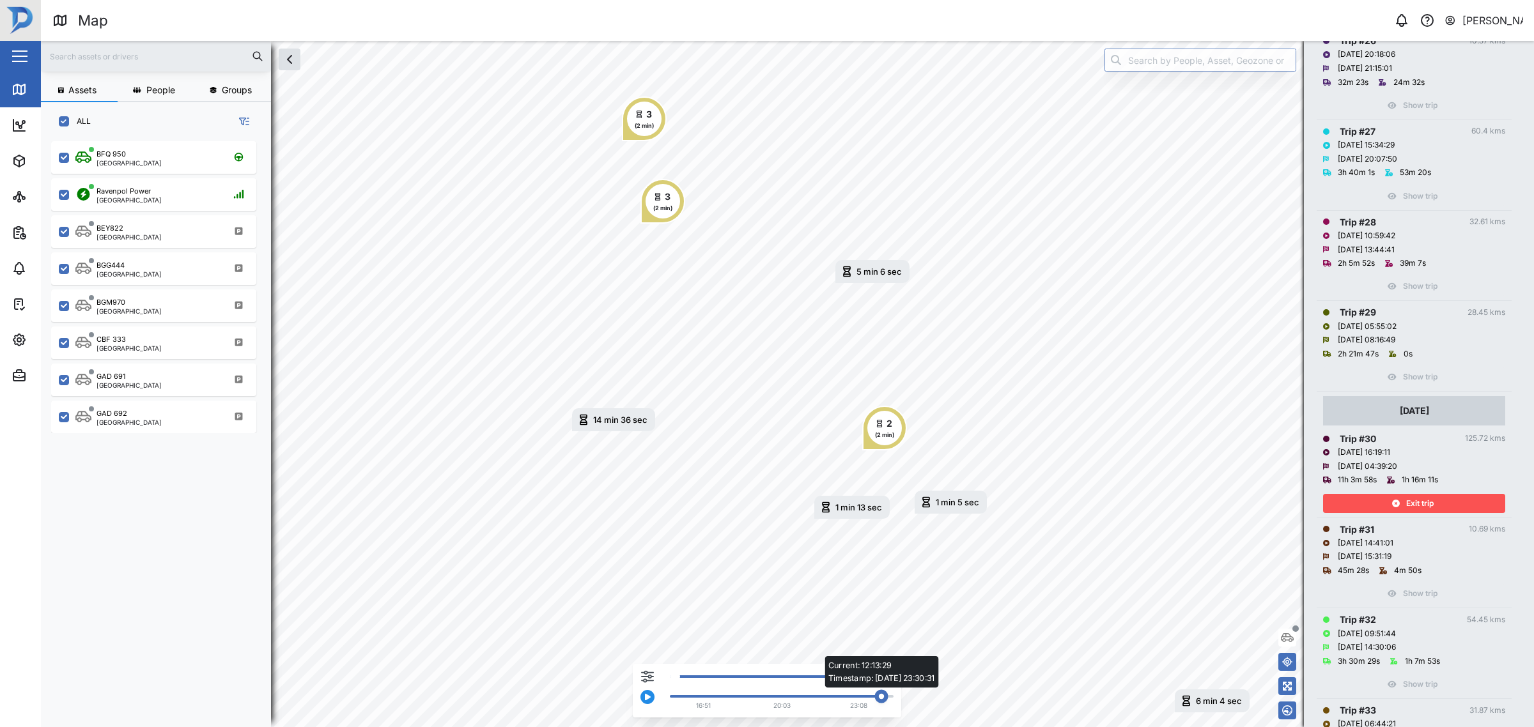
drag, startPoint x: 879, startPoint y: 700, endPoint x: 887, endPoint y: 708, distance: 11.8
click at [887, 708] on div "Current: 12:13:29 Timestamp: 07/08/25 23:30:31 16:51 20:03 23:08" at bounding box center [778, 694] width 230 height 40
click at [1422, 508] on span "Exit trip" at bounding box center [1419, 504] width 27 height 18
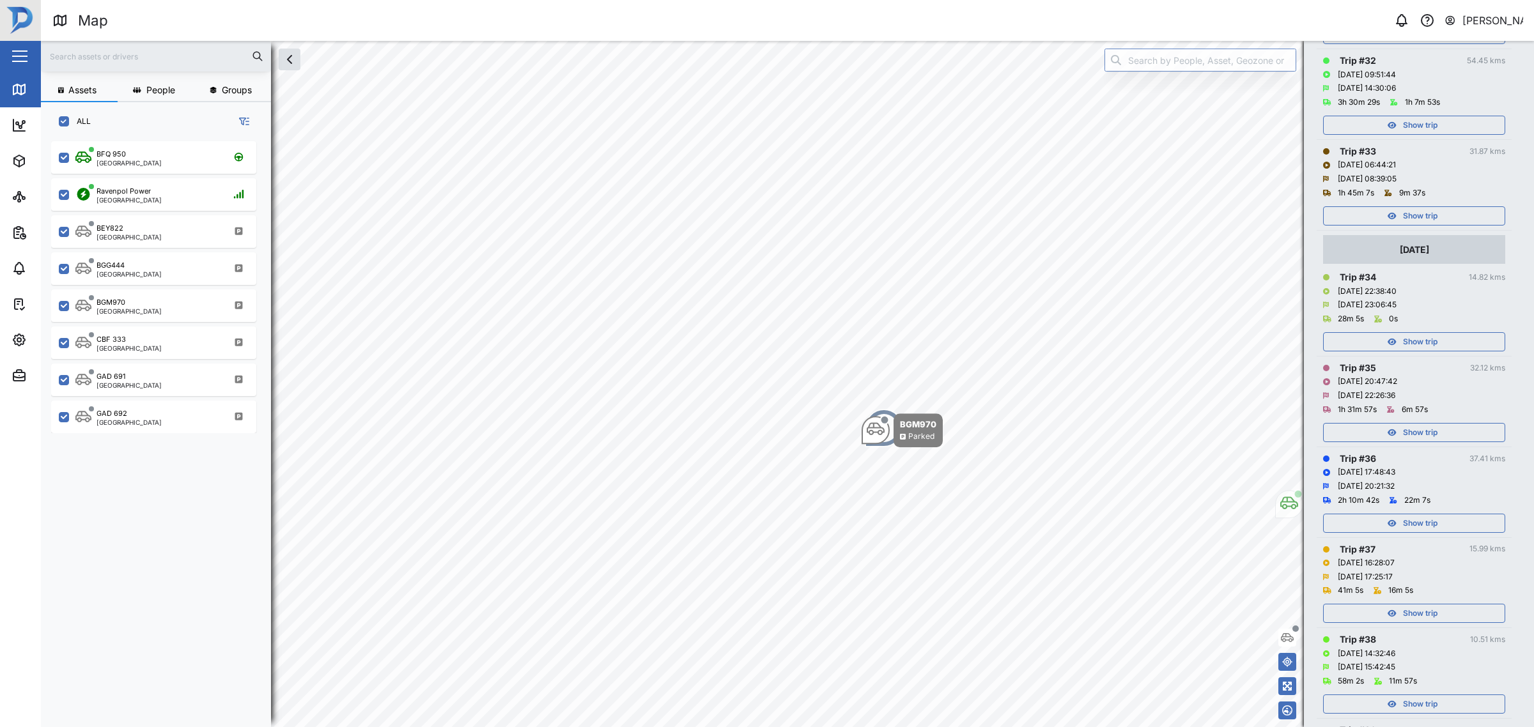
scroll to position [3196, 0]
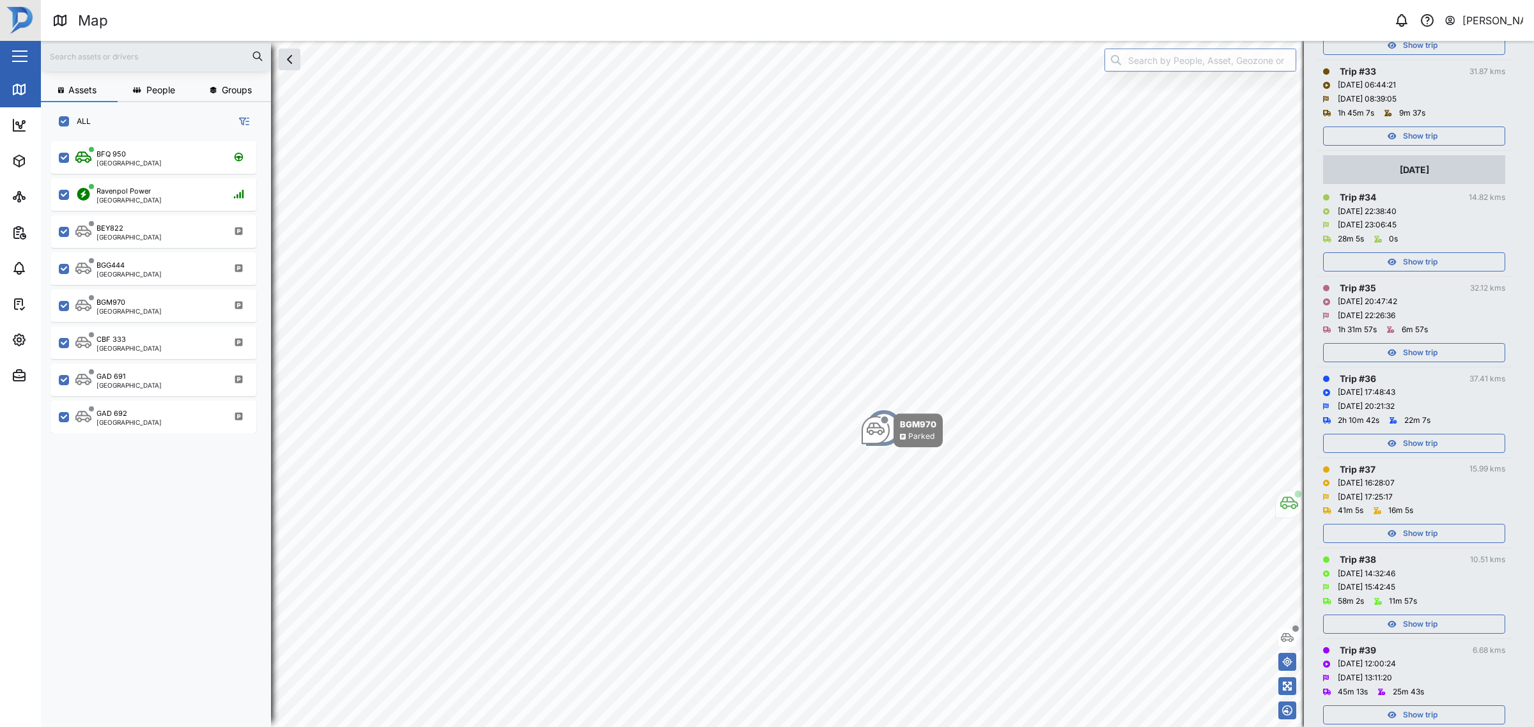
click at [1403, 270] on span "Show trip" at bounding box center [1420, 262] width 35 height 18
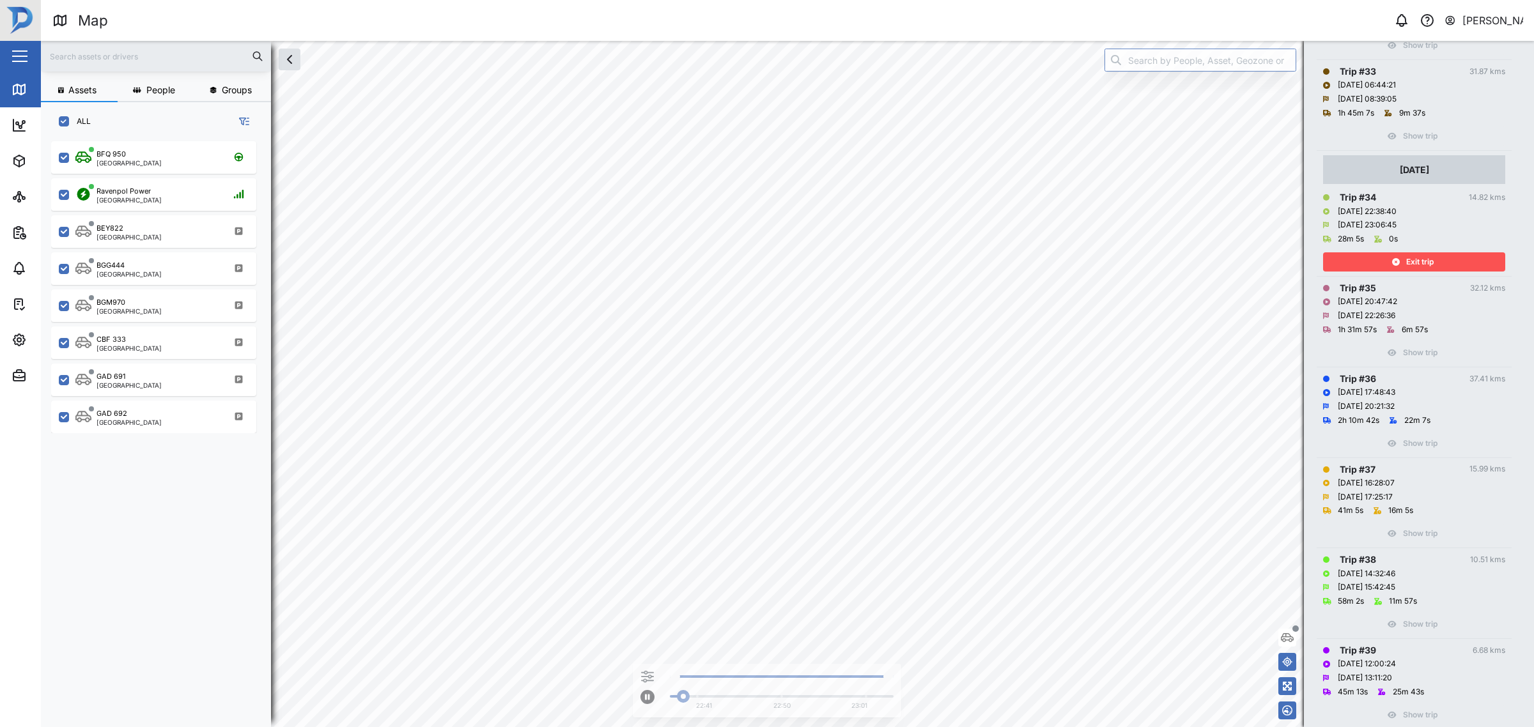
click at [1352, 272] on button "Exit trip" at bounding box center [1414, 261] width 182 height 19
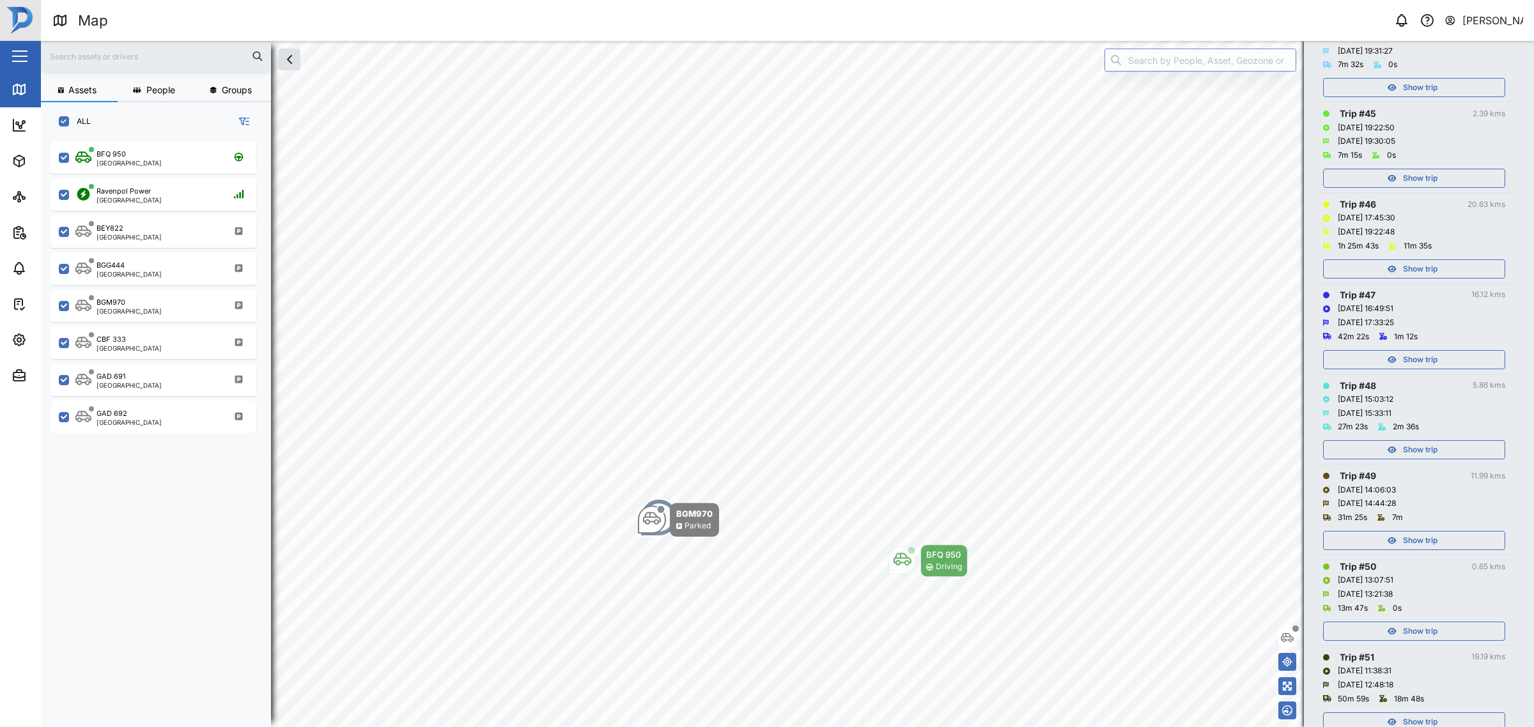
scroll to position [4155, 0]
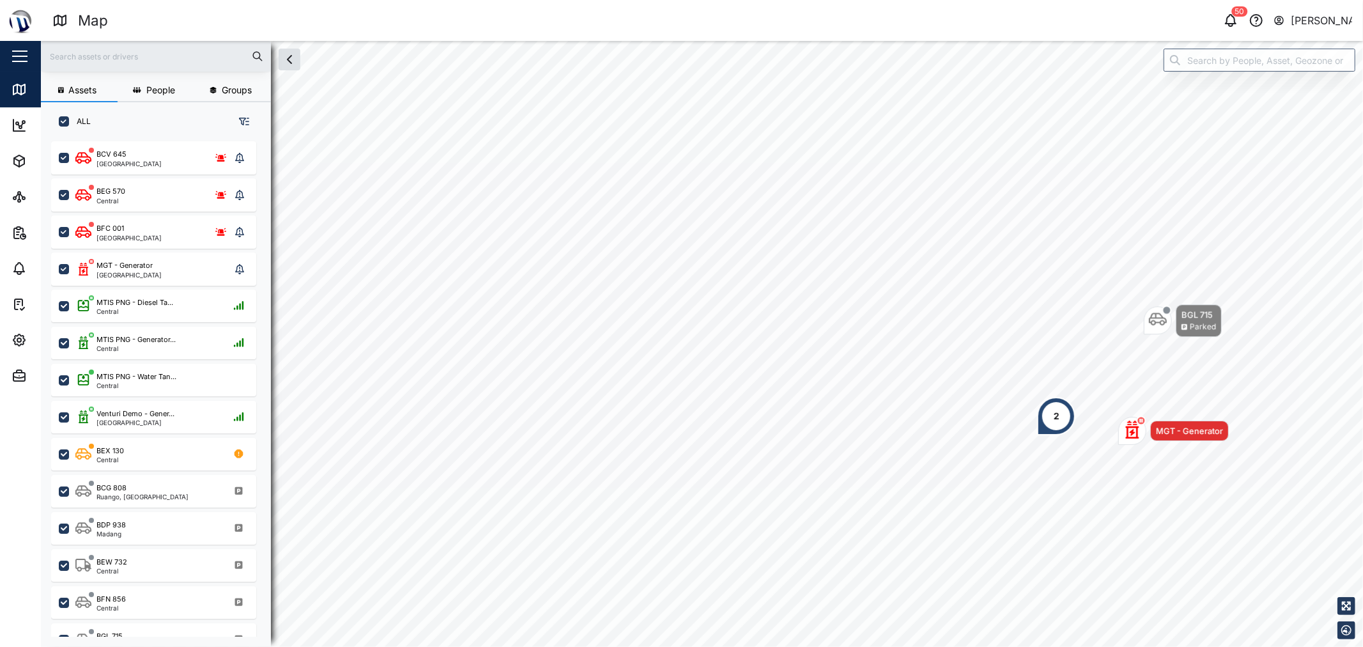
scroll to position [489, 199]
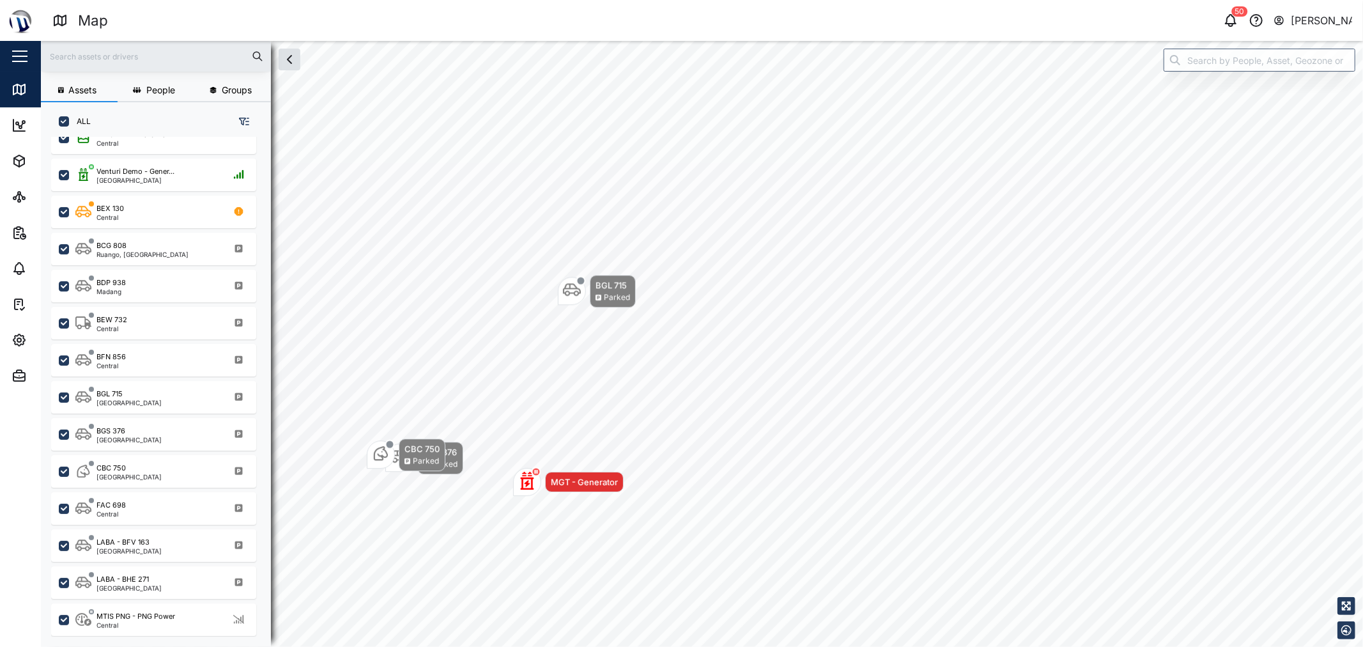
scroll to position [353, 0]
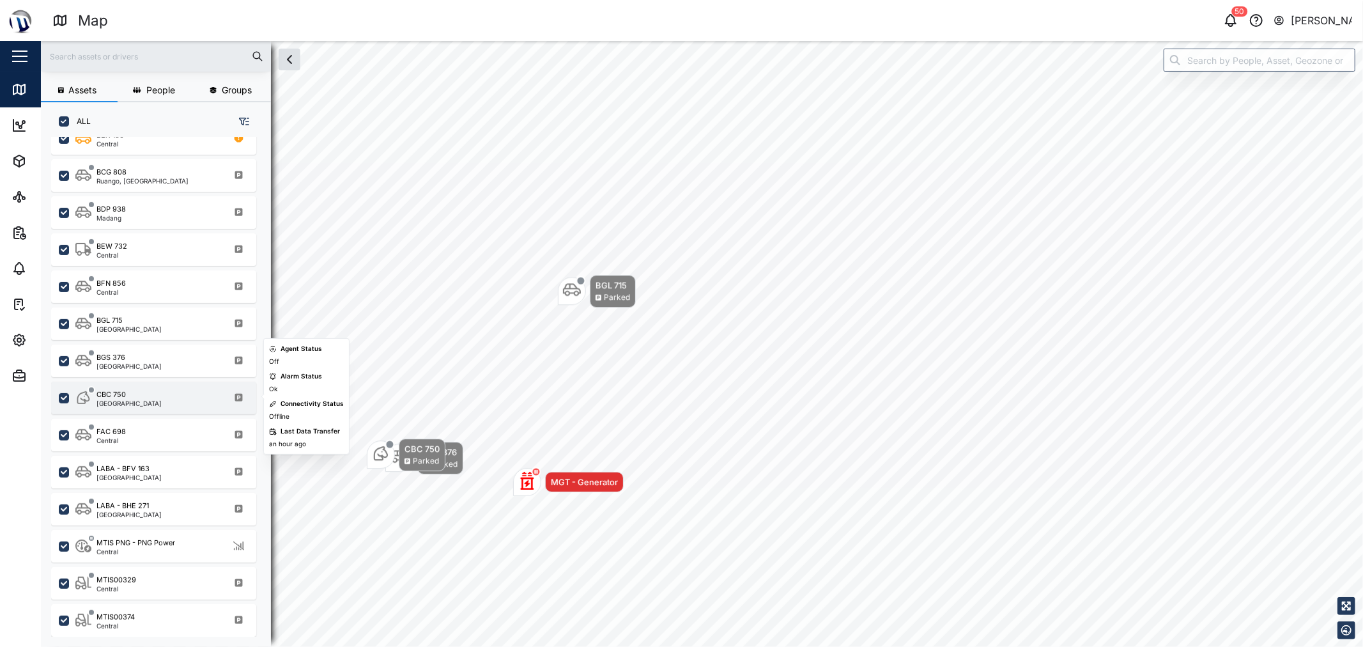
click at [171, 398] on div "CBC 750 [GEOGRAPHIC_DATA]" at bounding box center [161, 397] width 173 height 17
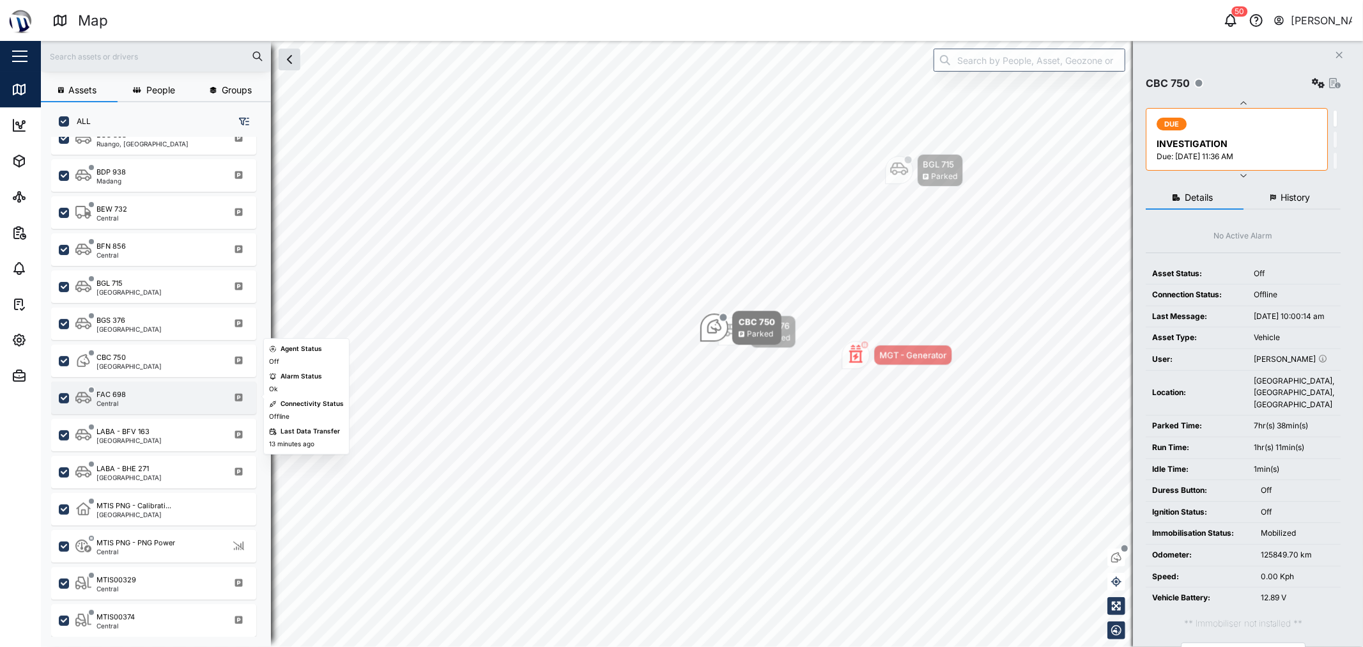
click at [128, 400] on div "FAC 698 Central" at bounding box center [161, 397] width 173 height 17
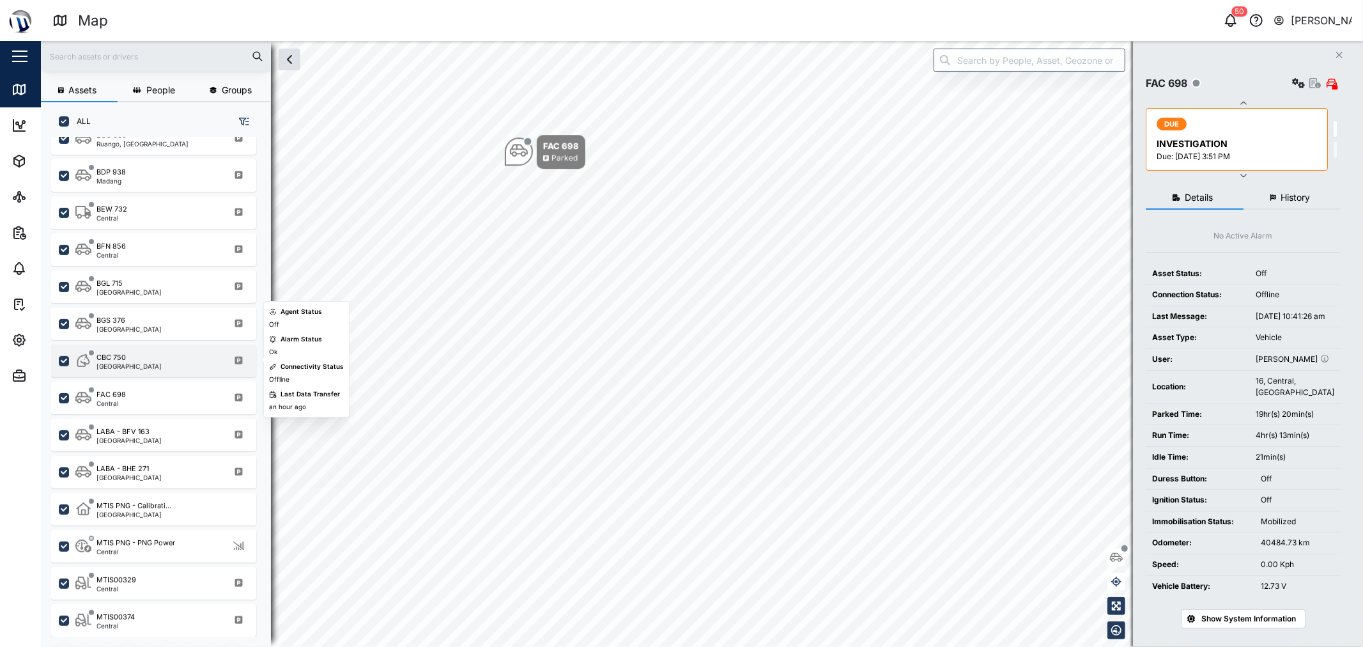
click at [136, 369] on div "CBC 750 [GEOGRAPHIC_DATA]" at bounding box center [153, 361] width 205 height 33
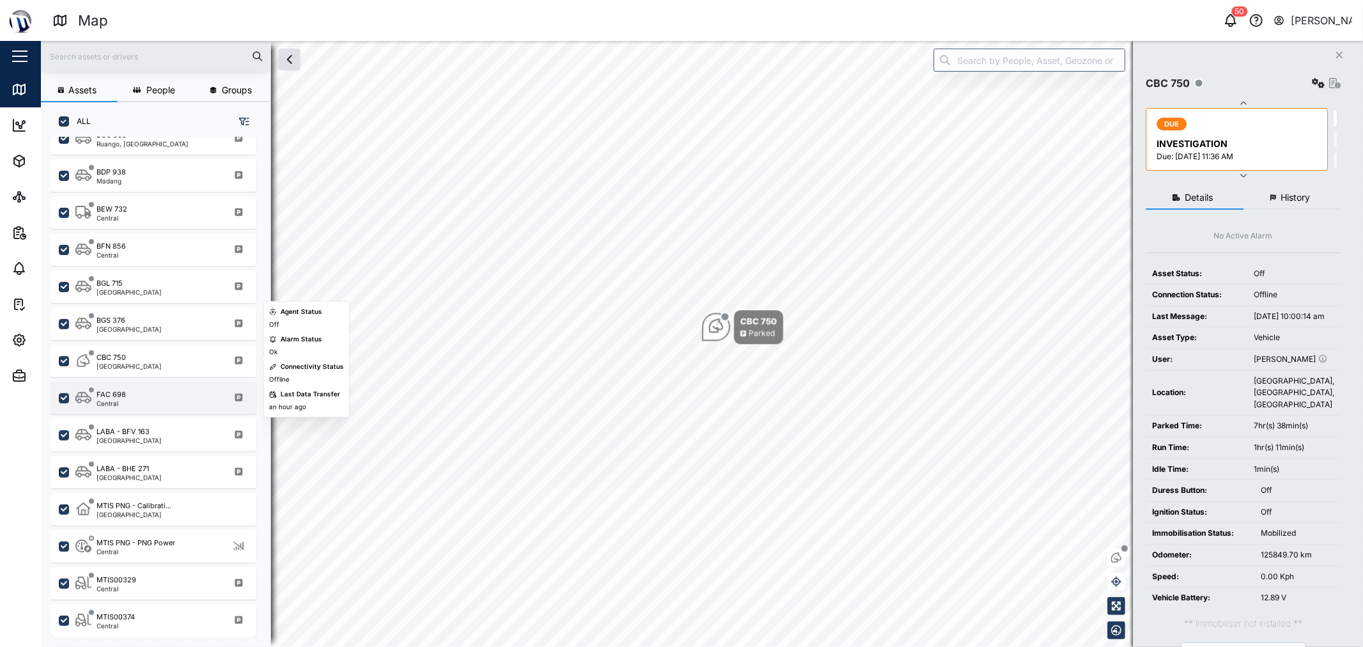
click at [135, 403] on div "FAC 698 Central" at bounding box center [161, 397] width 173 height 17
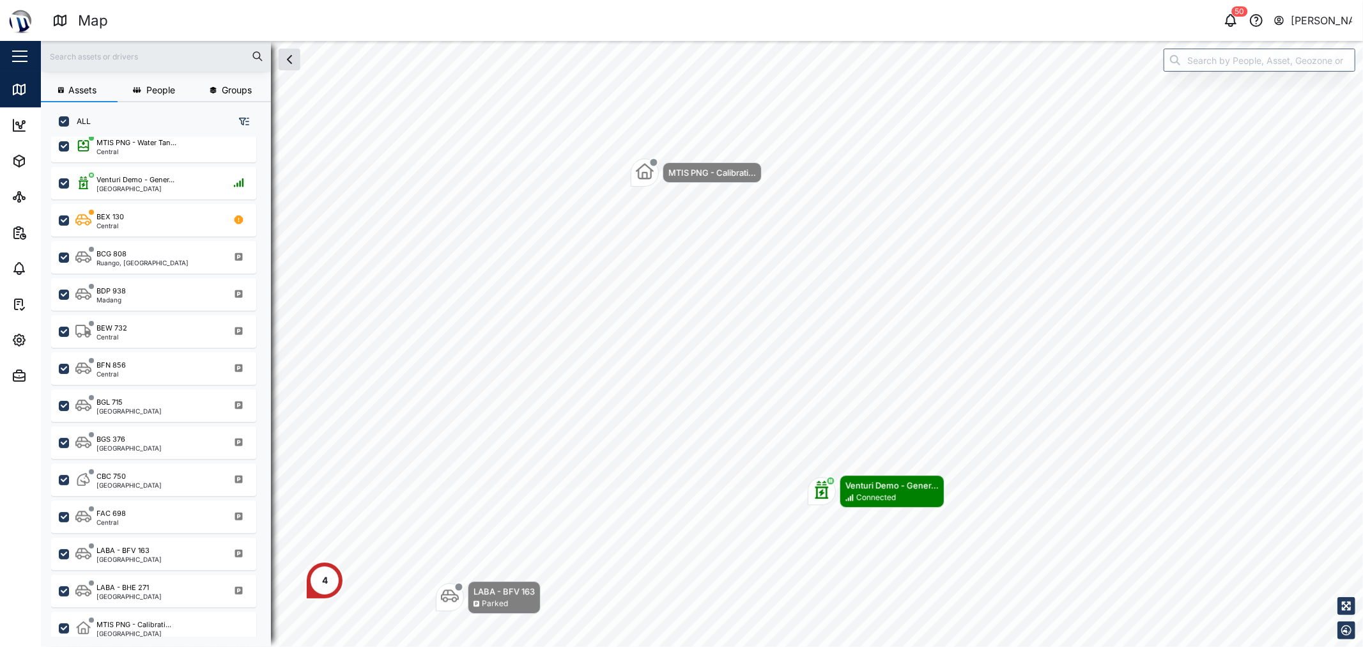
scroll to position [213, 0]
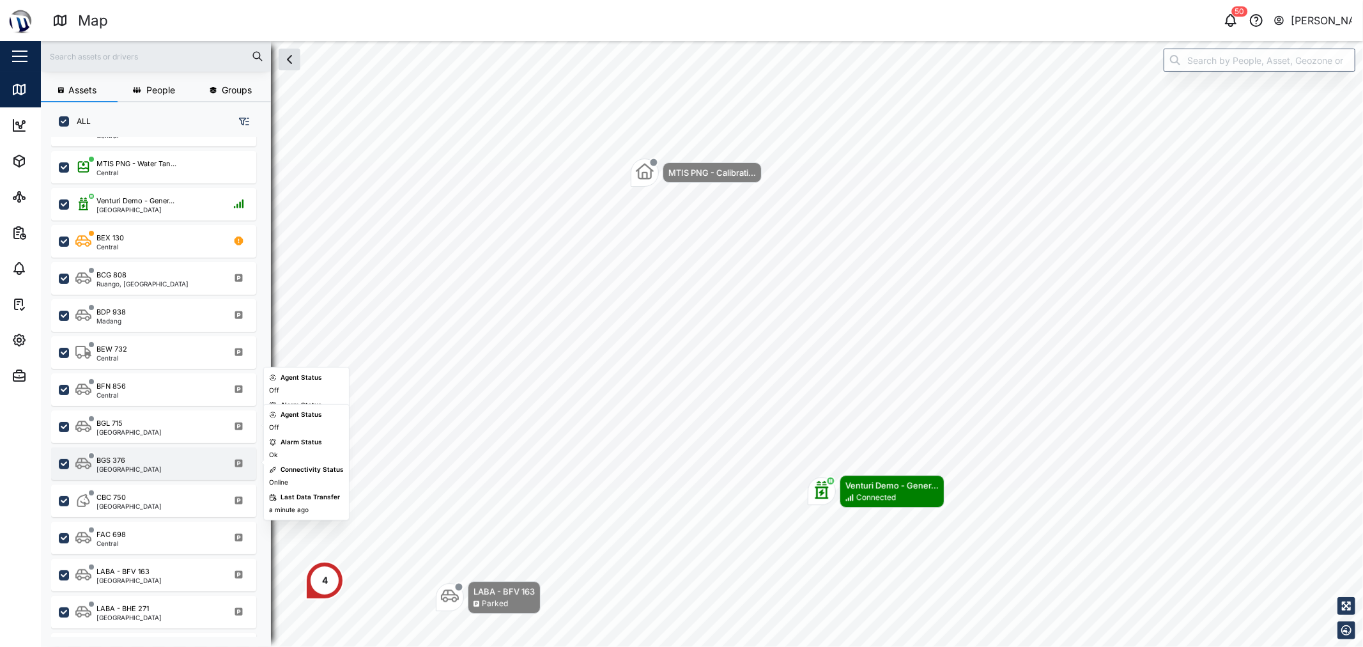
click at [128, 458] on div "BGS 376" at bounding box center [129, 460] width 65 height 11
